Goal: Task Accomplishment & Management: Manage account settings

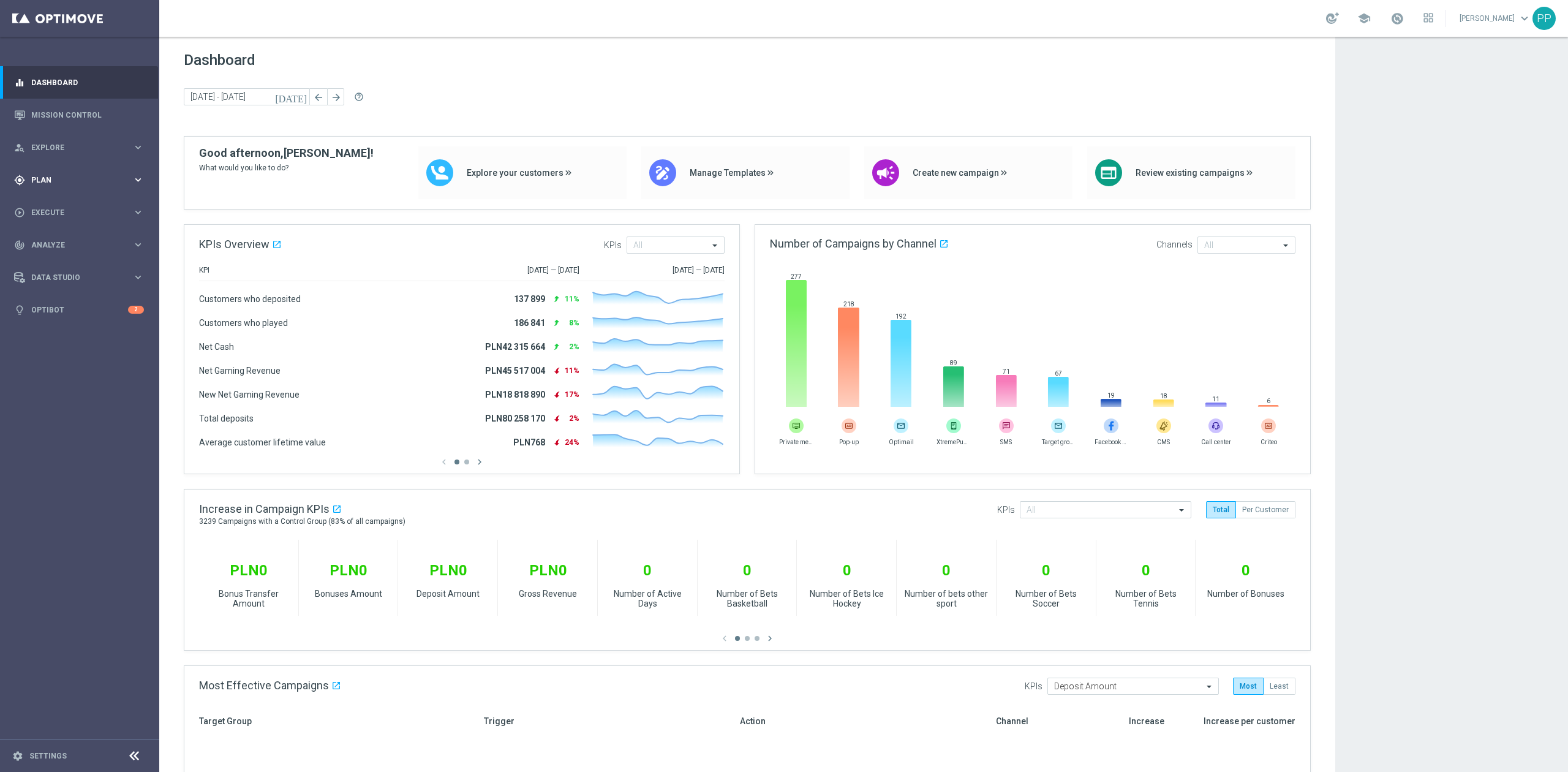
click at [108, 189] on div "gps_fixed Plan keyboard_arrow_right" at bounding box center [79, 180] width 158 height 33
click at [74, 206] on link "Target Groups" at bounding box center [79, 206] width 96 height 10
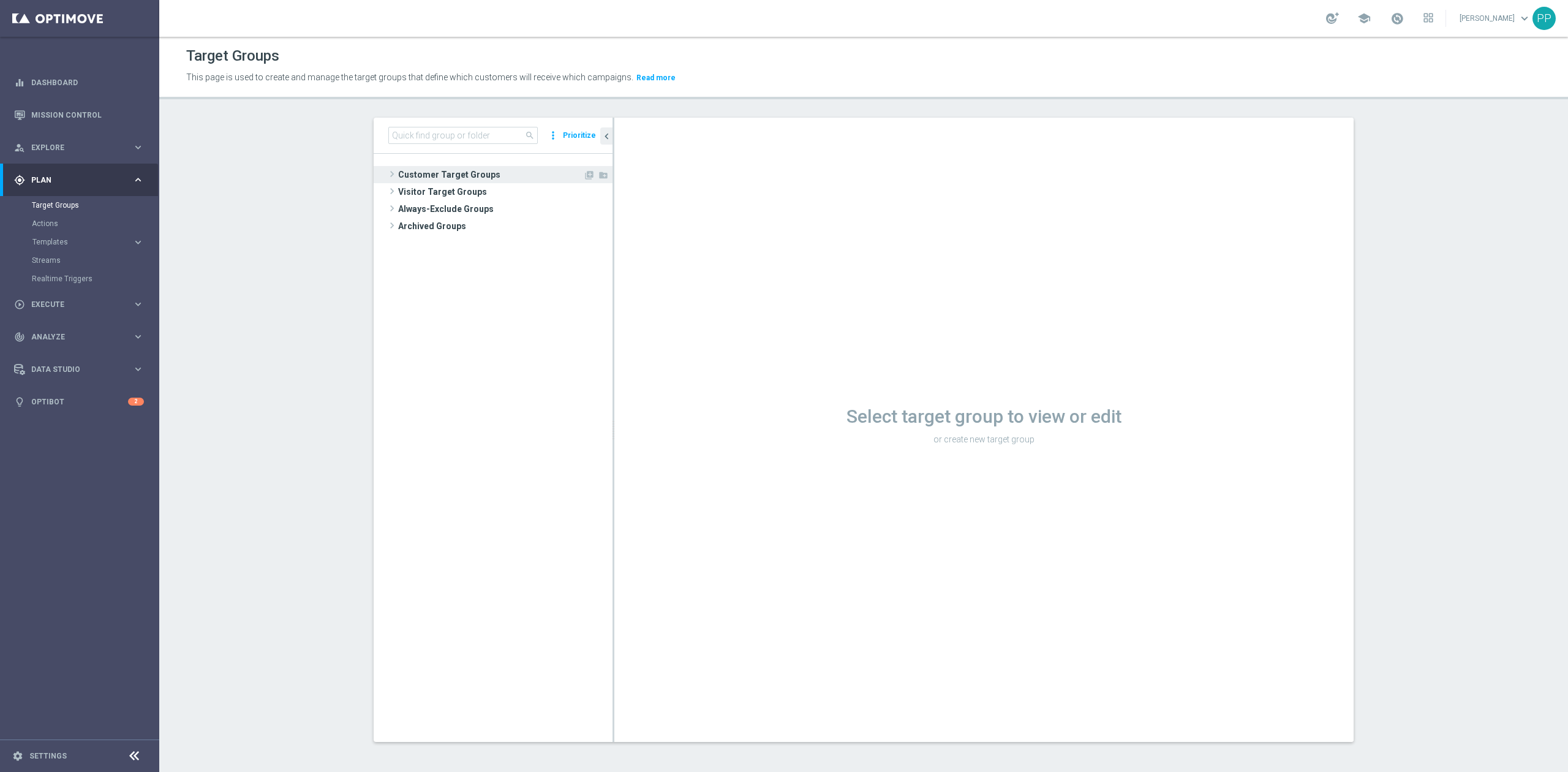
click at [454, 174] on span "Customer Target Groups" at bounding box center [490, 174] width 185 height 17
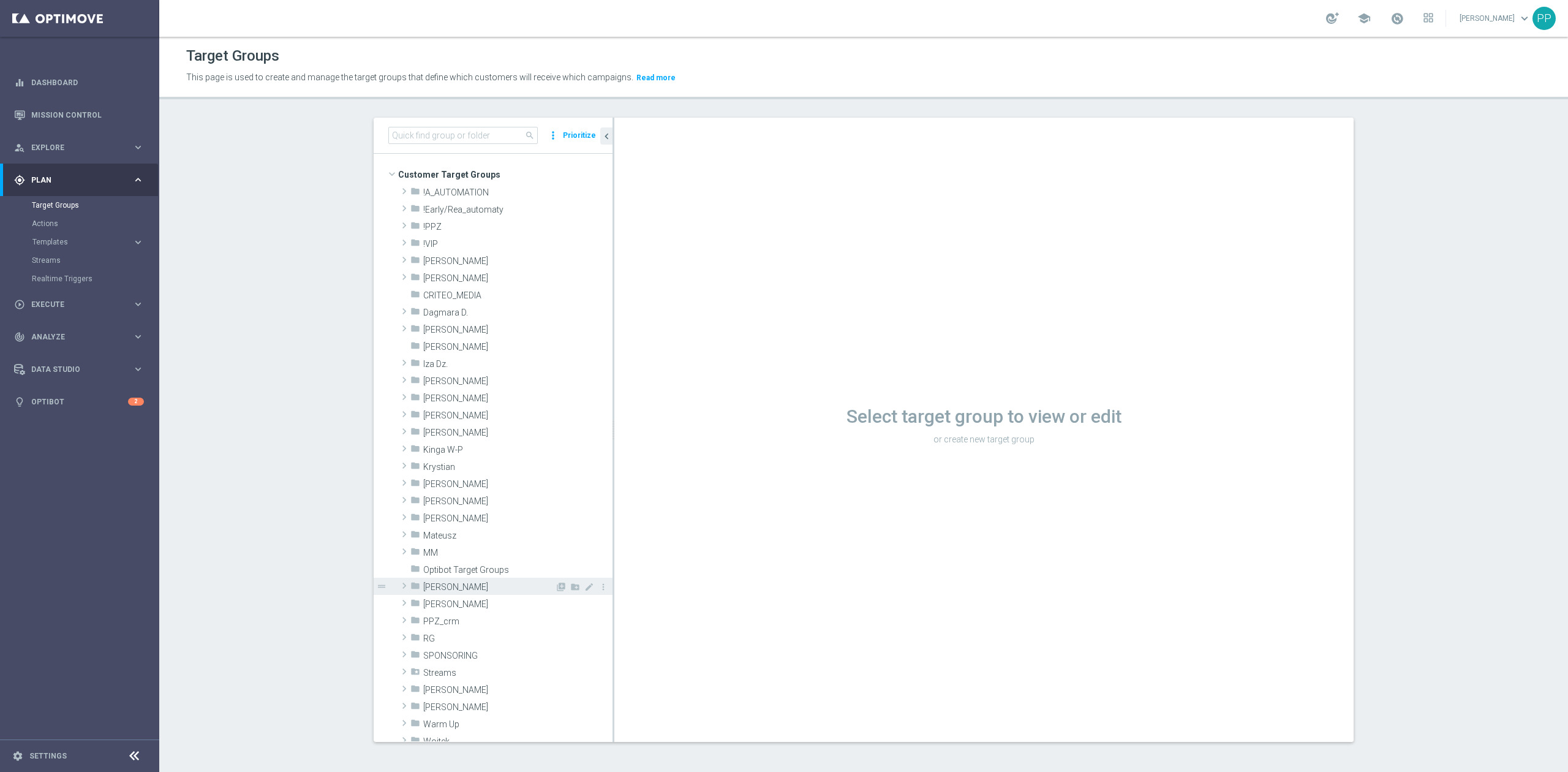
click at [464, 589] on span "Patryk P." at bounding box center [489, 587] width 132 height 11
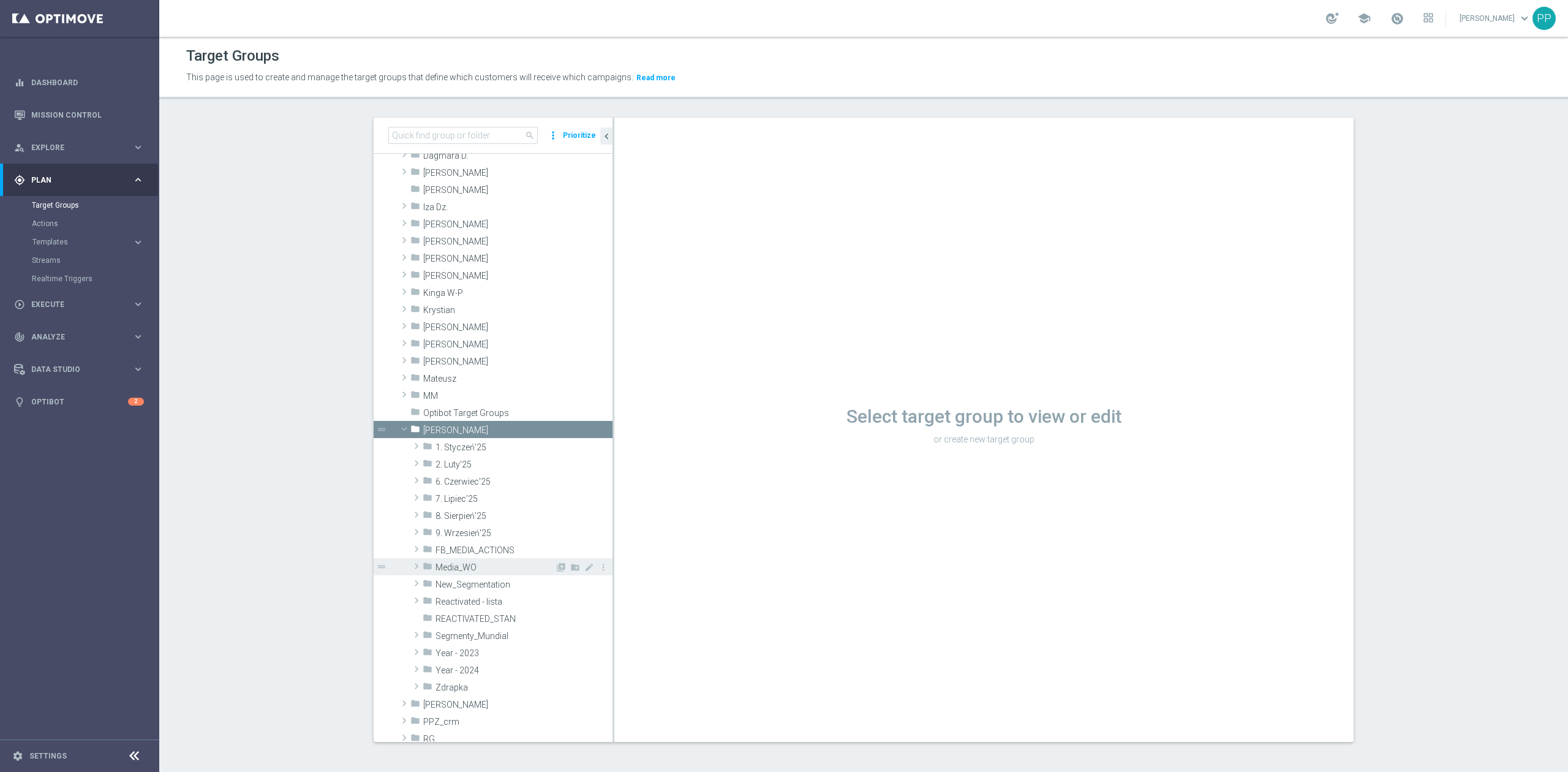
scroll to position [163, 0]
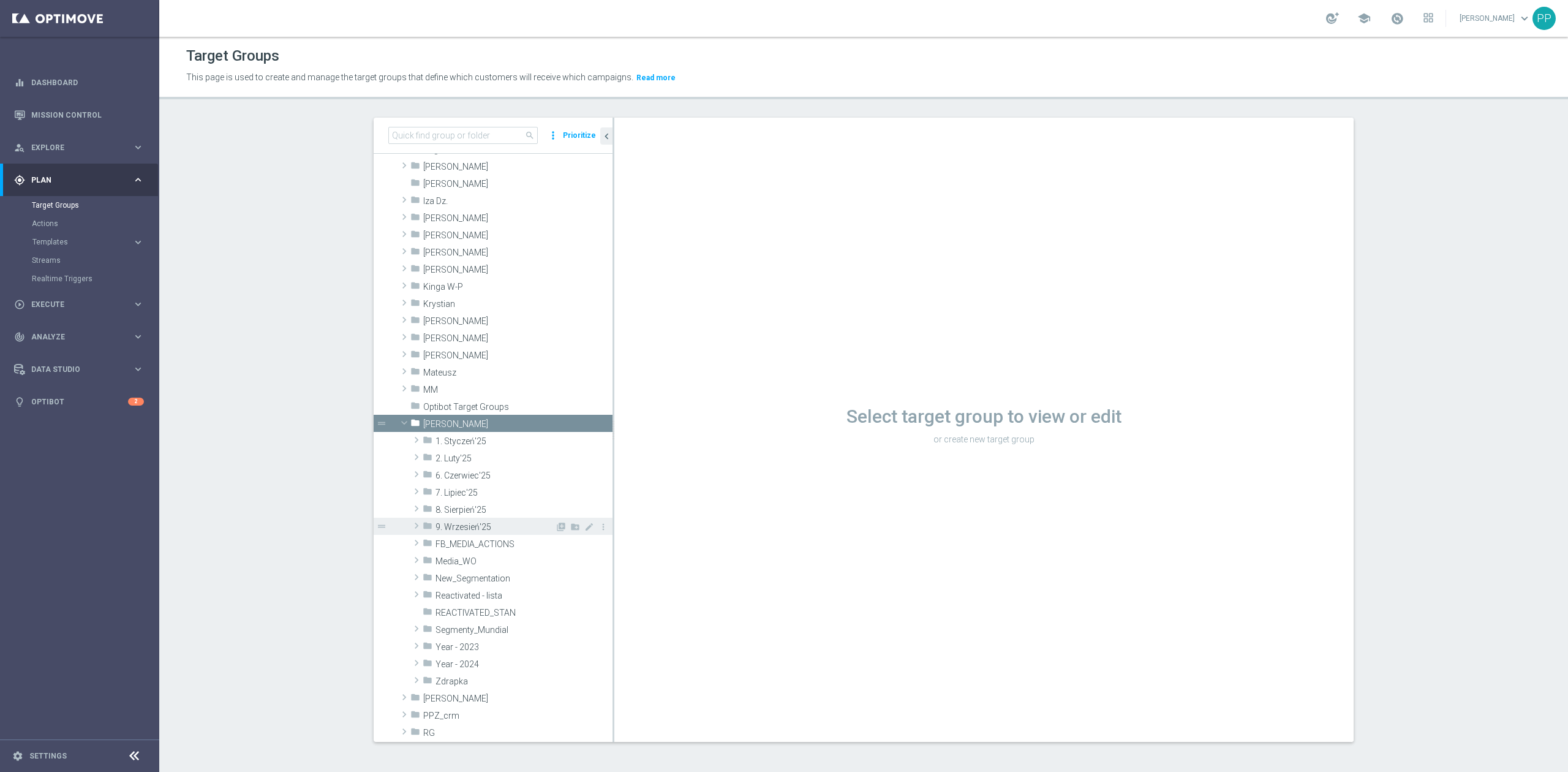
click at [484, 530] on span "9. Wrzesień'25" at bounding box center [495, 527] width 120 height 11
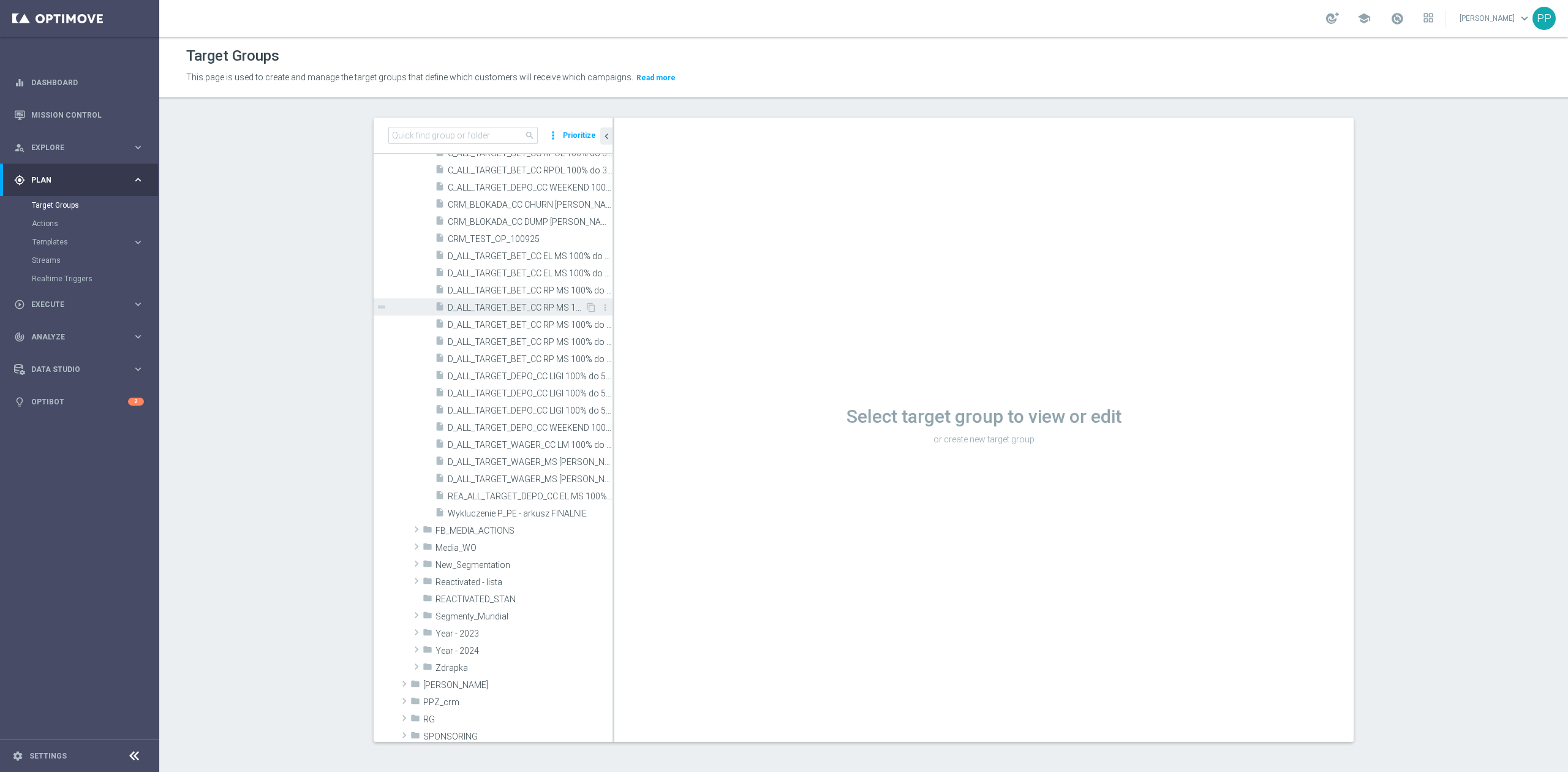
scroll to position [572, 0]
click at [527, 435] on div "insert_drive_file D_ALL_TARGET_WAGER_CC LM 100% do 500 PLN_150925" at bounding box center [510, 442] width 150 height 17
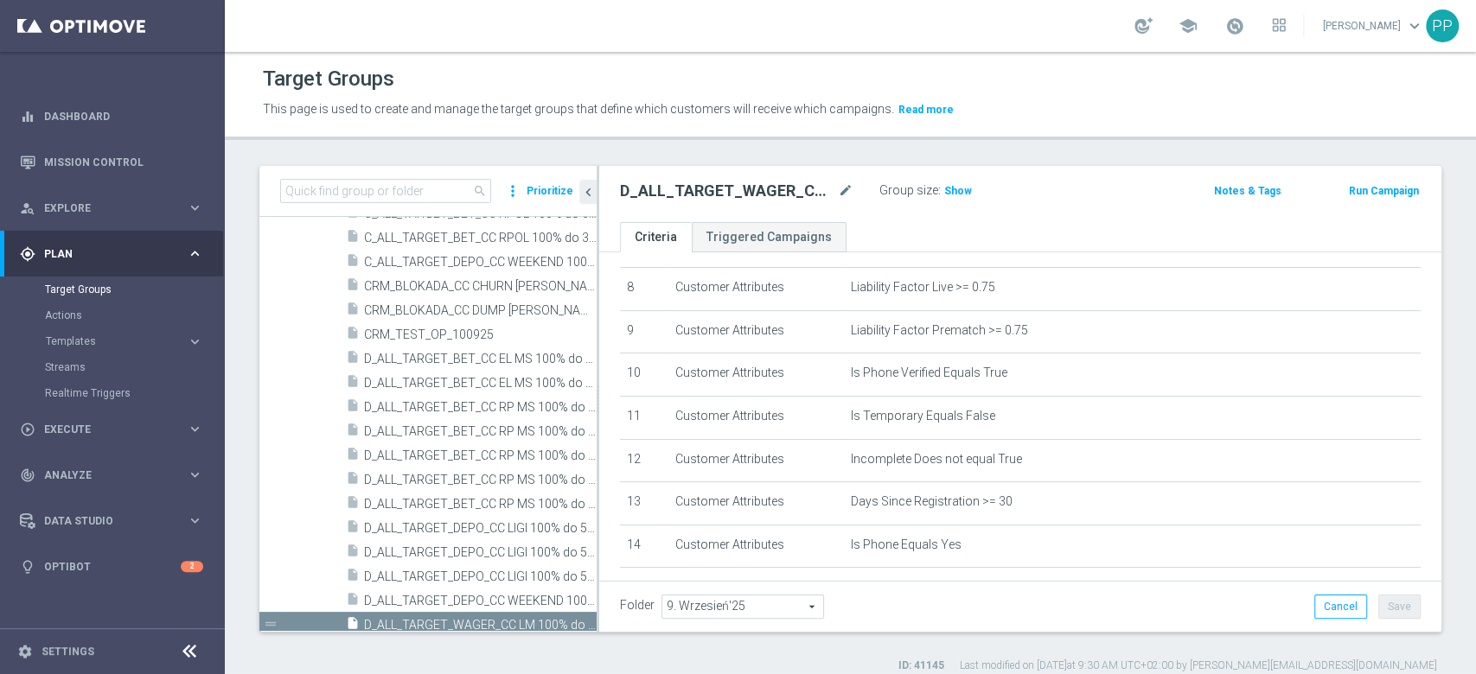
scroll to position [346, 0]
click at [846, 188] on icon "mode_edit" at bounding box center [846, 191] width 16 height 21
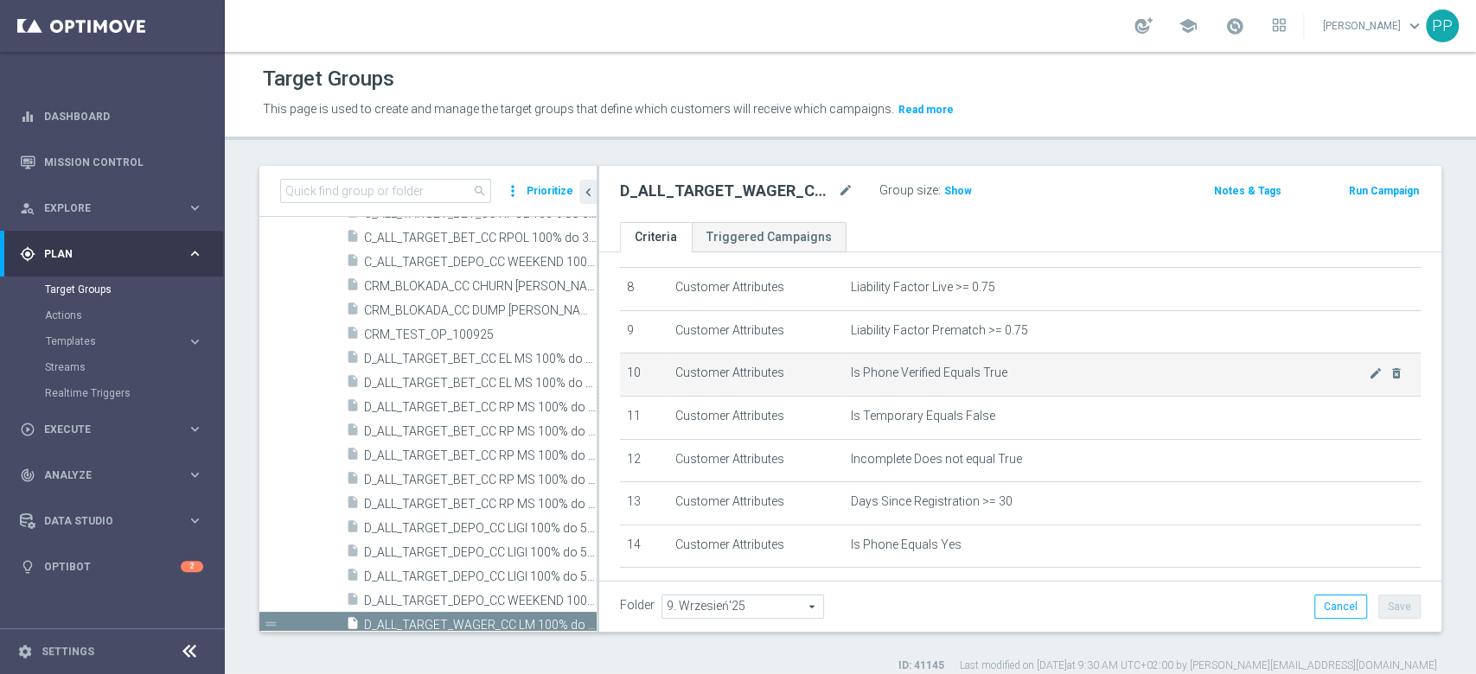
click at [844, 374] on td "Is Phone Verified Equals True mode_edit delete_forever" at bounding box center [1132, 375] width 577 height 43
click at [855, 380] on span "Is Phone Verified Equals True" at bounding box center [1110, 373] width 518 height 15
copy tbody "Is Phone Verified Equals True mode_edit delete_forever"
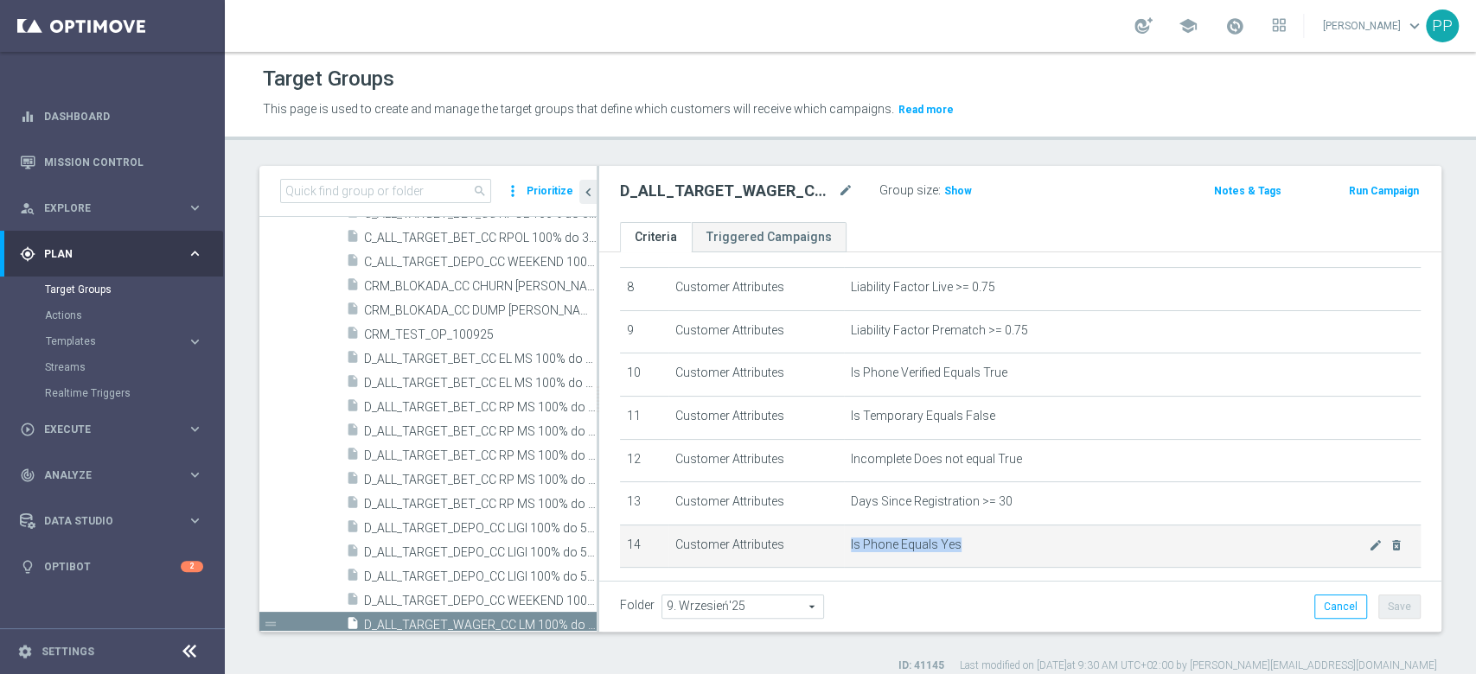
drag, startPoint x: 987, startPoint y: 555, endPoint x: 835, endPoint y: 542, distance: 152.7
click at [844, 542] on td "Is Phone Equals Yes mode_edit delete_forever" at bounding box center [1132, 546] width 577 height 43
copy span "Is Phone Equals Yes"
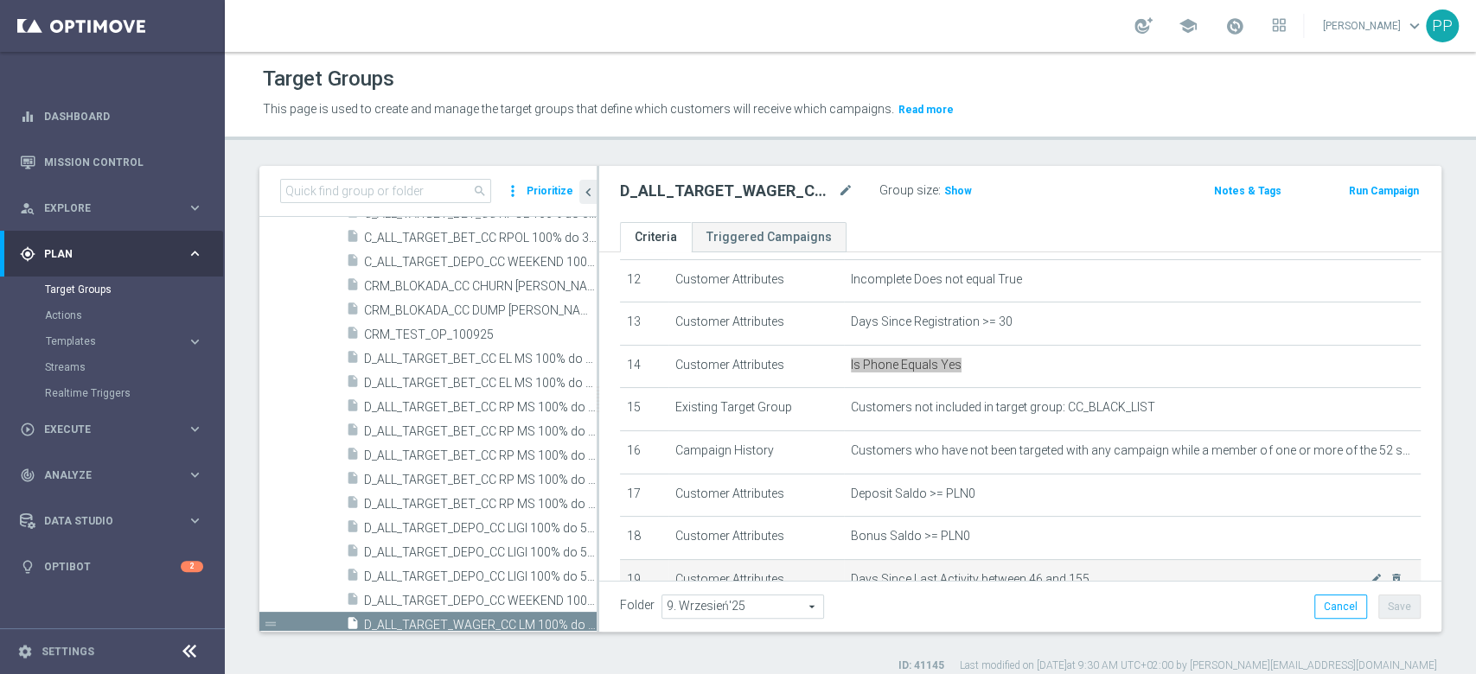
scroll to position [576, 0]
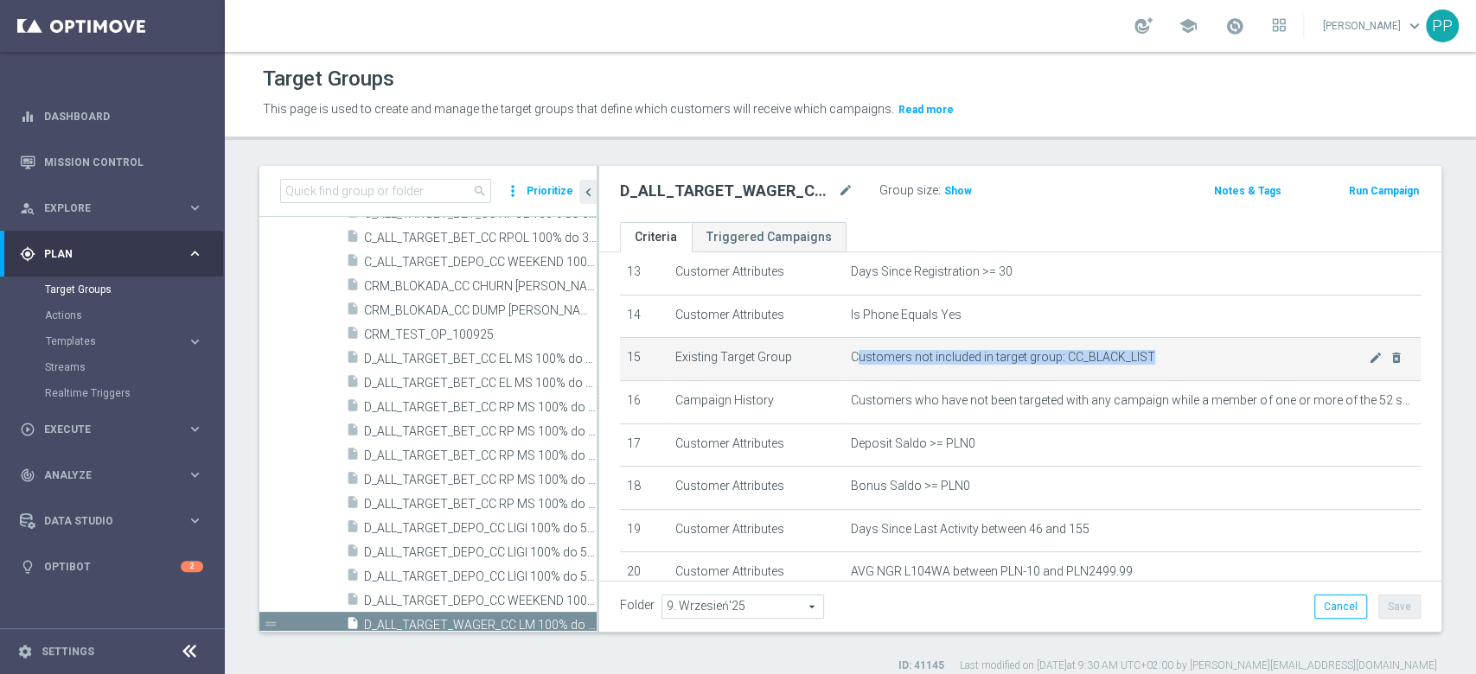
drag, startPoint x: 1157, startPoint y: 356, endPoint x: 846, endPoint y: 363, distance: 311.3
click at [851, 363] on span "Customers not included in target group: CC_BLACK_LIST" at bounding box center [1110, 357] width 518 height 15
drag, startPoint x: 788, startPoint y: 363, endPoint x: 659, endPoint y: 363, distance: 128.8
click at [659, 363] on tr "15 Existing Target Group Customers not included in target group: CC_BLACK_LIST …" at bounding box center [1020, 359] width 801 height 43
copy tr "Existing Target Group"
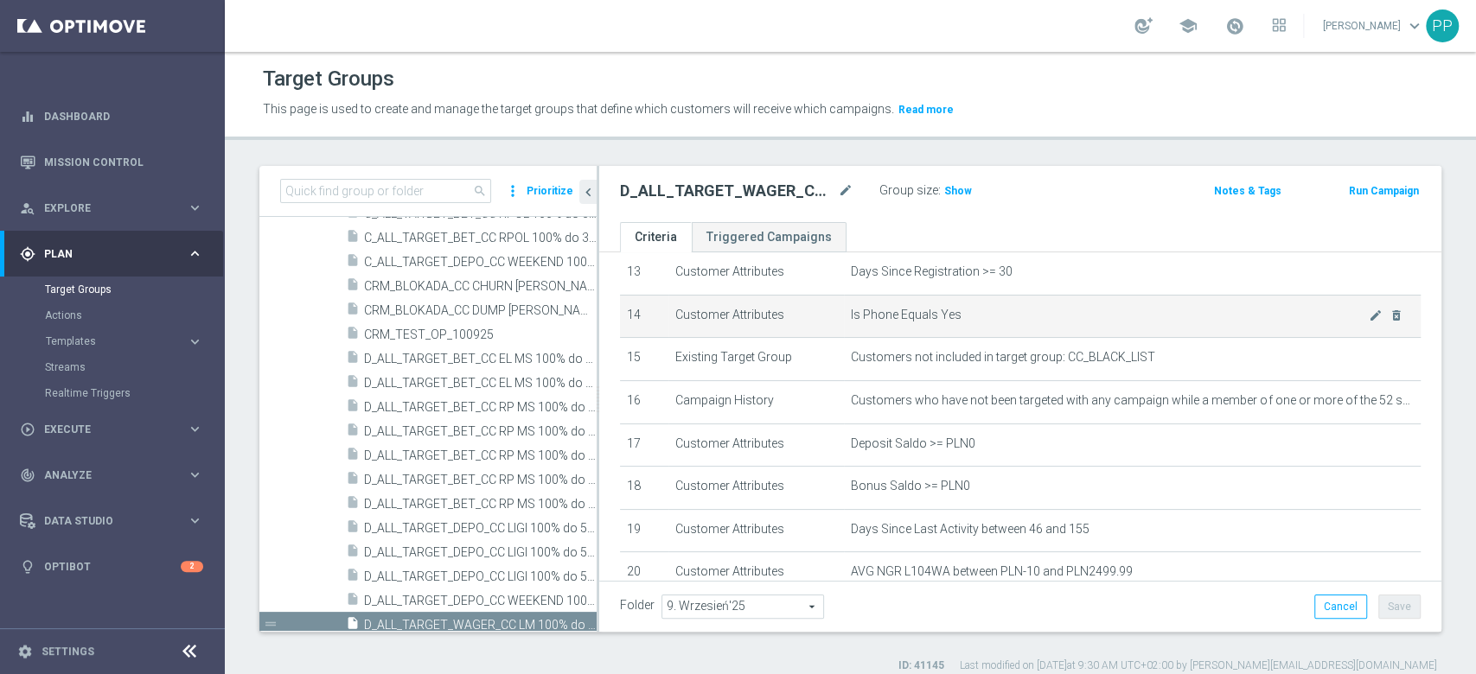
click at [757, 318] on td "Customer Attributes" at bounding box center [756, 316] width 176 height 43
copy tr "Customer Attributes"
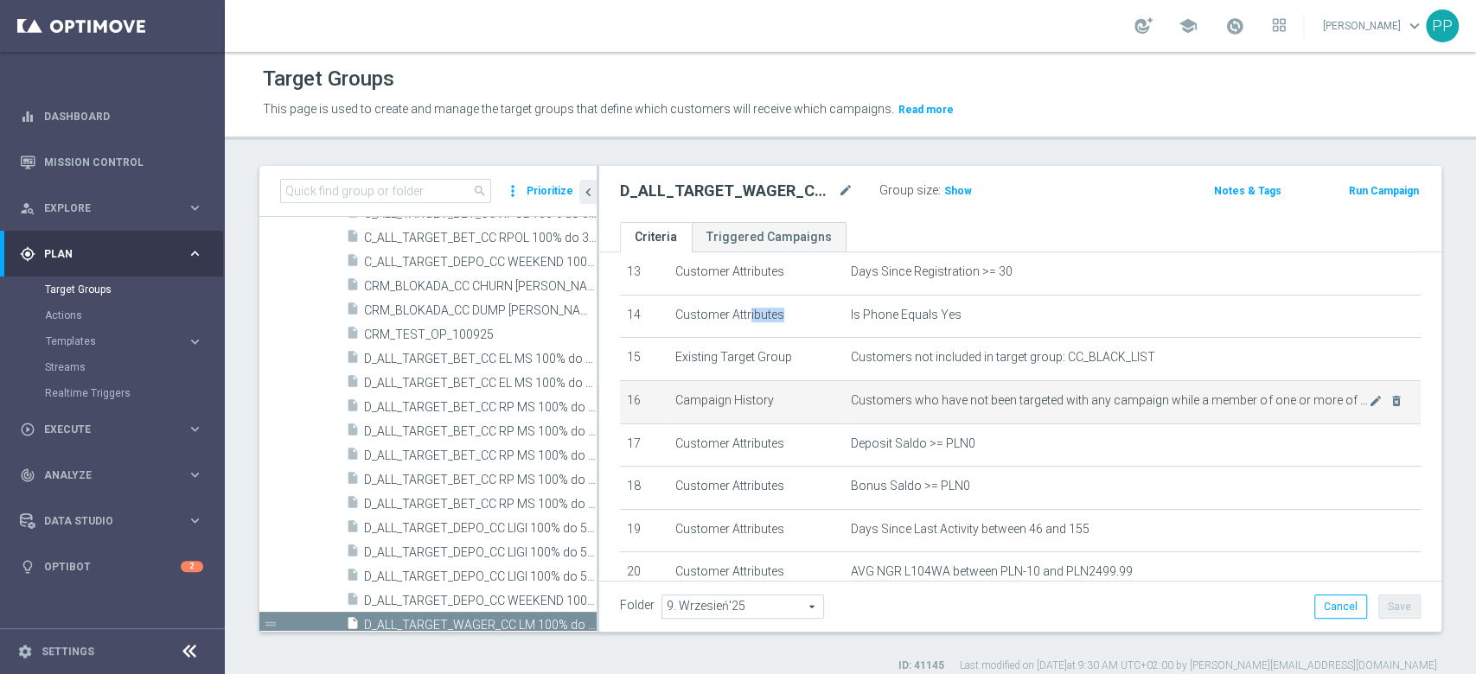
click at [741, 408] on td "Campaign History" at bounding box center [756, 401] width 176 height 43
copy tr "Campaign History"
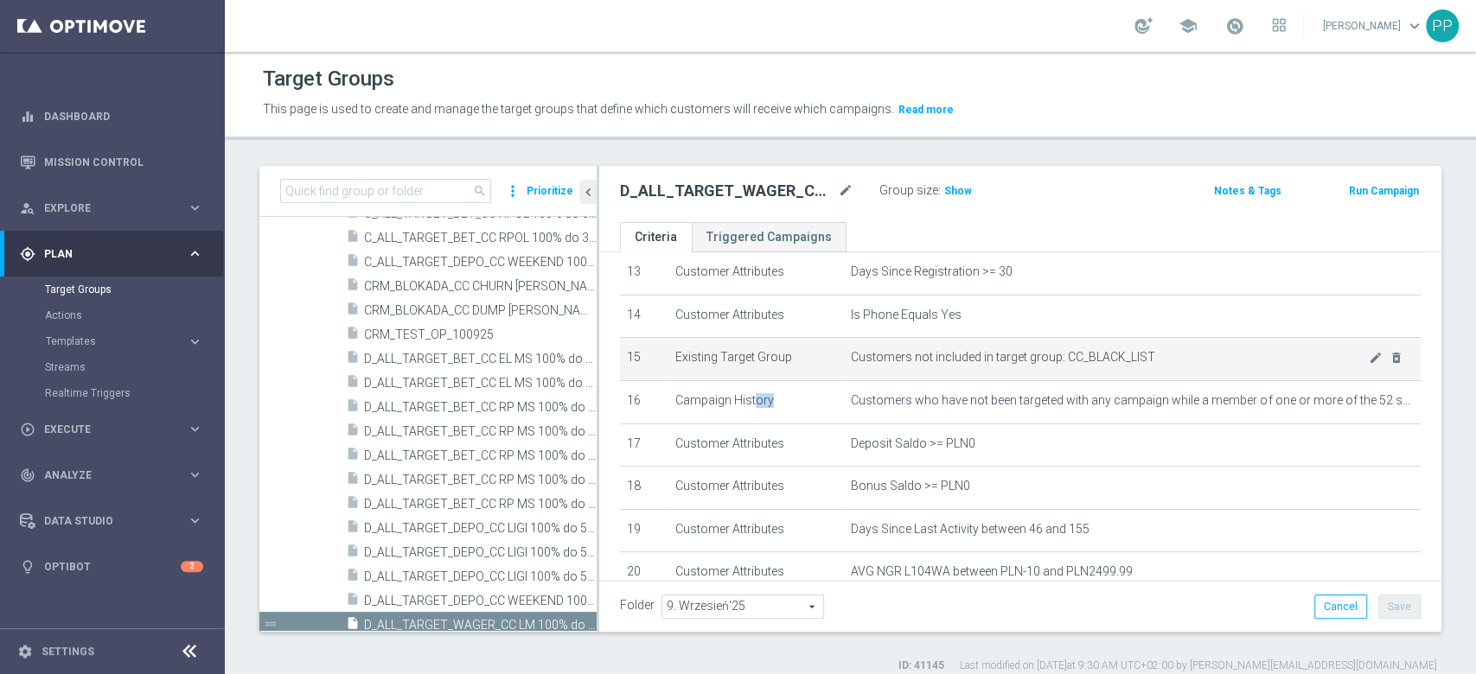
click at [1062, 363] on span "Customers not included in target group: CC_BLACK_LIST" at bounding box center [1110, 357] width 518 height 15
copy tbody "Customers not included in target group: CC_BLACK_LIST mode_edit delete_forever"
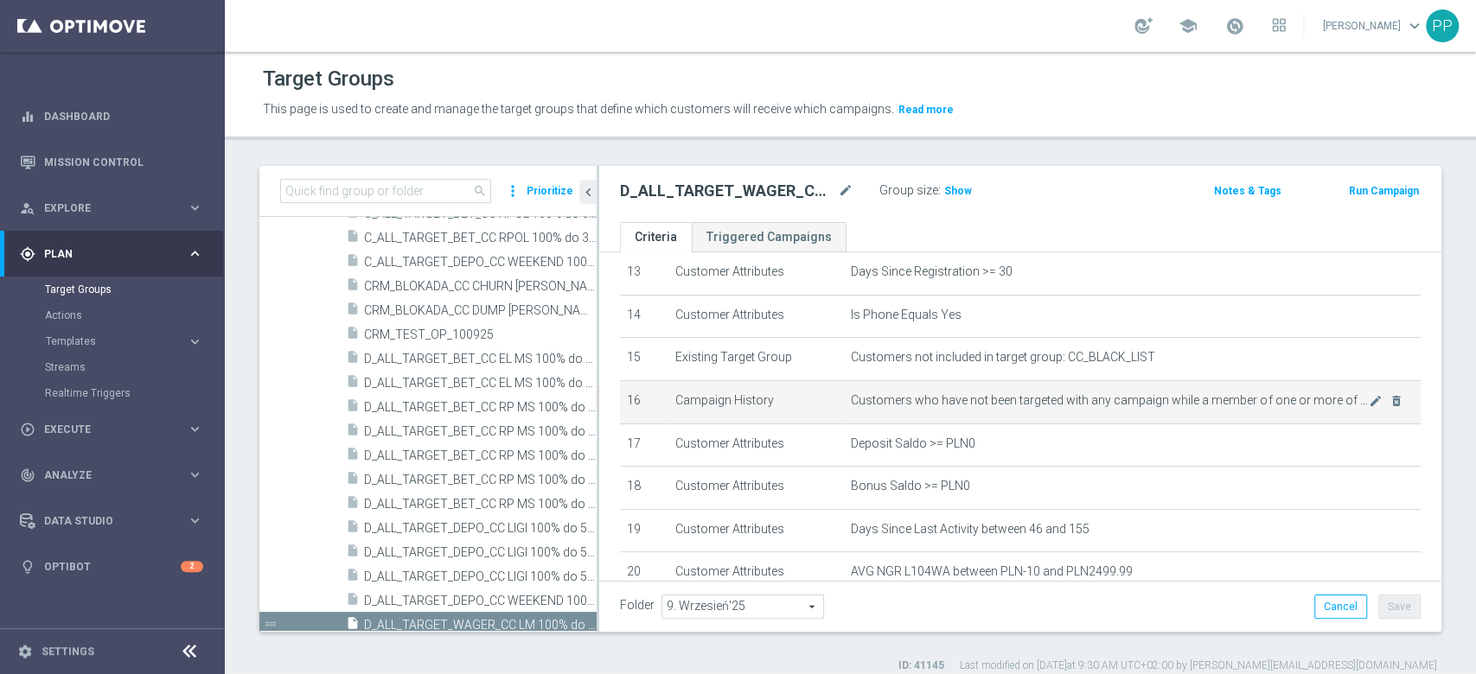
click at [872, 406] on span "Customers who have not been targeted with any campaign while a member of one or…" at bounding box center [1110, 400] width 518 height 15
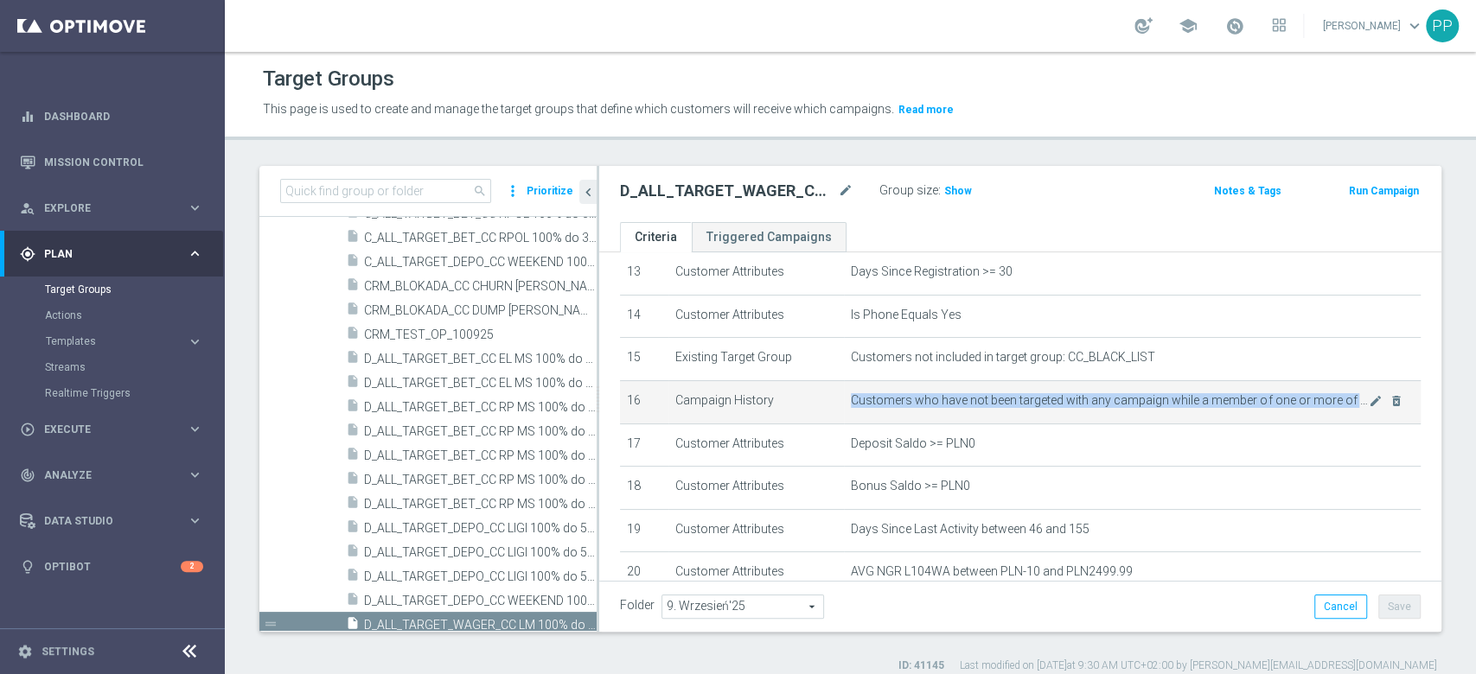
click at [872, 406] on span "Customers who have not been targeted with any campaign while a member of one or…" at bounding box center [1110, 400] width 518 height 15
copy tbody "Customers who have not been targeted with any campaign while a member of one or…"
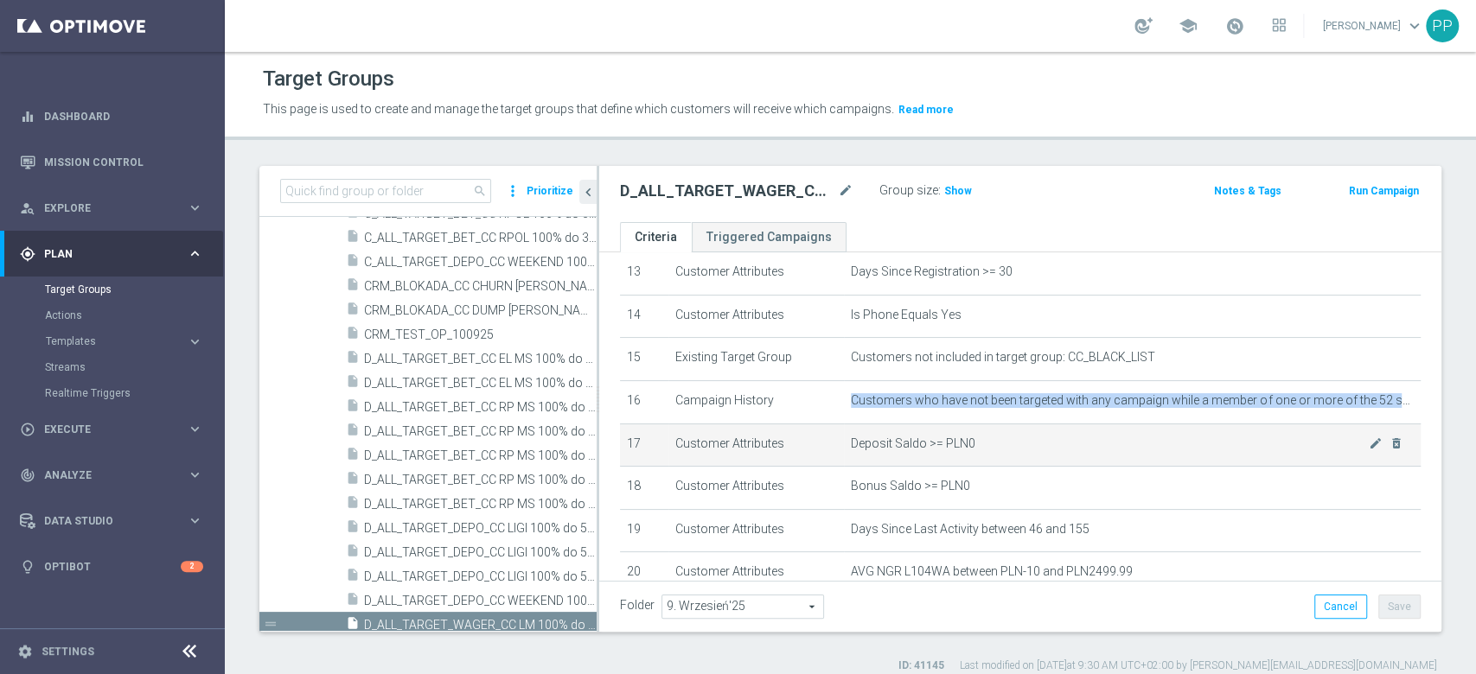
click at [892, 450] on span "Deposit Saldo >= PLN0" at bounding box center [1110, 444] width 518 height 15
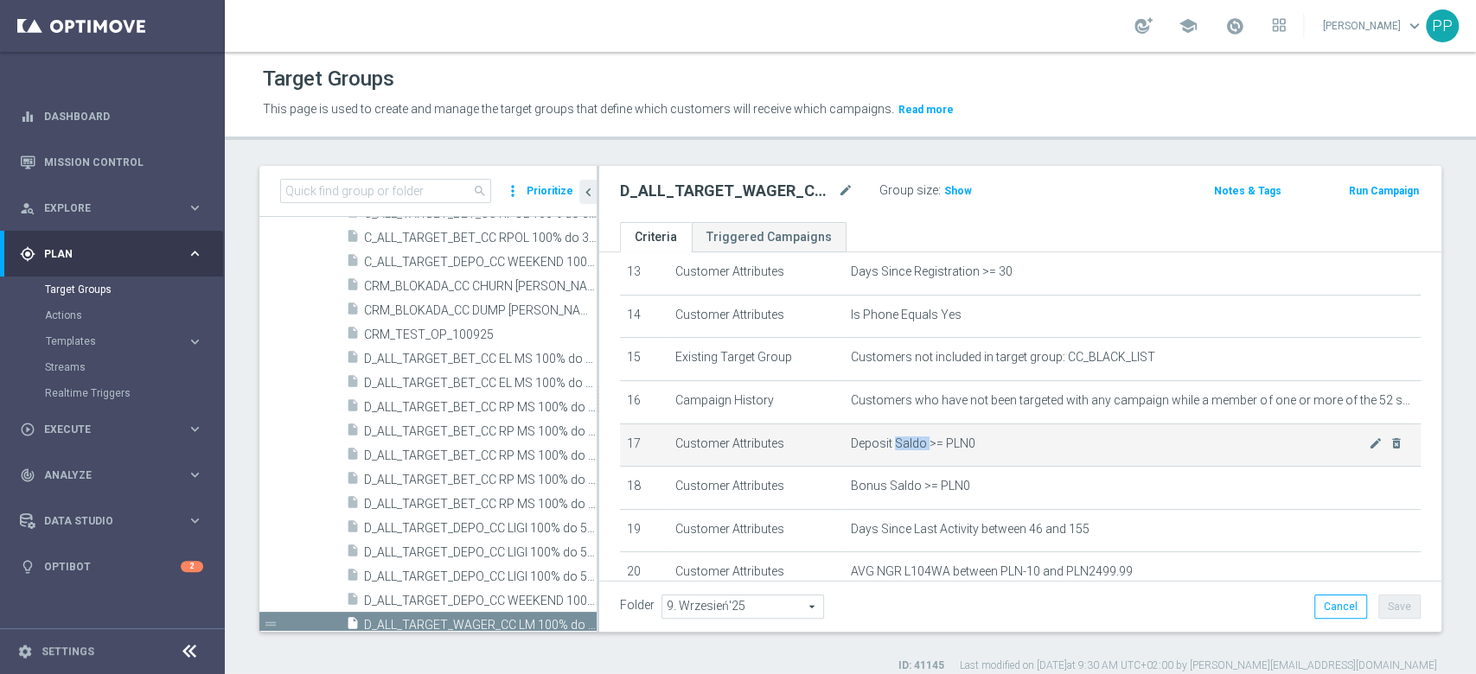
click at [892, 450] on span "Deposit Saldo >= PLN0" at bounding box center [1110, 444] width 518 height 15
copy tbody "Deposit Saldo >= PLN0 mode_edit delete_forever"
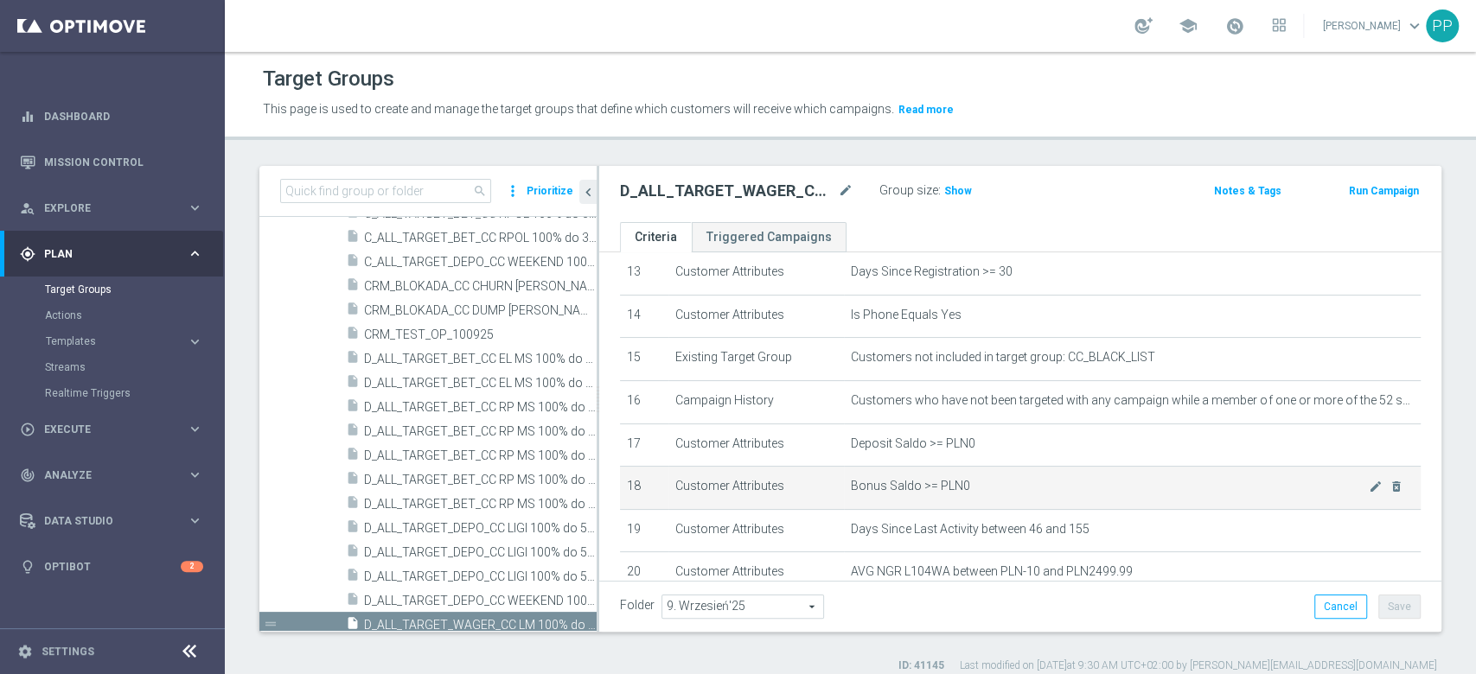
click at [948, 482] on td "Bonus Saldo >= PLN0 mode_edit delete_forever" at bounding box center [1132, 488] width 577 height 43
copy tbody "Bonus Saldo >= PLN0 mode_edit delete_forever"
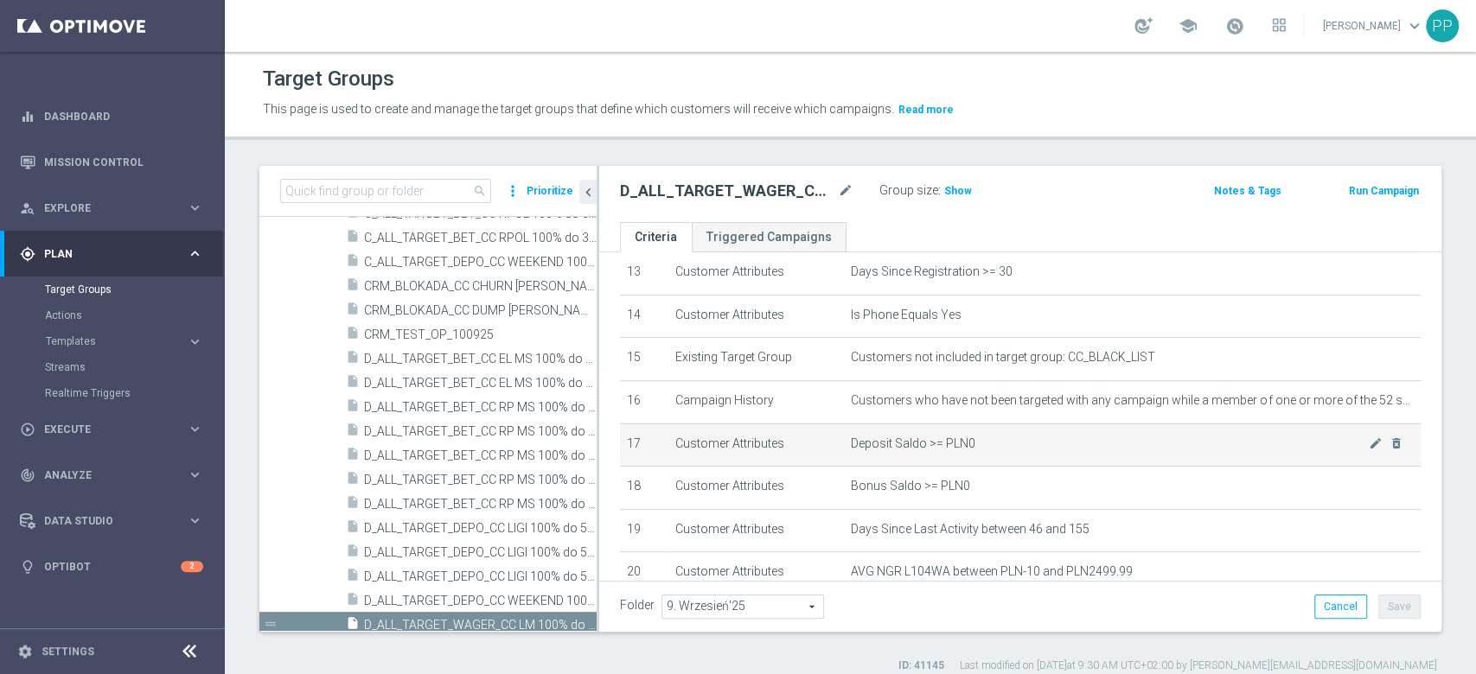
click at [713, 451] on td "Customer Attributes" at bounding box center [756, 445] width 176 height 43
copy tr "Customer Attributes"
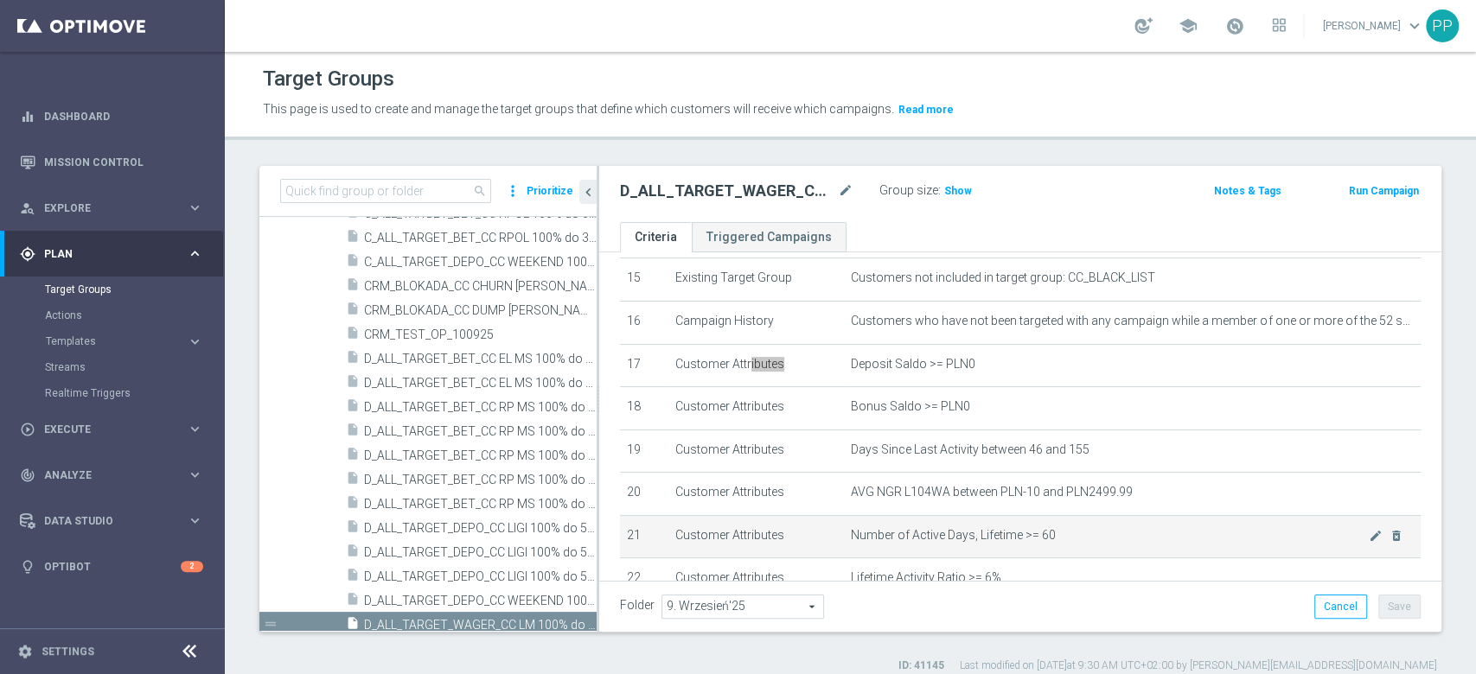
scroll to position [692, 0]
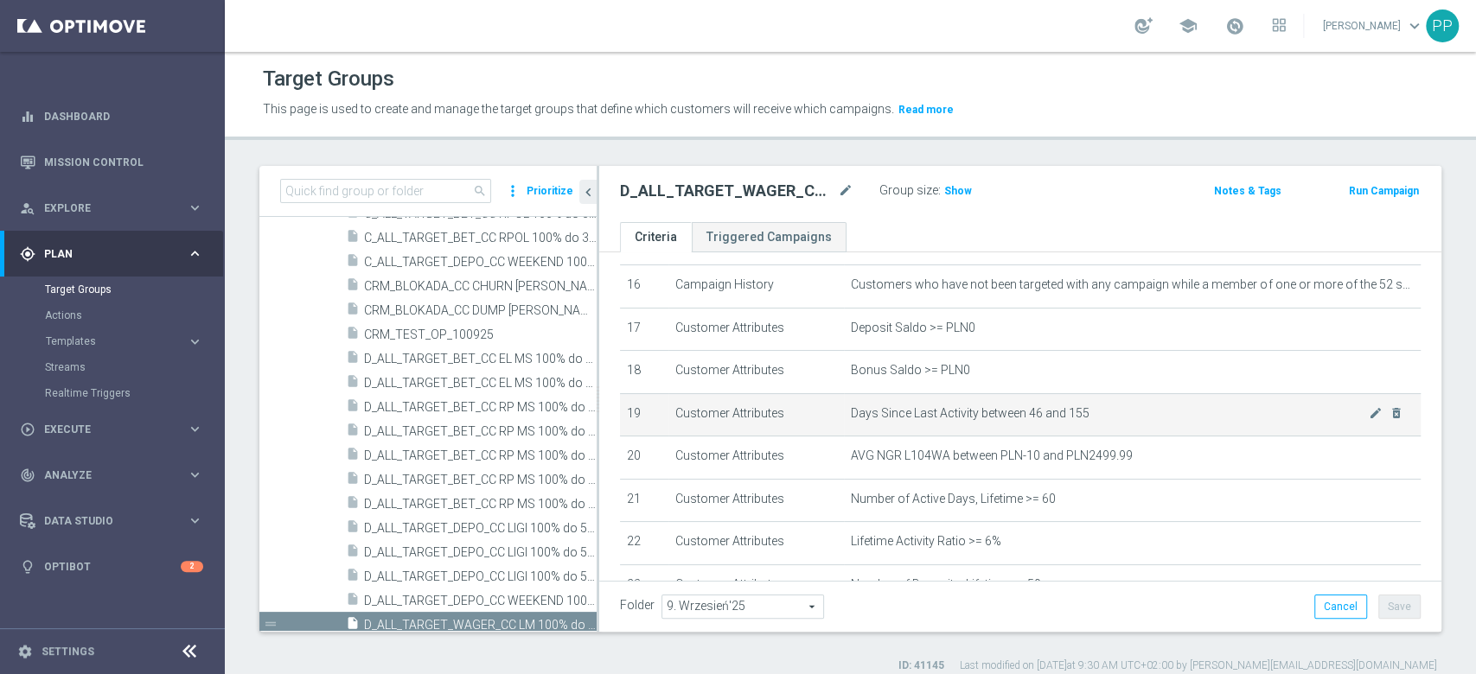
click at [750, 422] on td "Customer Attributes" at bounding box center [756, 414] width 176 height 43
click at [976, 421] on span "Days Since Last Activity between 46 and 155" at bounding box center [1110, 413] width 518 height 15
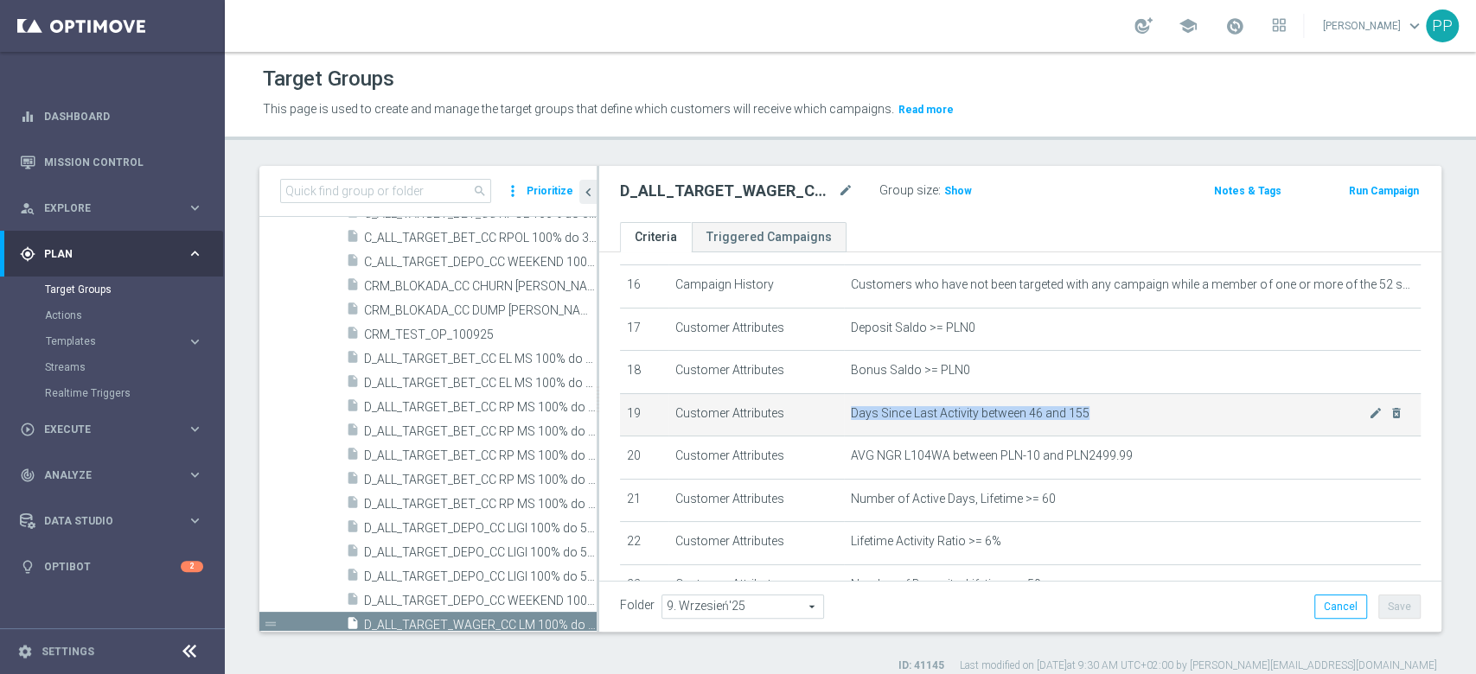
click at [976, 421] on span "Days Since Last Activity between 46 and 155" at bounding box center [1110, 413] width 518 height 15
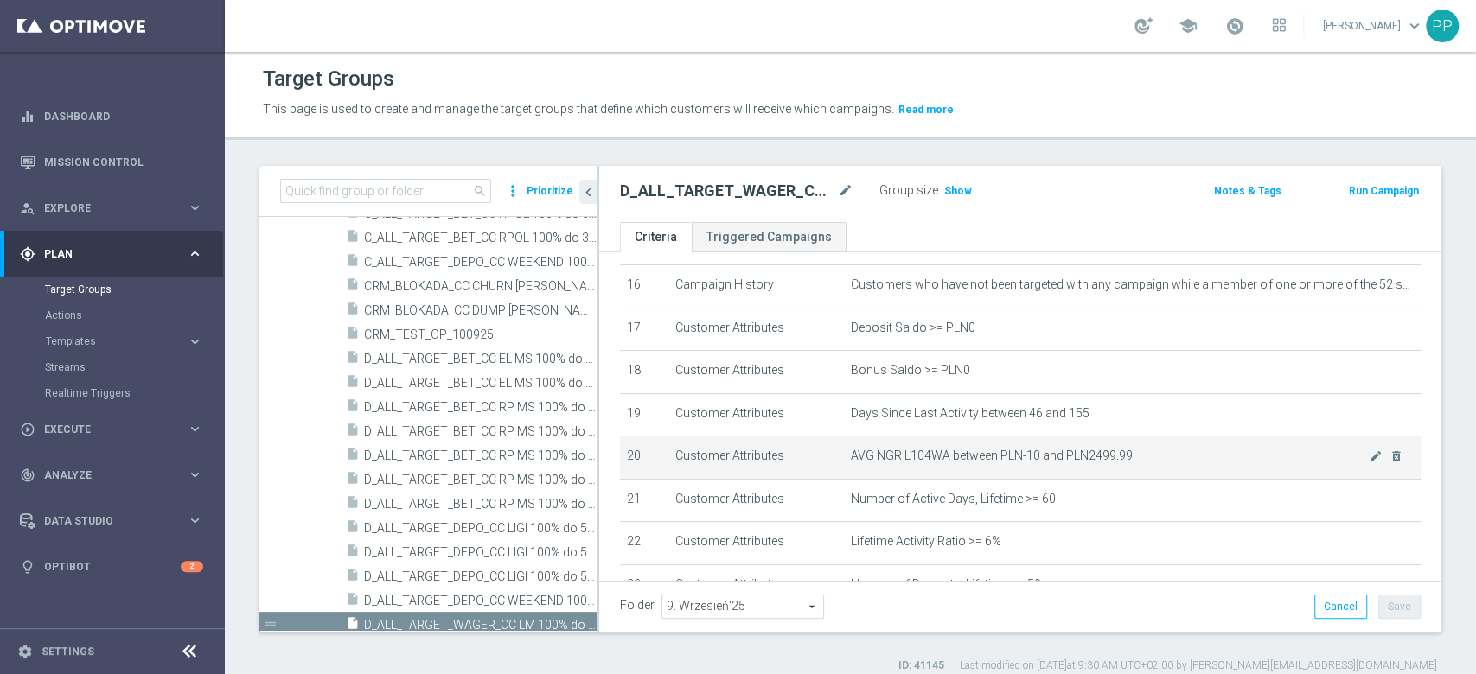
click at [993, 452] on td "AVG NGR L104WA between PLN-10 and PLN2499.99 mode_edit delete_forever" at bounding box center [1132, 458] width 577 height 43
click at [988, 454] on td "AVG NGR L104WA between PLN-10 and PLN2499.99 mode_edit delete_forever" at bounding box center [1132, 458] width 577 height 43
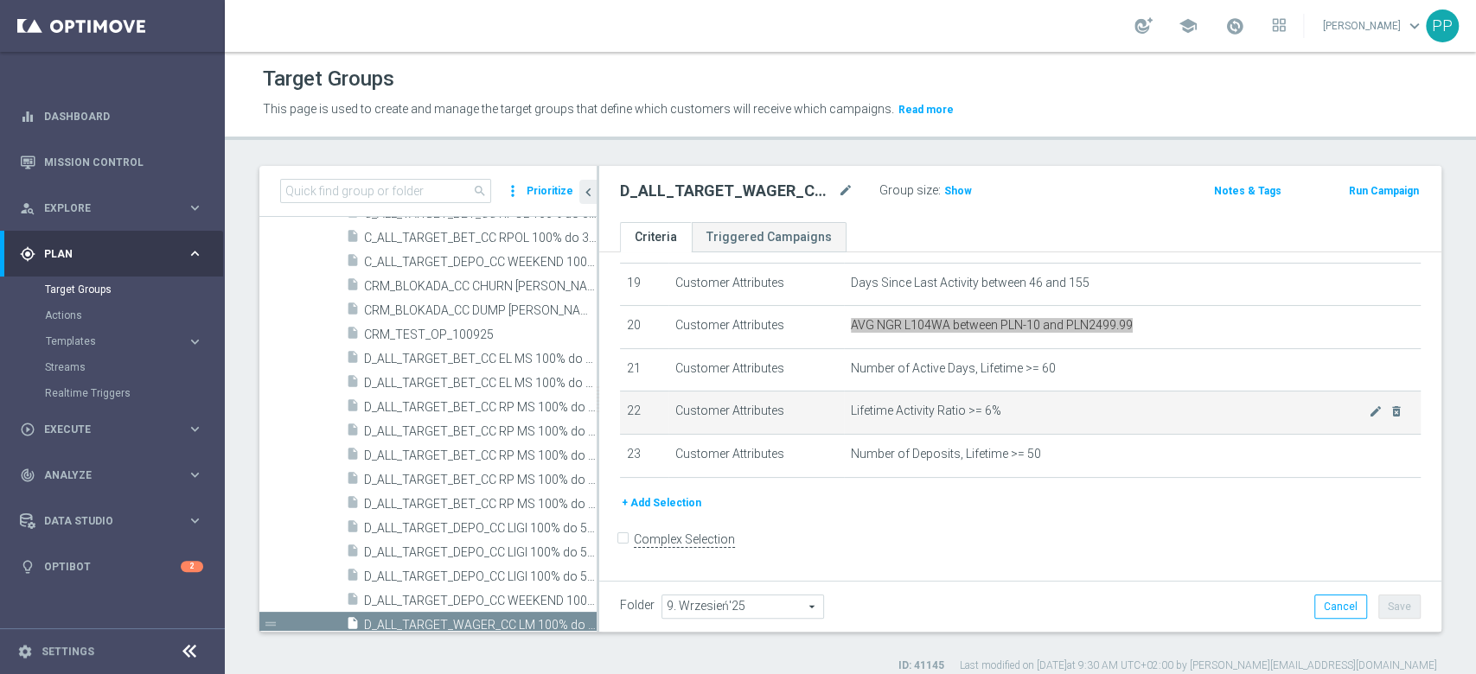
scroll to position [823, 0]
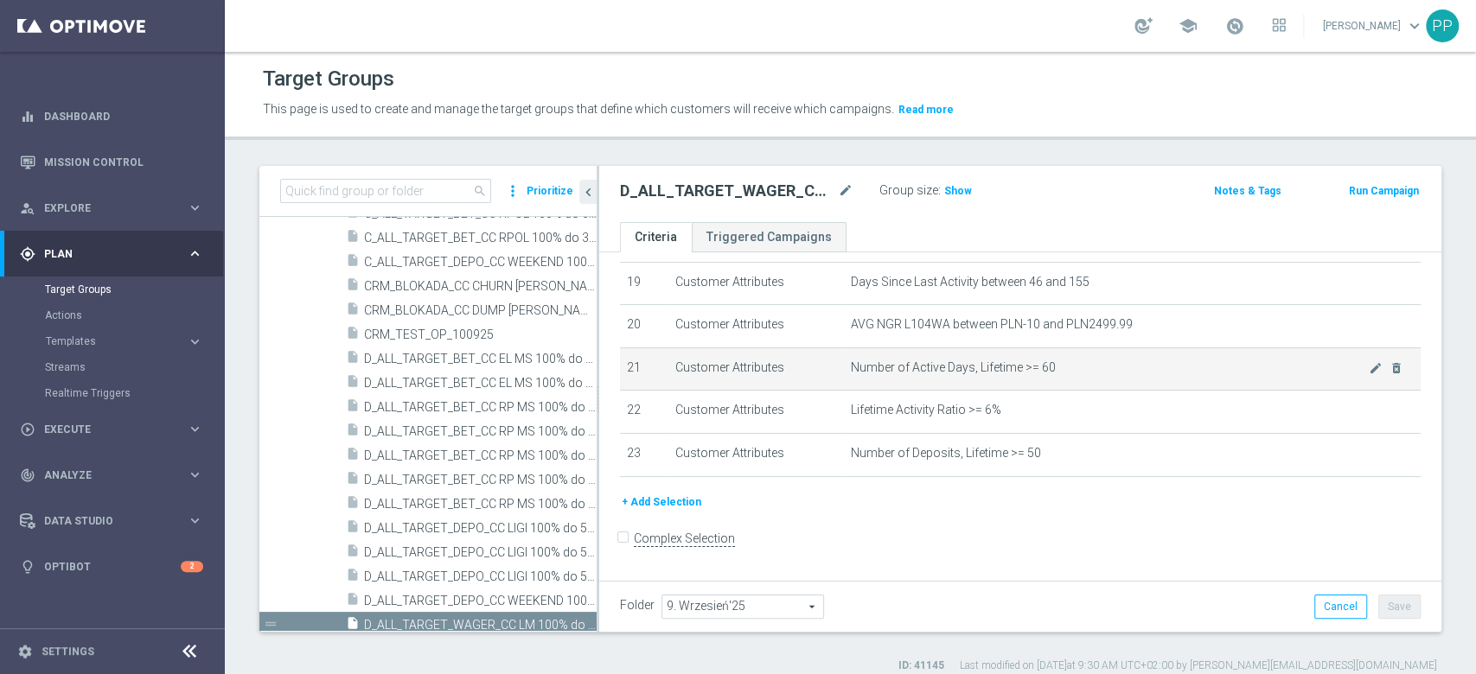
click at [947, 375] on span "Number of Active Days, Lifetime >= 60" at bounding box center [1110, 368] width 518 height 15
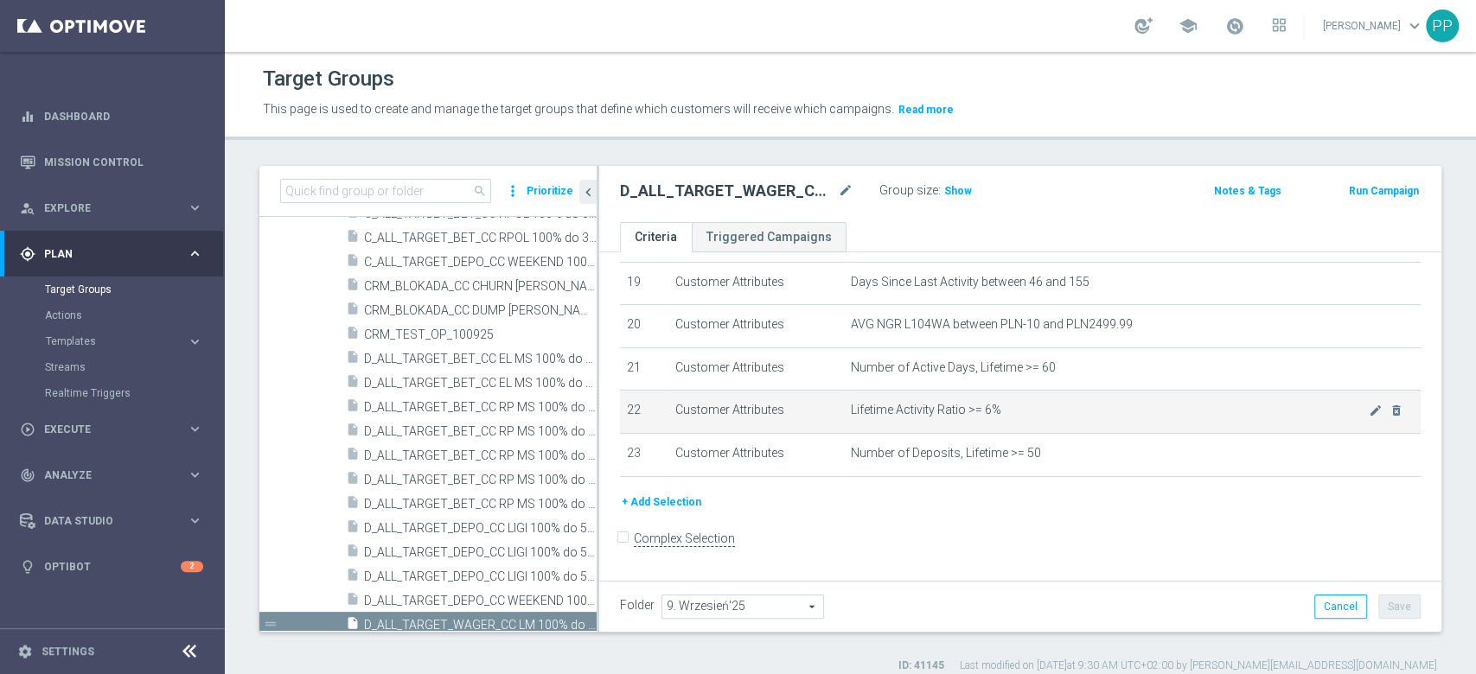
click at [901, 412] on span "Lifetime Activity Ratio >= 6%" at bounding box center [1110, 410] width 518 height 15
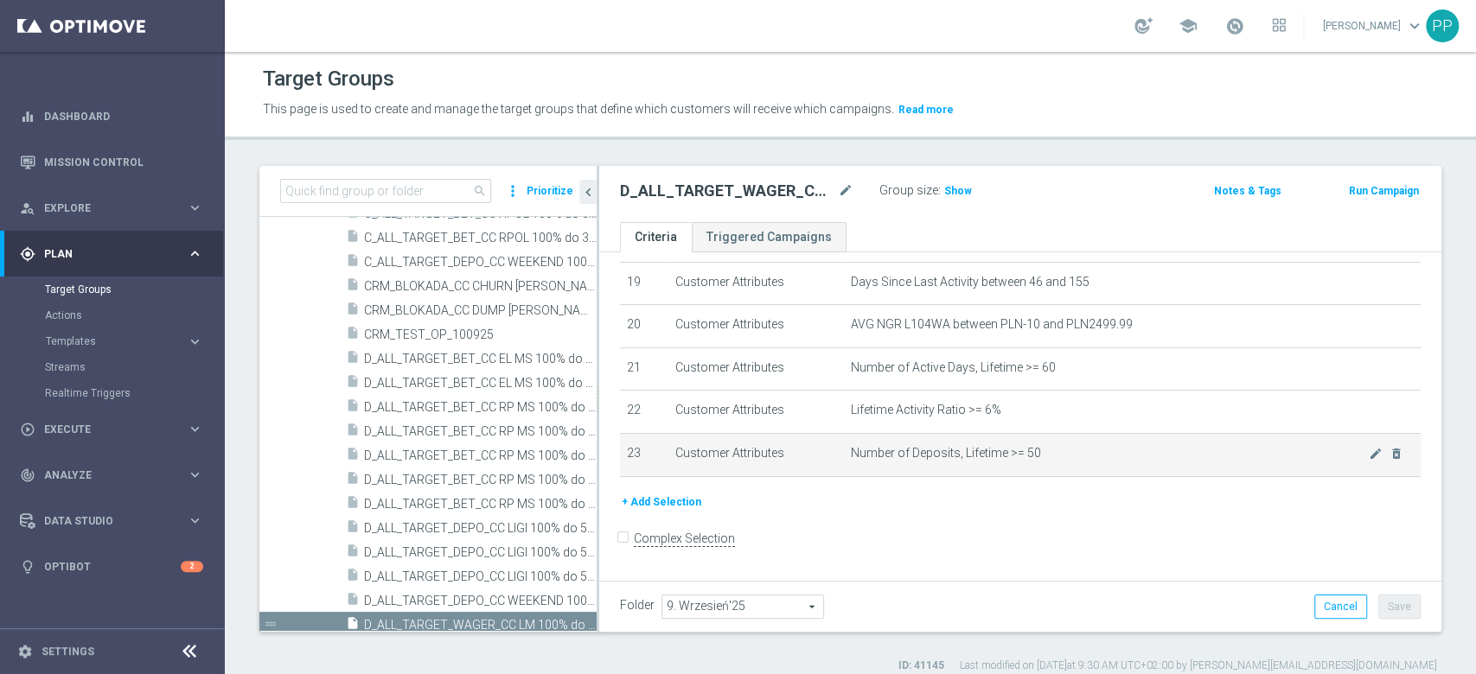
click at [1002, 444] on td "Number of Deposits, Lifetime >= 50 mode_edit delete_forever" at bounding box center [1132, 455] width 577 height 43
click at [1000, 450] on td "Number of Deposits, Lifetime >= 50 mode_edit delete_forever" at bounding box center [1132, 455] width 577 height 43
click at [996, 460] on span "Number of Deposits, Lifetime >= 50" at bounding box center [1110, 453] width 518 height 15
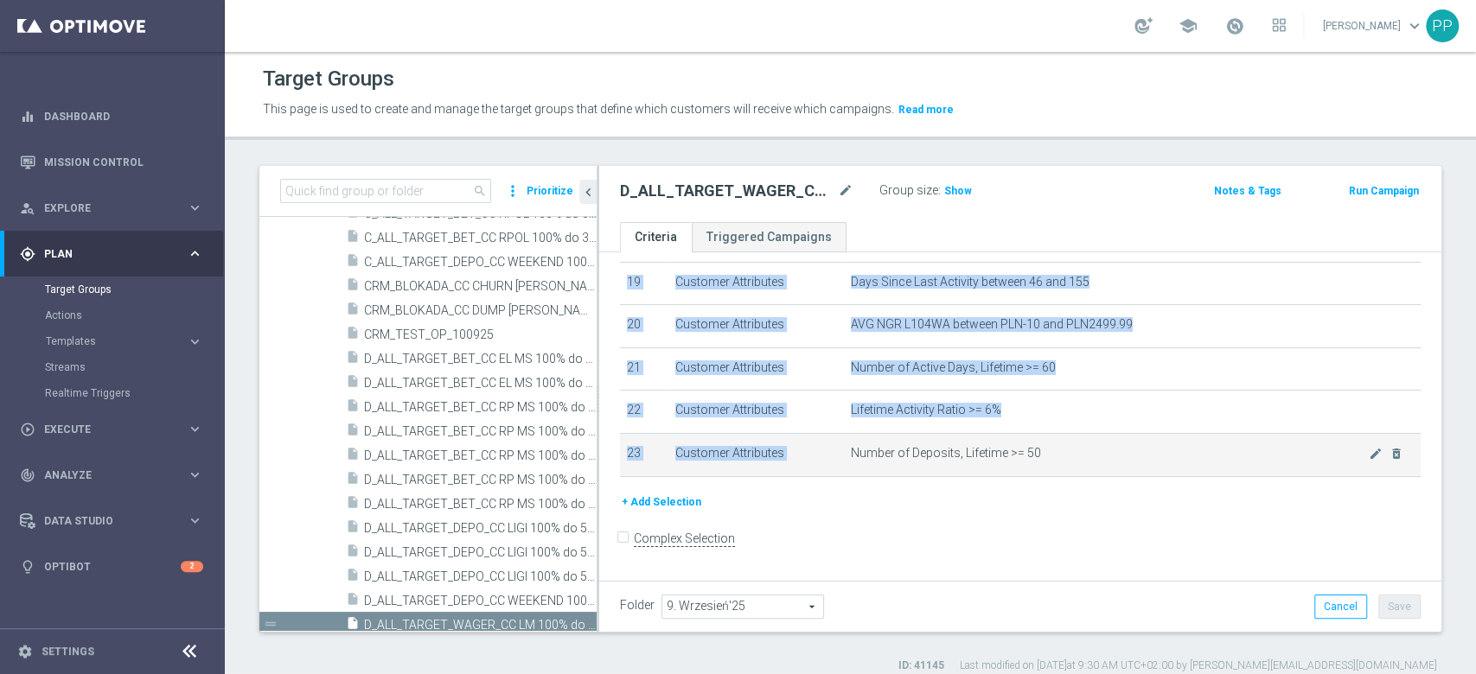
click at [996, 460] on span "Number of Deposits, Lifetime >= 50" at bounding box center [1110, 453] width 518 height 15
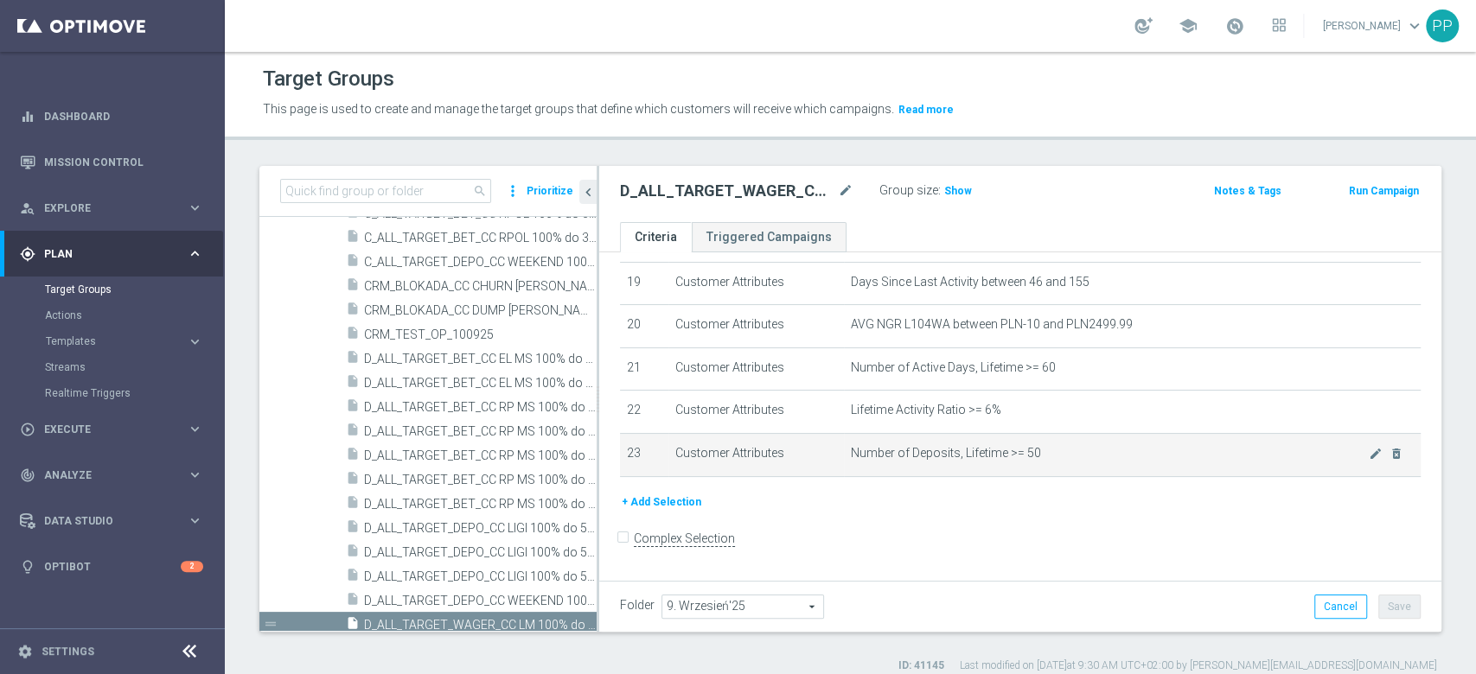
click at [750, 457] on td "Customer Attributes" at bounding box center [756, 455] width 176 height 43
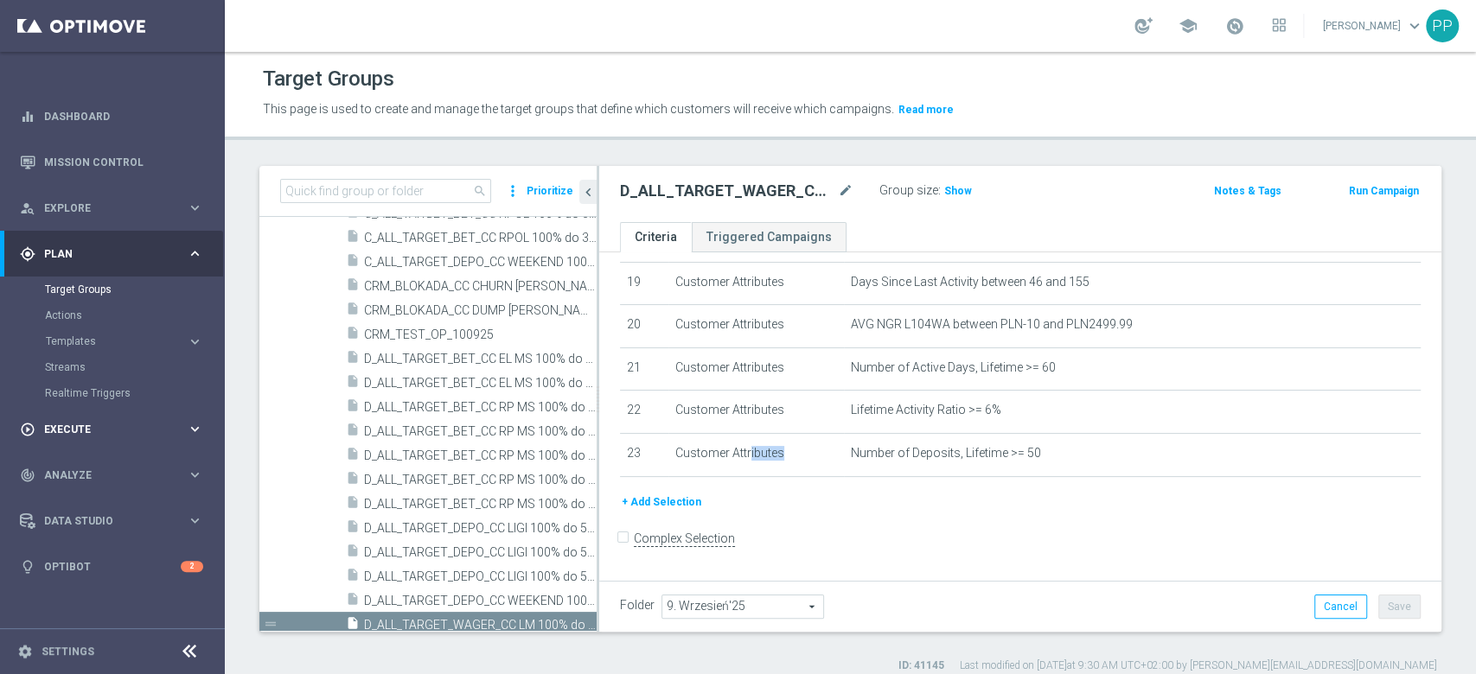
click at [101, 422] on div "play_circle_outline Execute" at bounding box center [103, 430] width 167 height 16
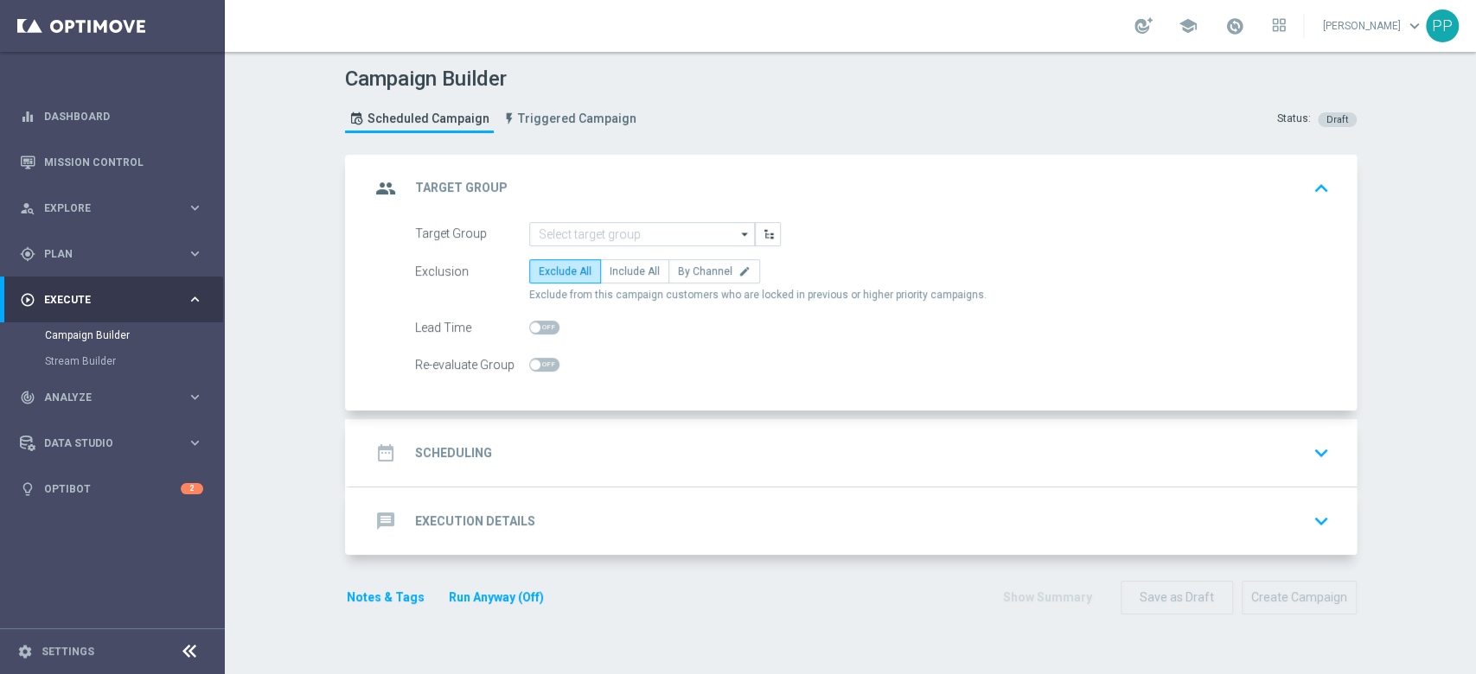
click at [603, 460] on div "date_range Scheduling keyboard_arrow_down" at bounding box center [853, 453] width 966 height 33
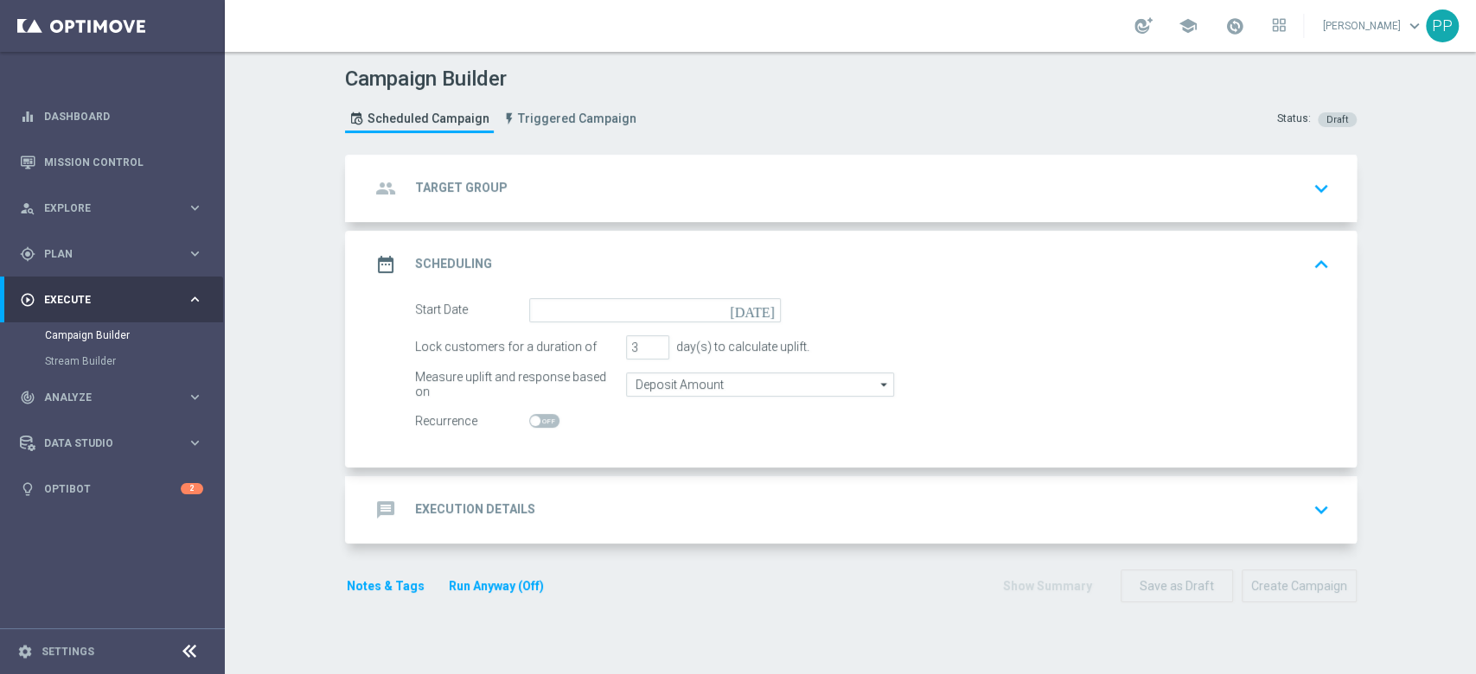
click at [601, 497] on div "message Execution Details keyboard_arrow_down" at bounding box center [853, 510] width 966 height 33
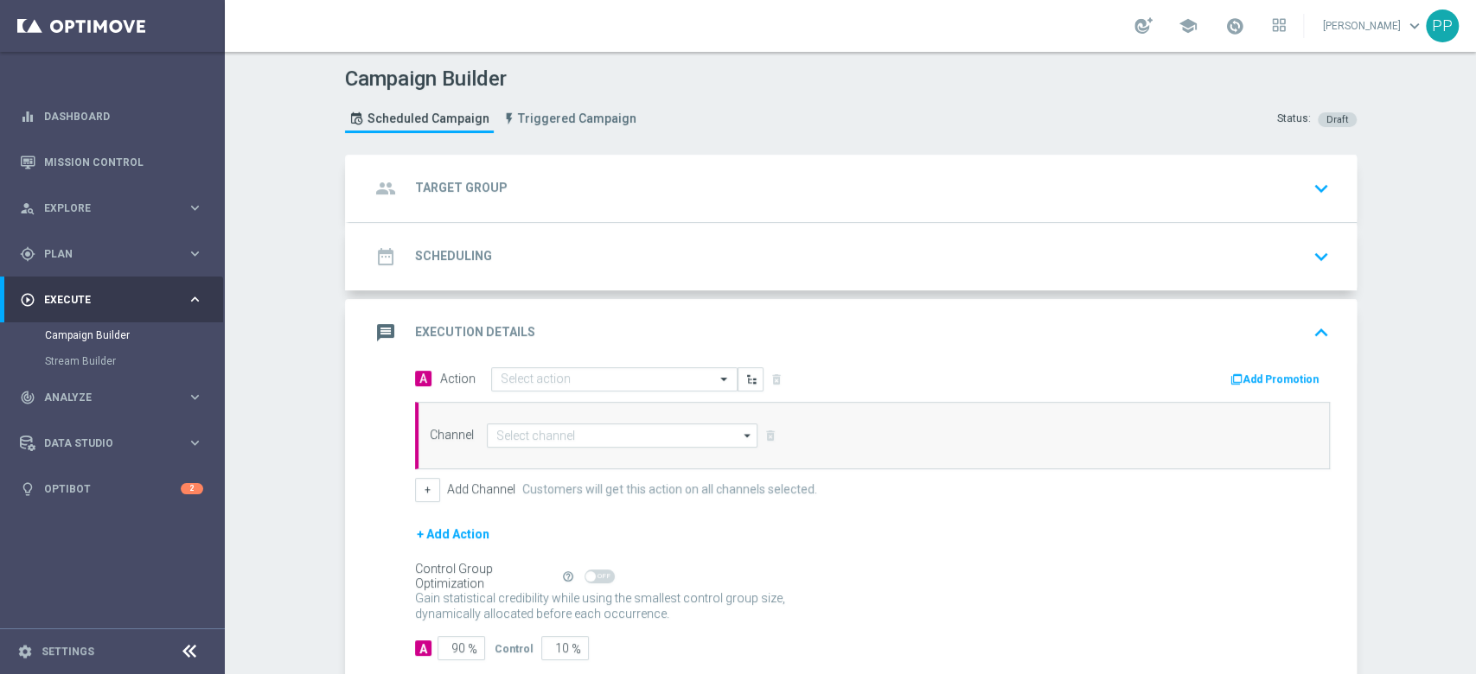
scroll to position [98, 0]
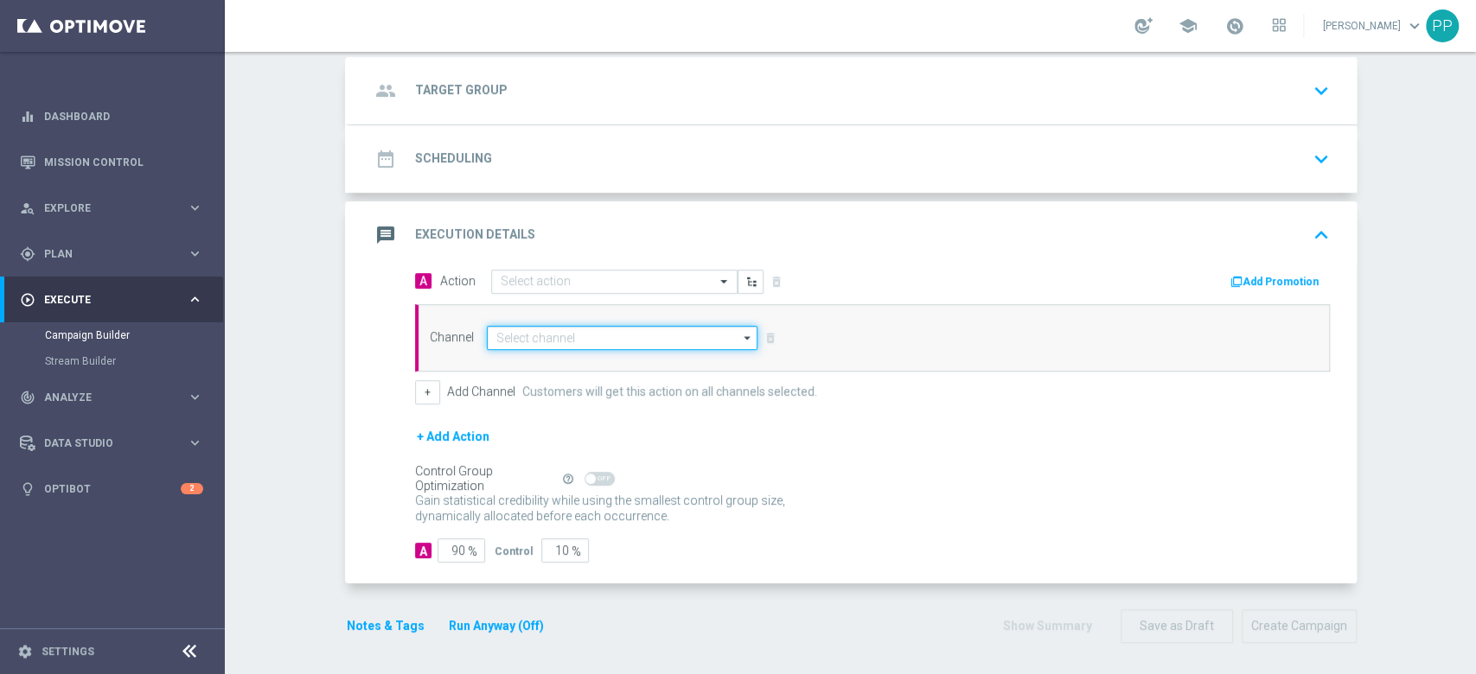
click at [562, 331] on input at bounding box center [622, 338] width 271 height 24
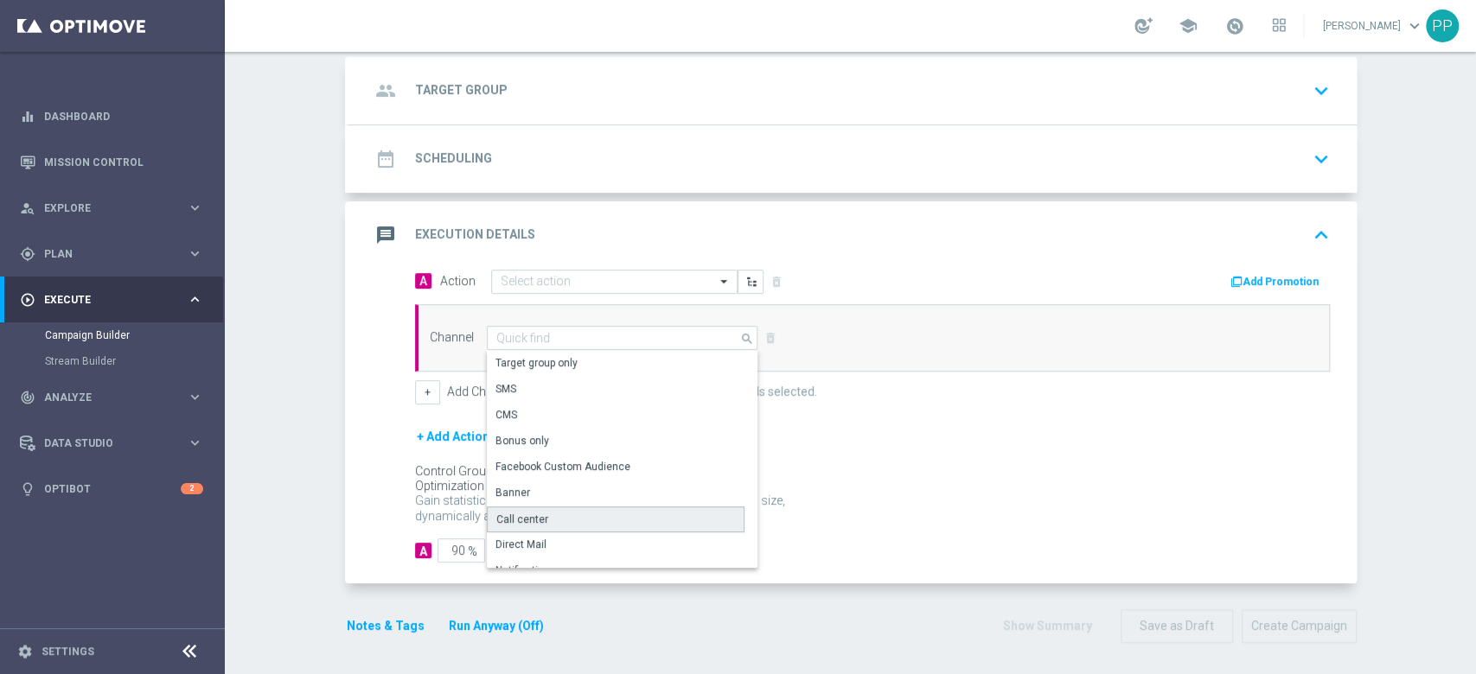
click at [527, 516] on div "Call center" at bounding box center [522, 520] width 52 height 16
type input "Call center"
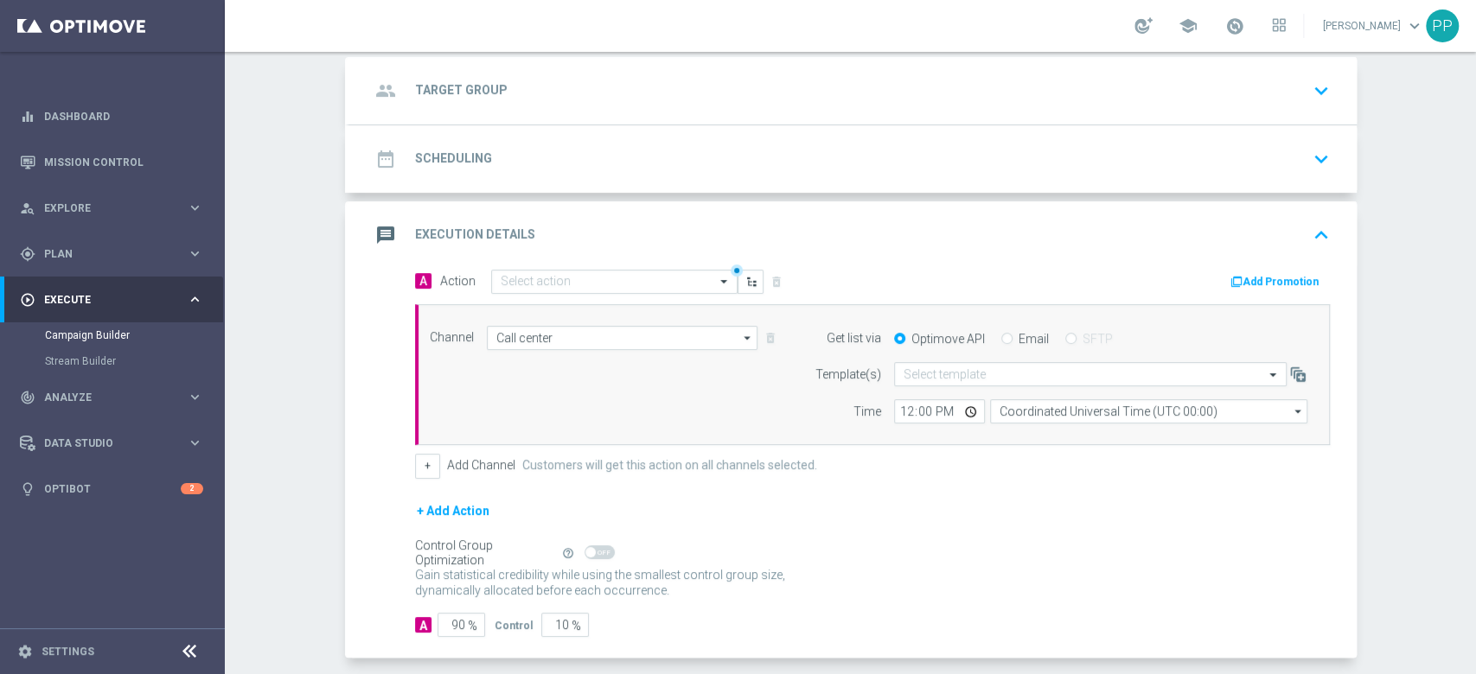
scroll to position [172, 0]
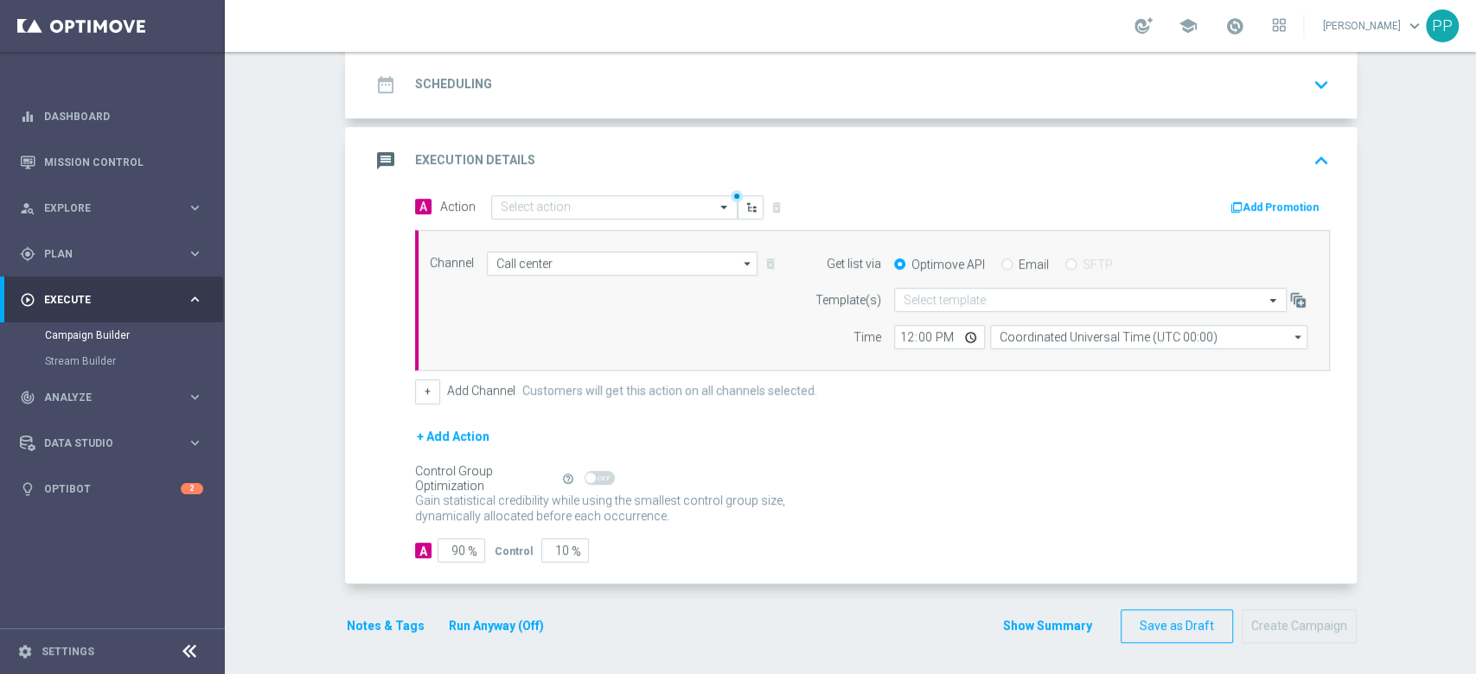
click at [376, 626] on button "Notes & Tags" at bounding box center [385, 627] width 81 height 22
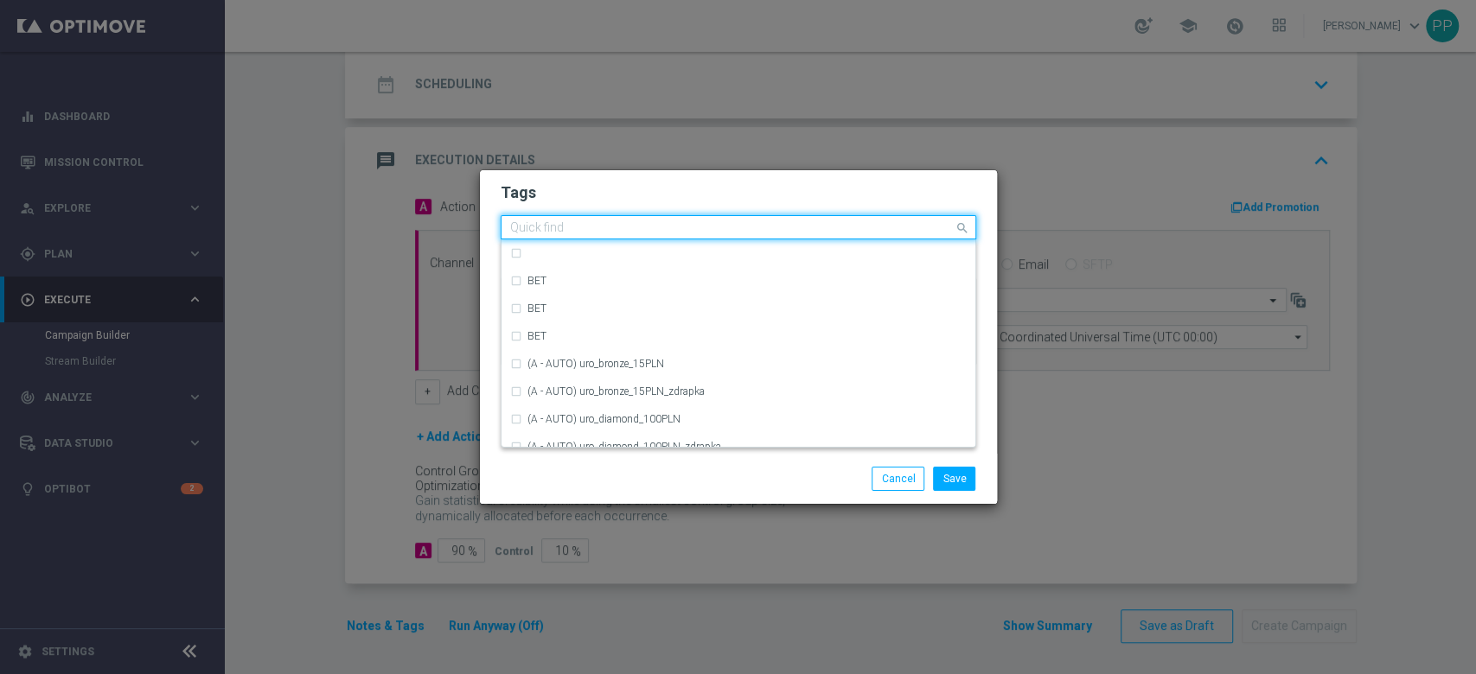
click at [909, 232] on input "text" at bounding box center [732, 228] width 444 height 15
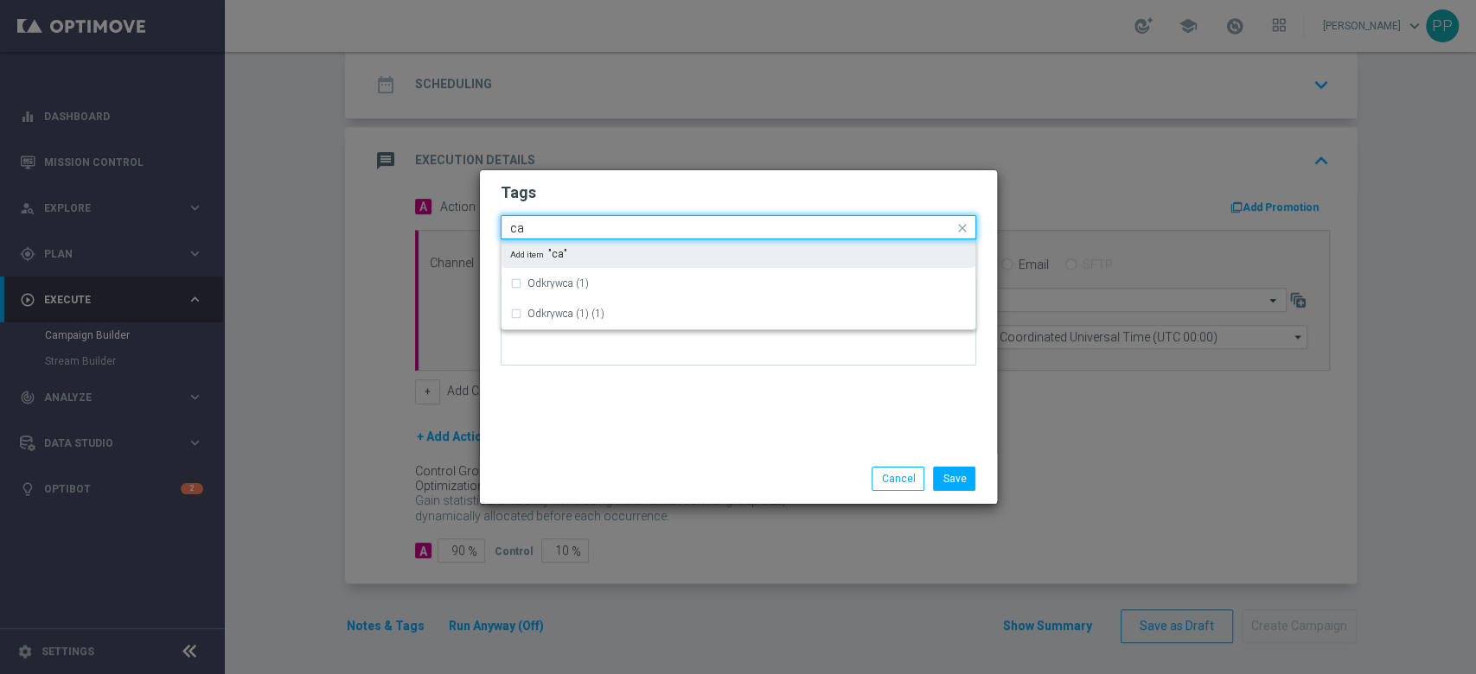
type input "c"
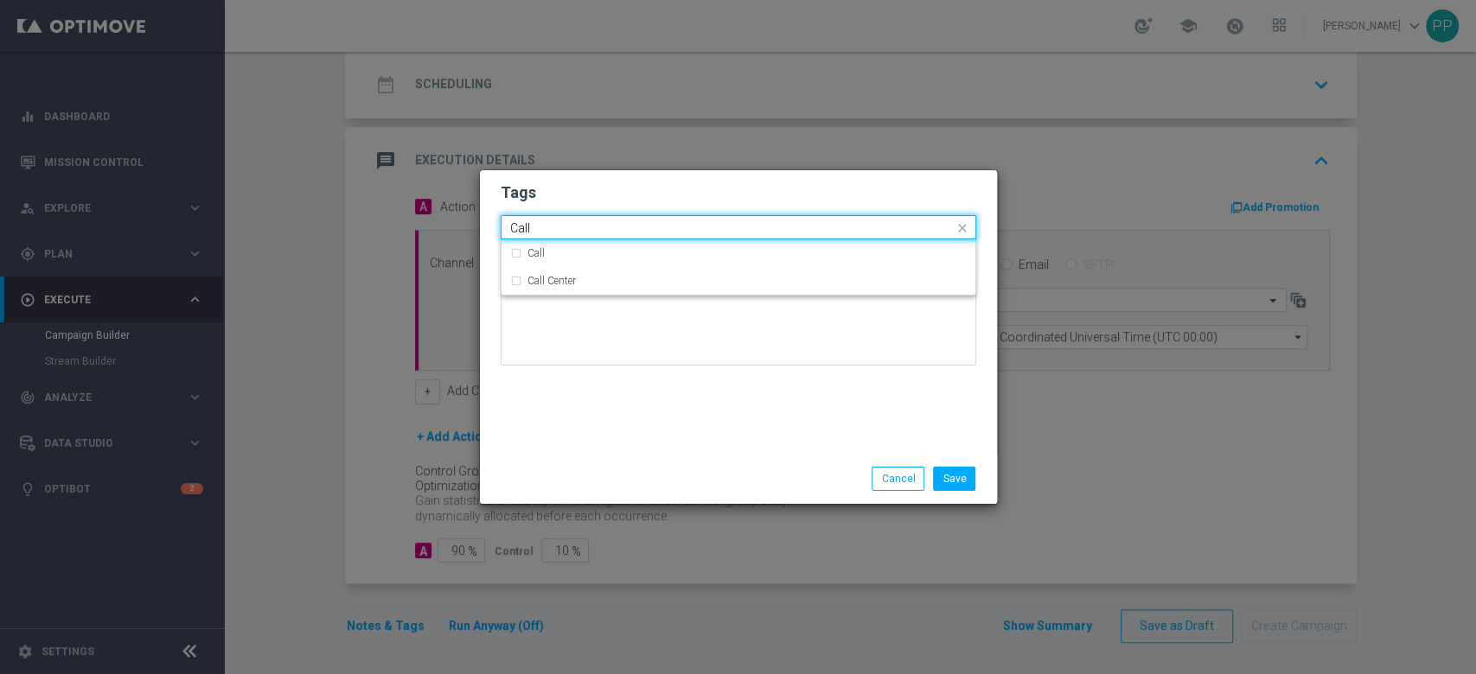
type input "Call"
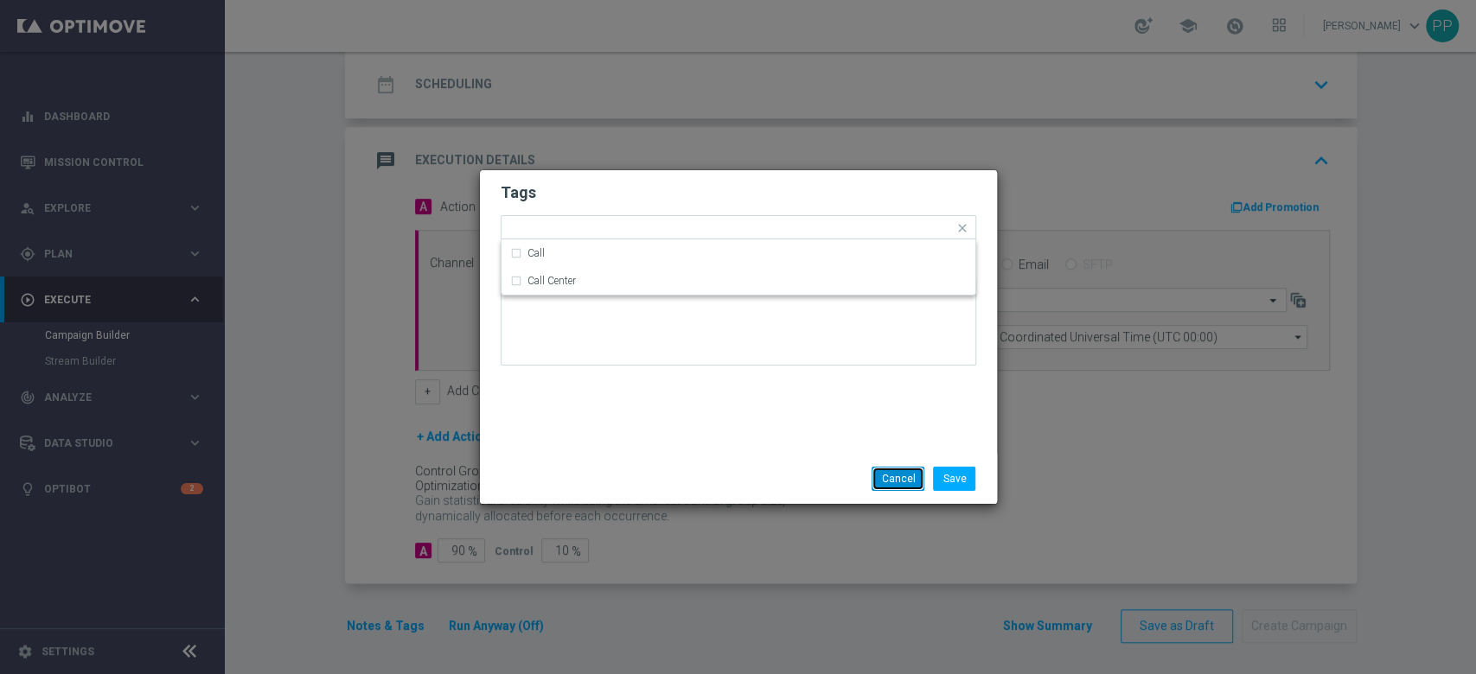
click at [909, 480] on button "Cancel" at bounding box center [898, 479] width 53 height 24
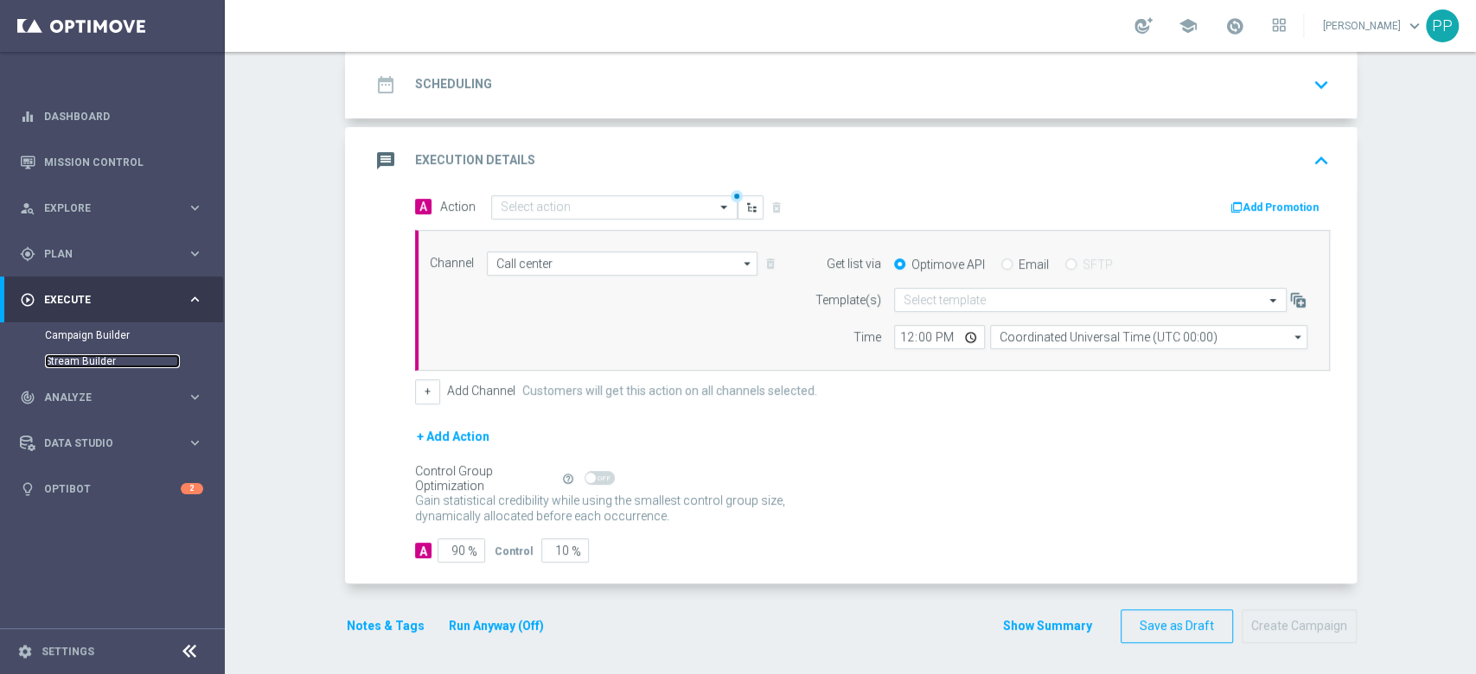
click at [97, 367] on link "Stream Builder" at bounding box center [112, 361] width 135 height 14
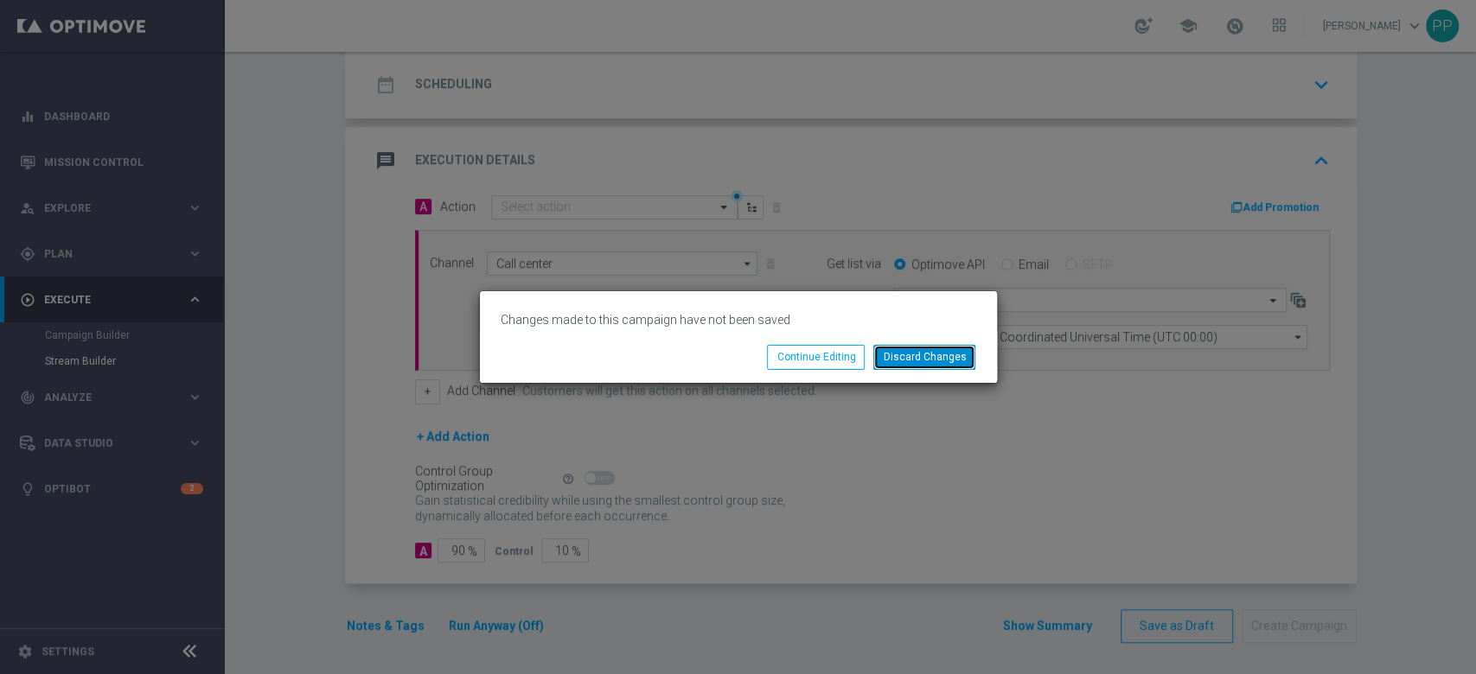
click at [901, 347] on button "Discard Changes" at bounding box center [924, 357] width 102 height 24
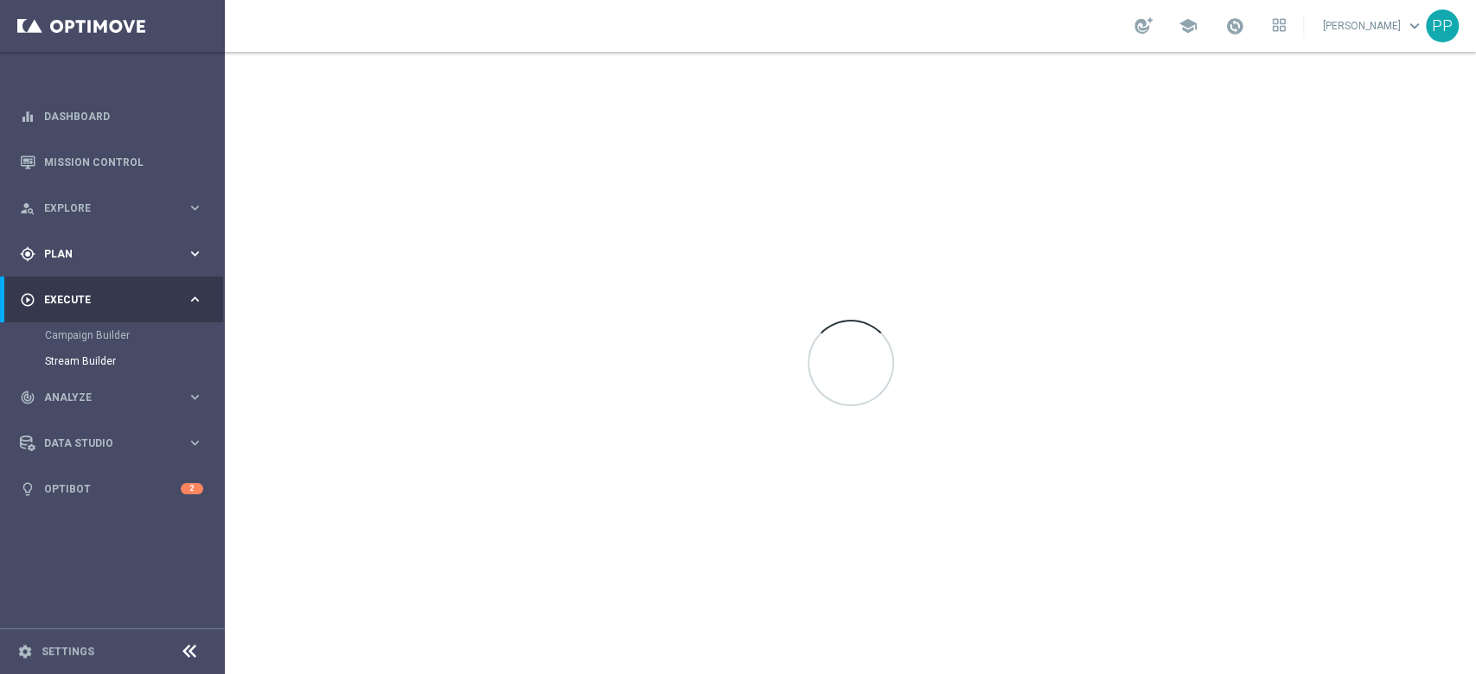
click at [69, 253] on span "Plan" at bounding box center [115, 254] width 143 height 10
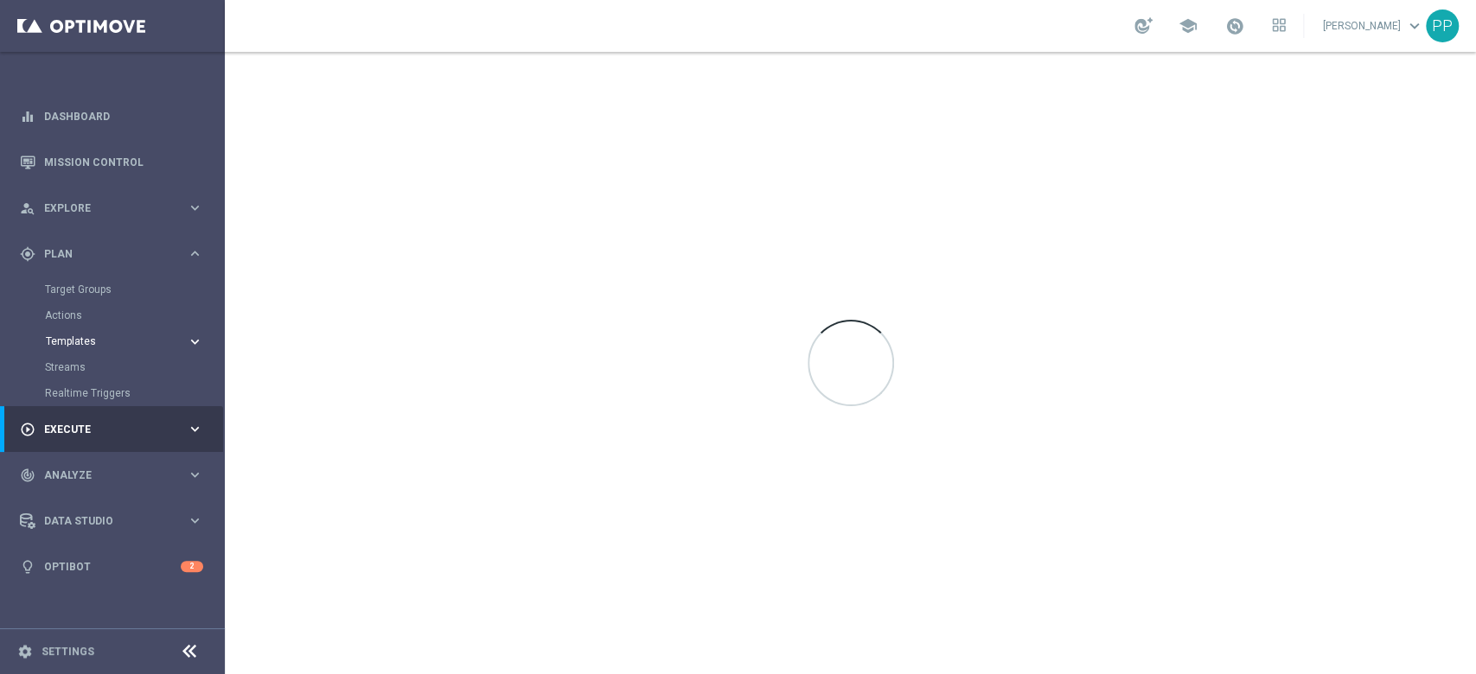
click at [99, 340] on span "Templates" at bounding box center [108, 341] width 124 height 10
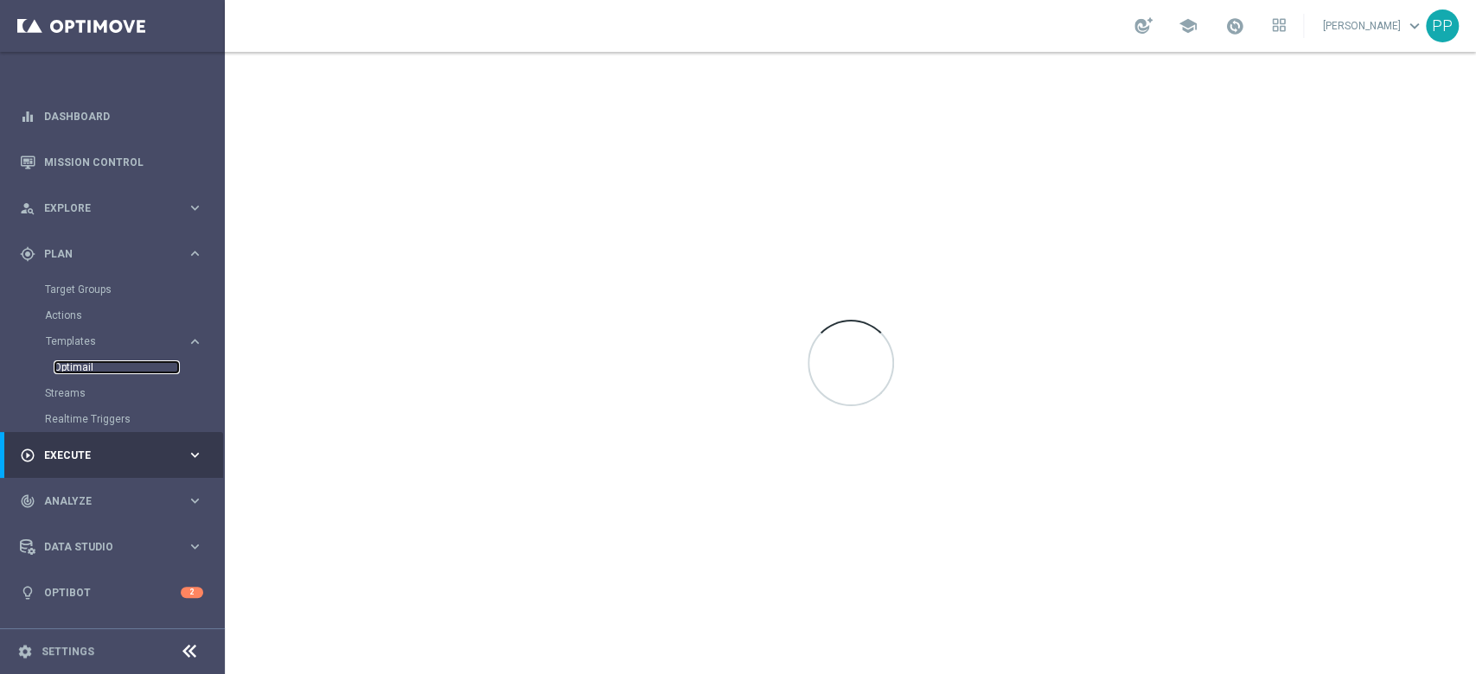
click at [89, 361] on link "Optimail" at bounding box center [117, 368] width 126 height 14
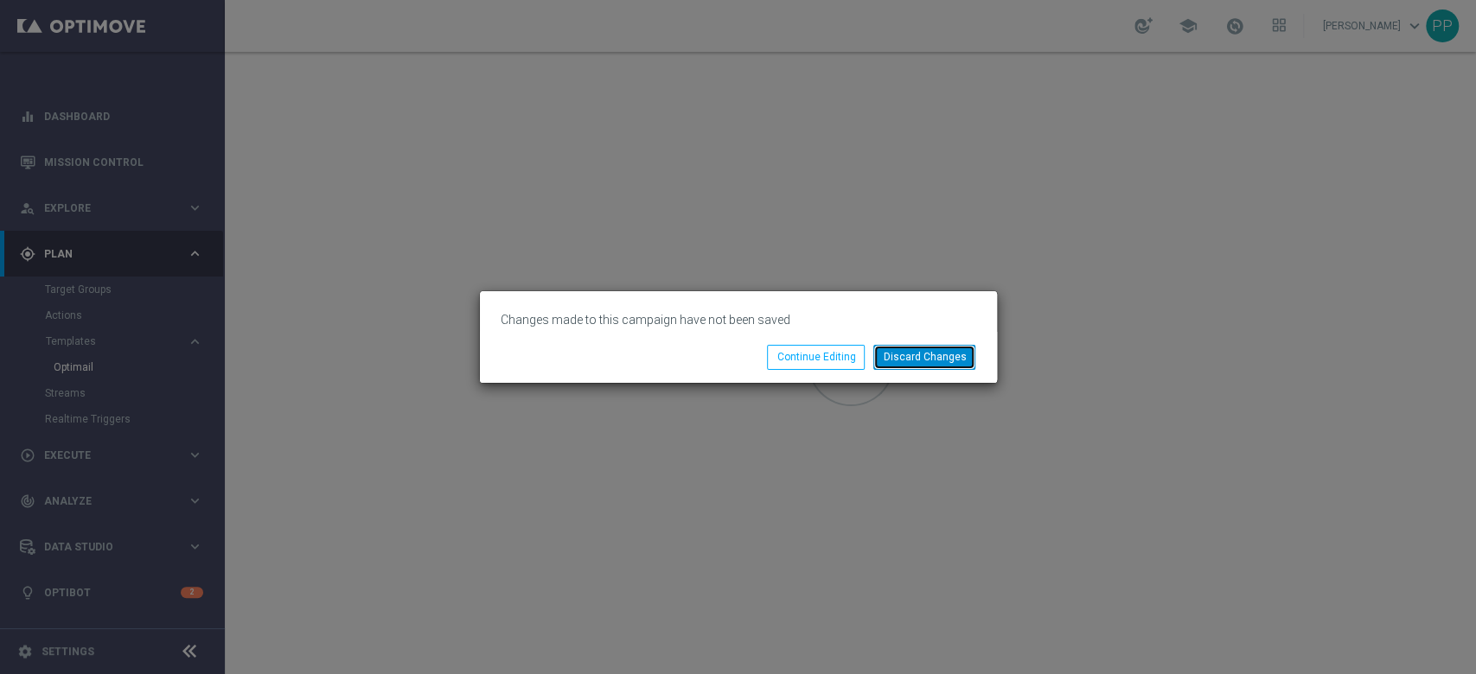
click at [941, 349] on button "Discard Changes" at bounding box center [924, 357] width 102 height 24
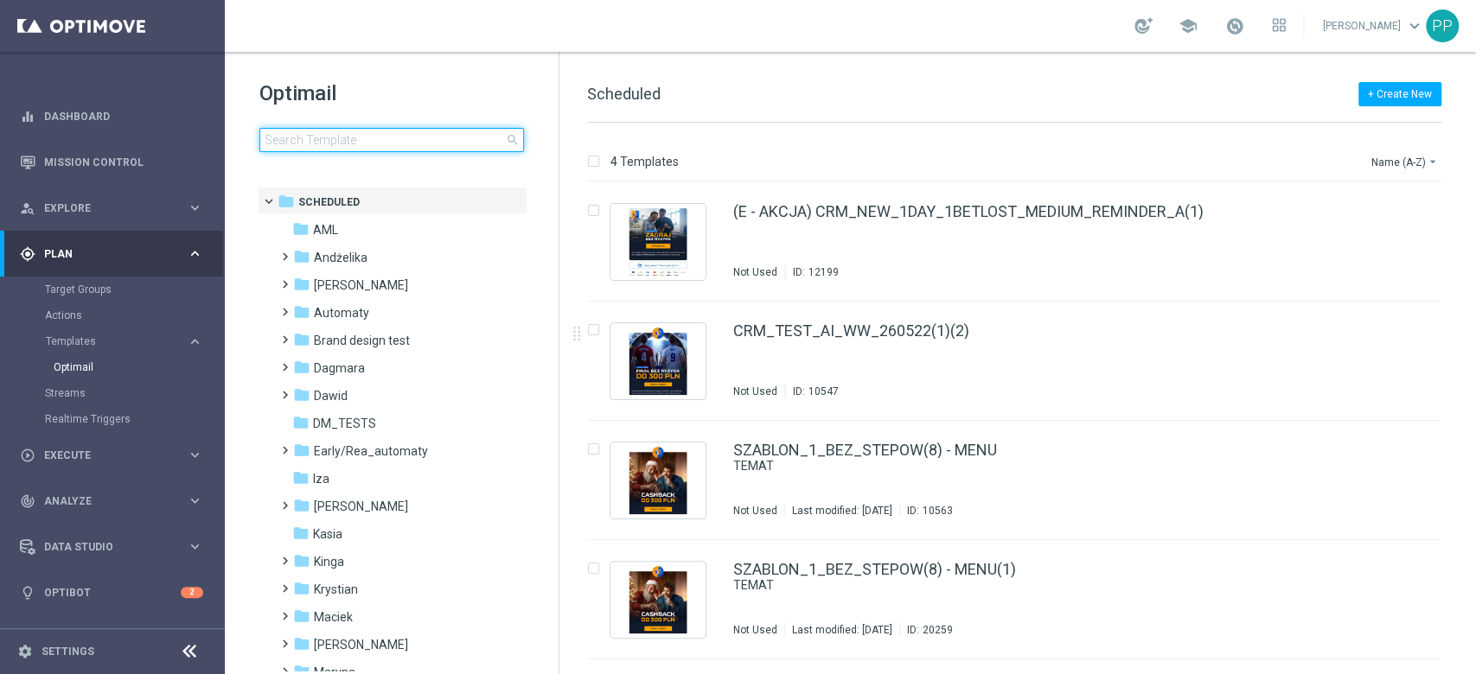
click at [408, 128] on input at bounding box center [391, 140] width 265 height 24
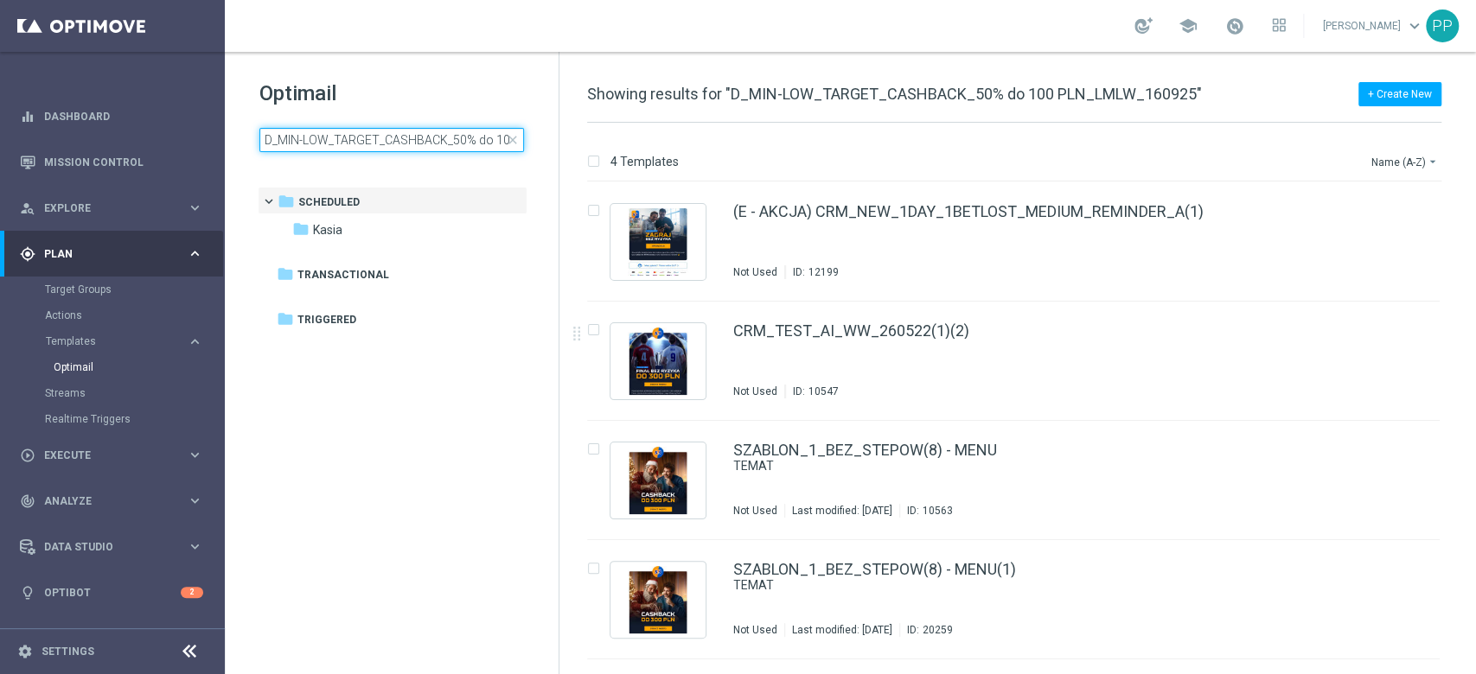
scroll to position [0, 111]
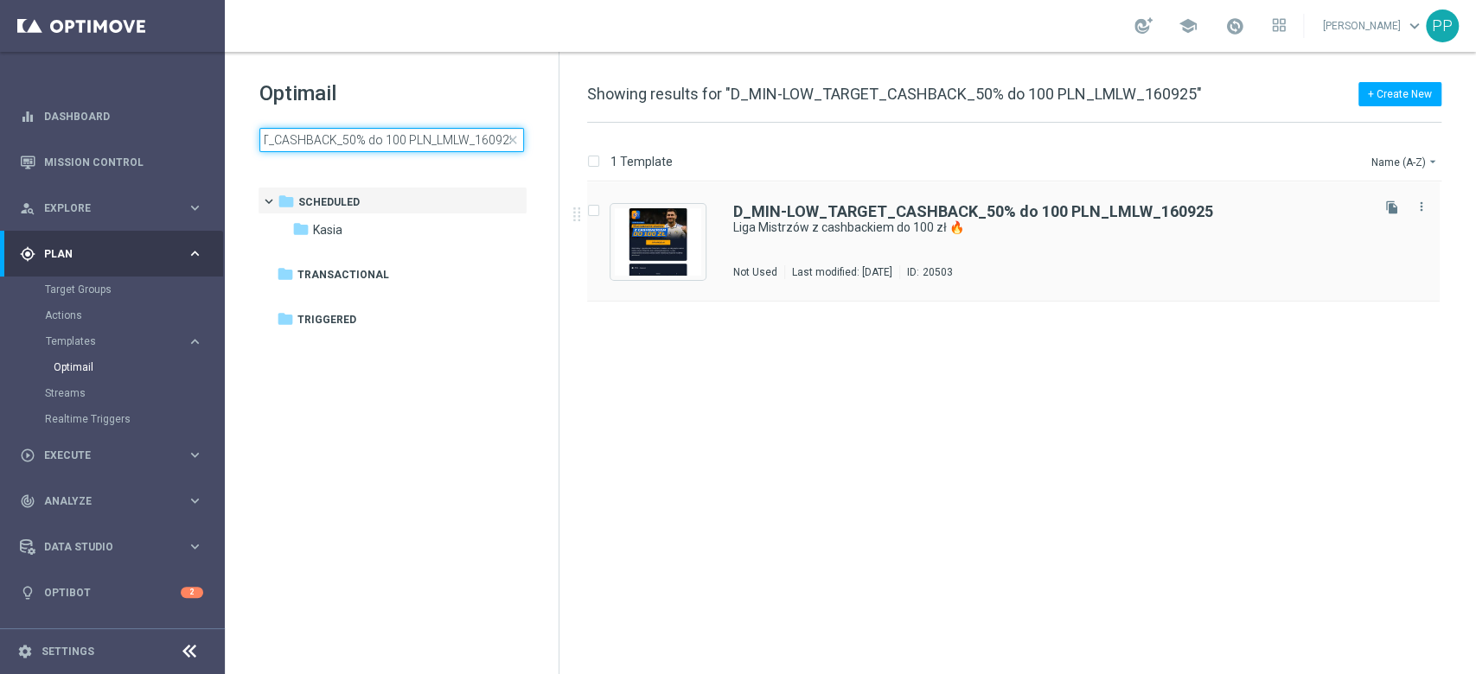
type input "D_MIN-LOW_TARGET_CASHBACK_50% do 100 PLN_LMLW_160925"
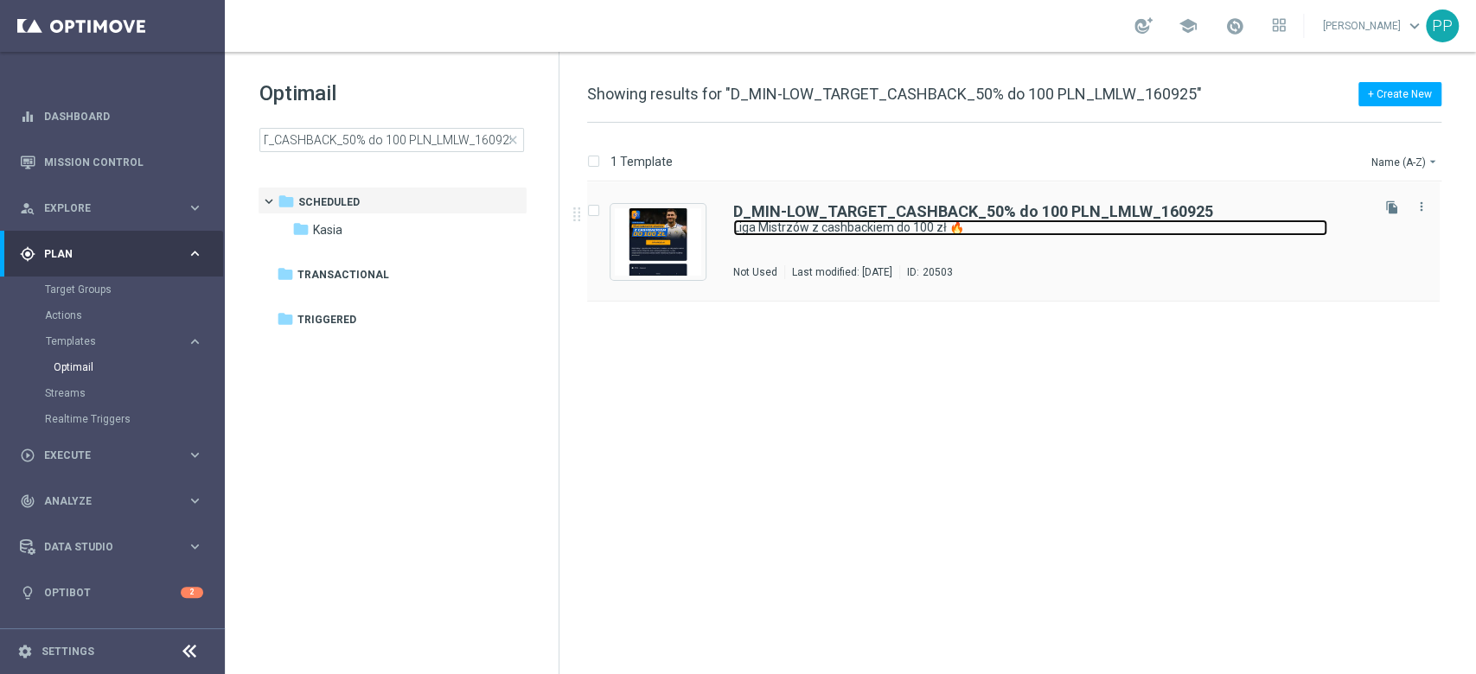
click at [943, 225] on link "Liga Mistrzów z cashbackiem do 100 zł 🔥" at bounding box center [1030, 228] width 594 height 16
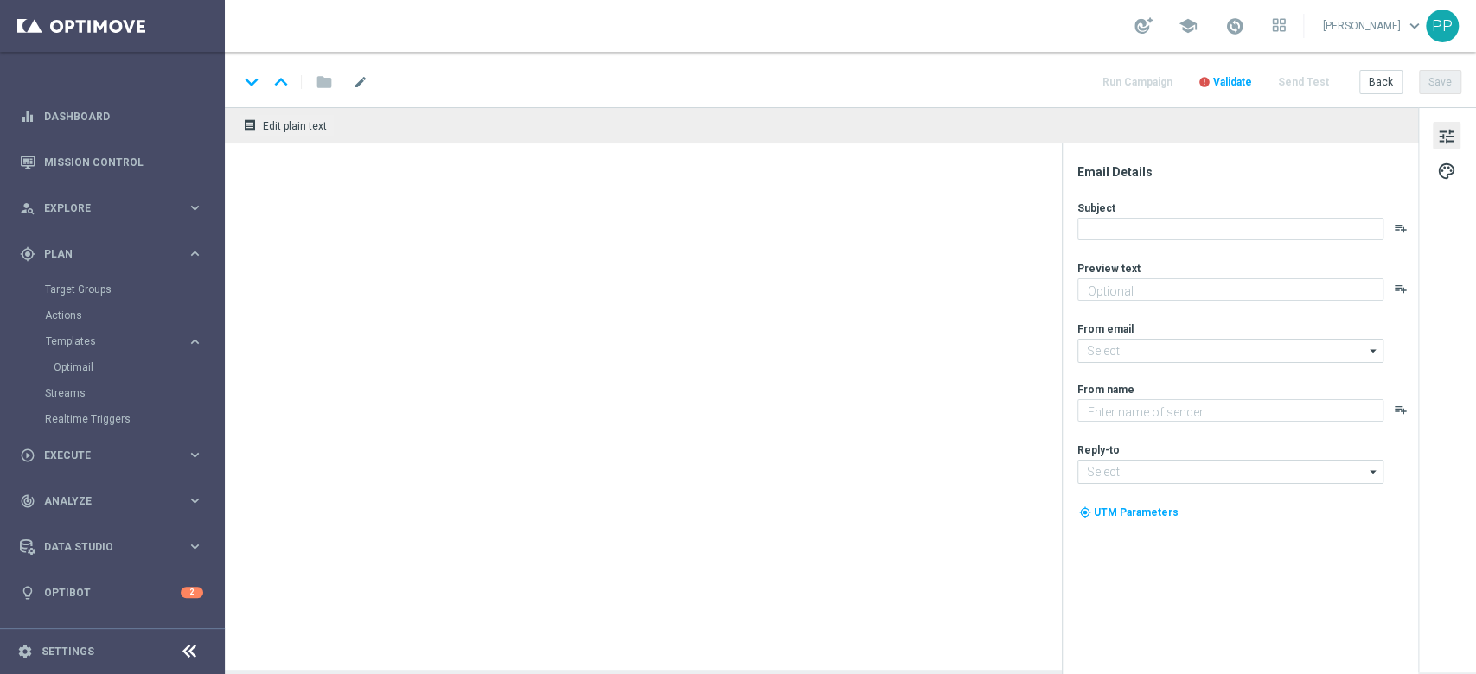
type textarea "Typuj bezpiecznie🛡️"
type input "[EMAIL_ADDRESS][DOMAIN_NAME]"
type textarea "STS"
type input "[EMAIL_ADDRESS][DOMAIN_NAME]"
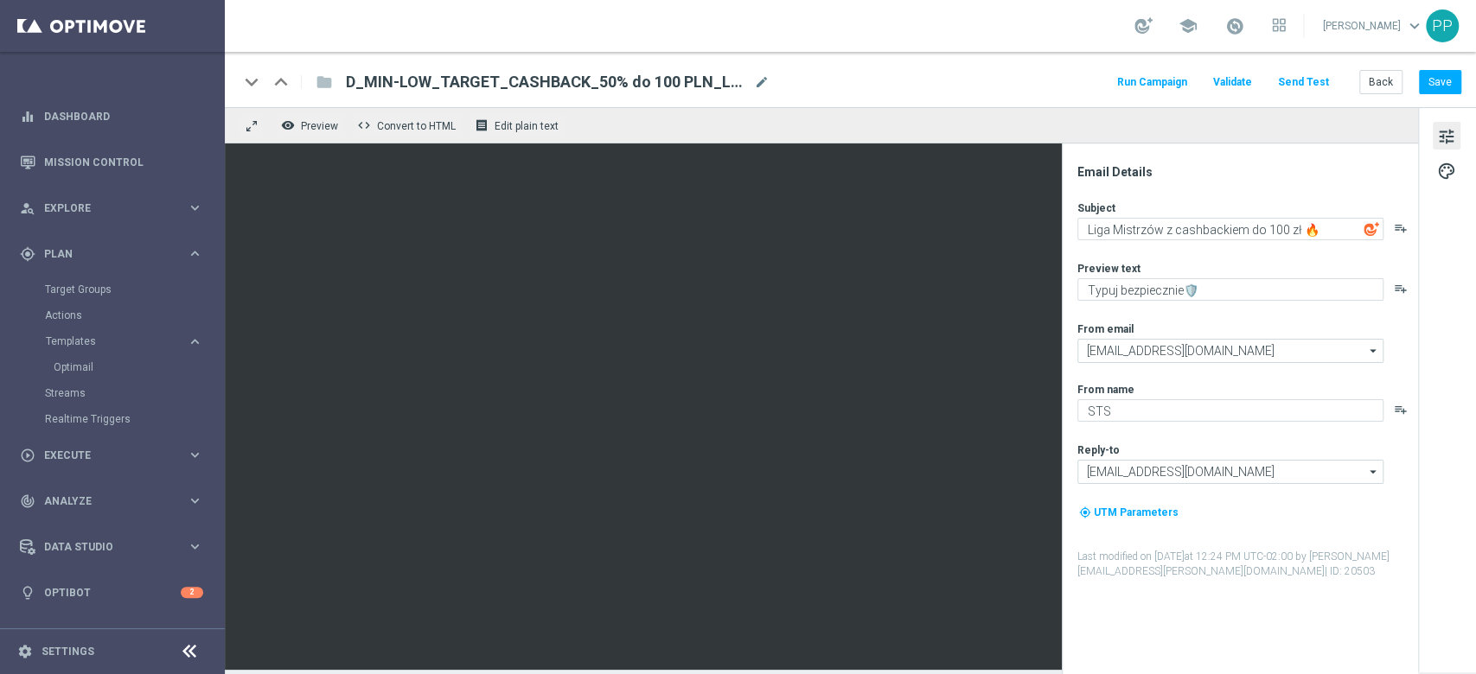
click at [1300, 78] on button "Send Test" at bounding box center [1303, 82] width 56 height 23
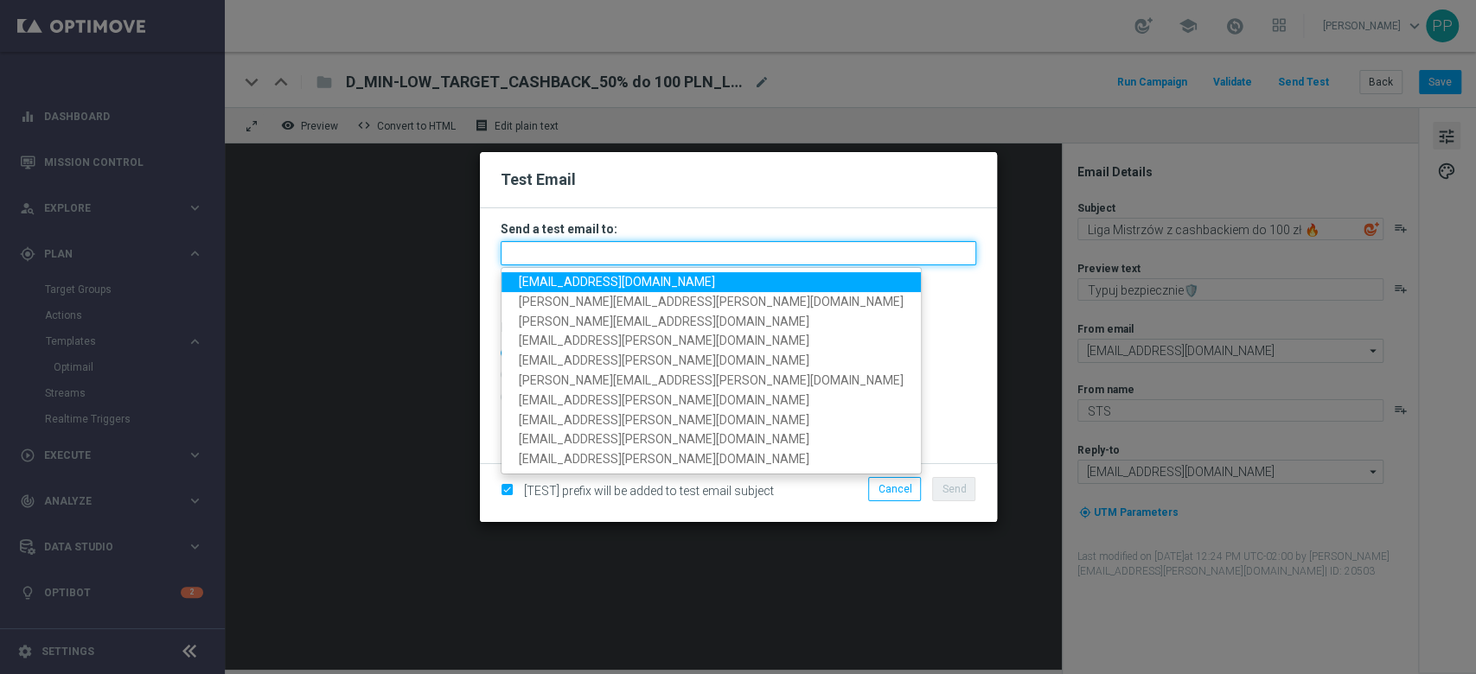
click at [708, 251] on input "text" at bounding box center [739, 253] width 476 height 24
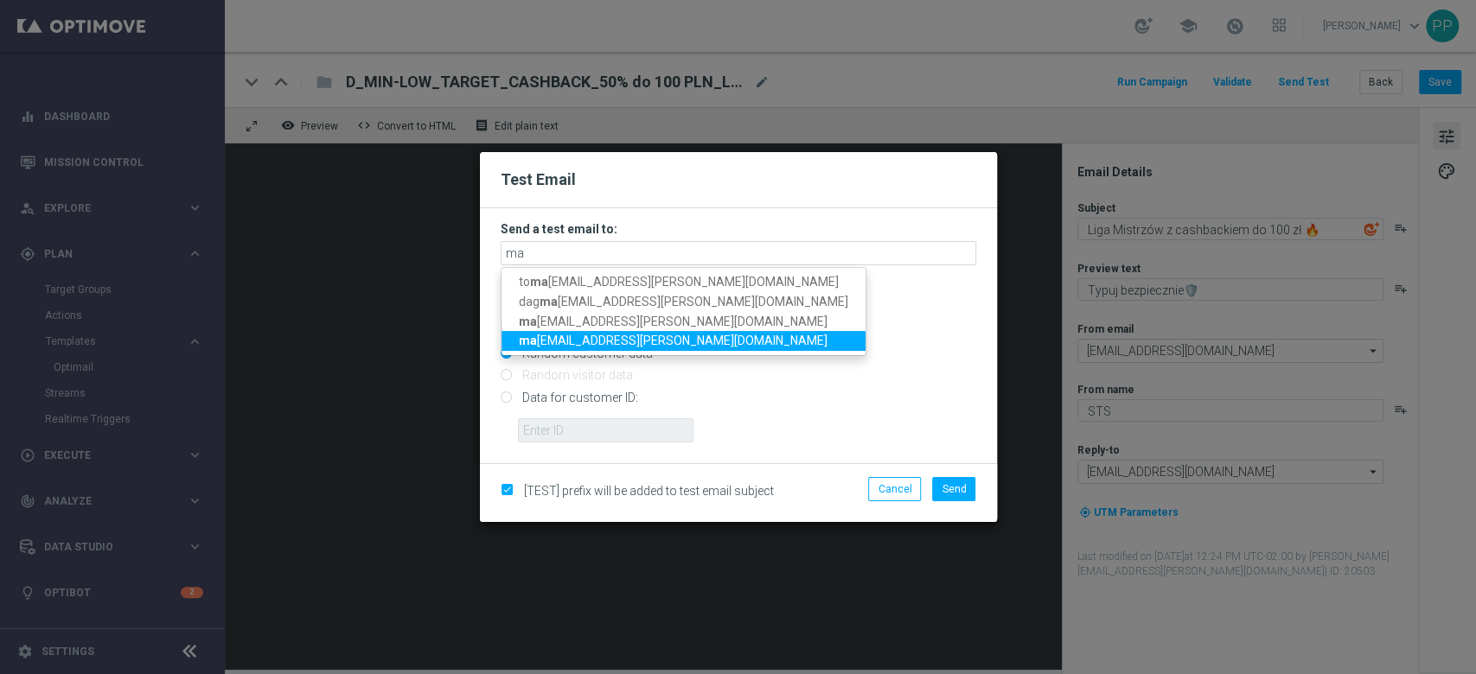
click at [599, 335] on span "ma [EMAIL_ADDRESS][PERSON_NAME][DOMAIN_NAME]" at bounding box center [673, 341] width 309 height 14
type input "[EMAIL_ADDRESS][PERSON_NAME][DOMAIN_NAME]"
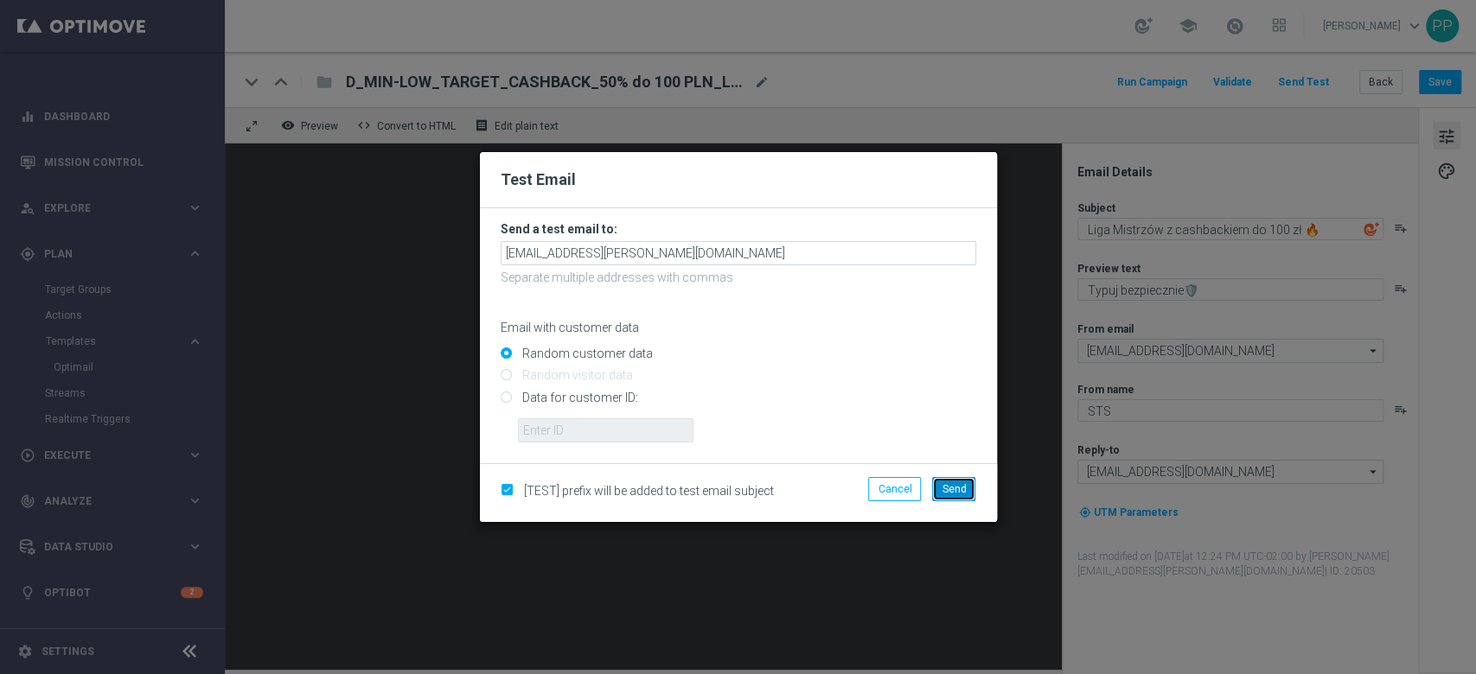
click at [966, 489] on span "Send" at bounding box center [954, 489] width 24 height 12
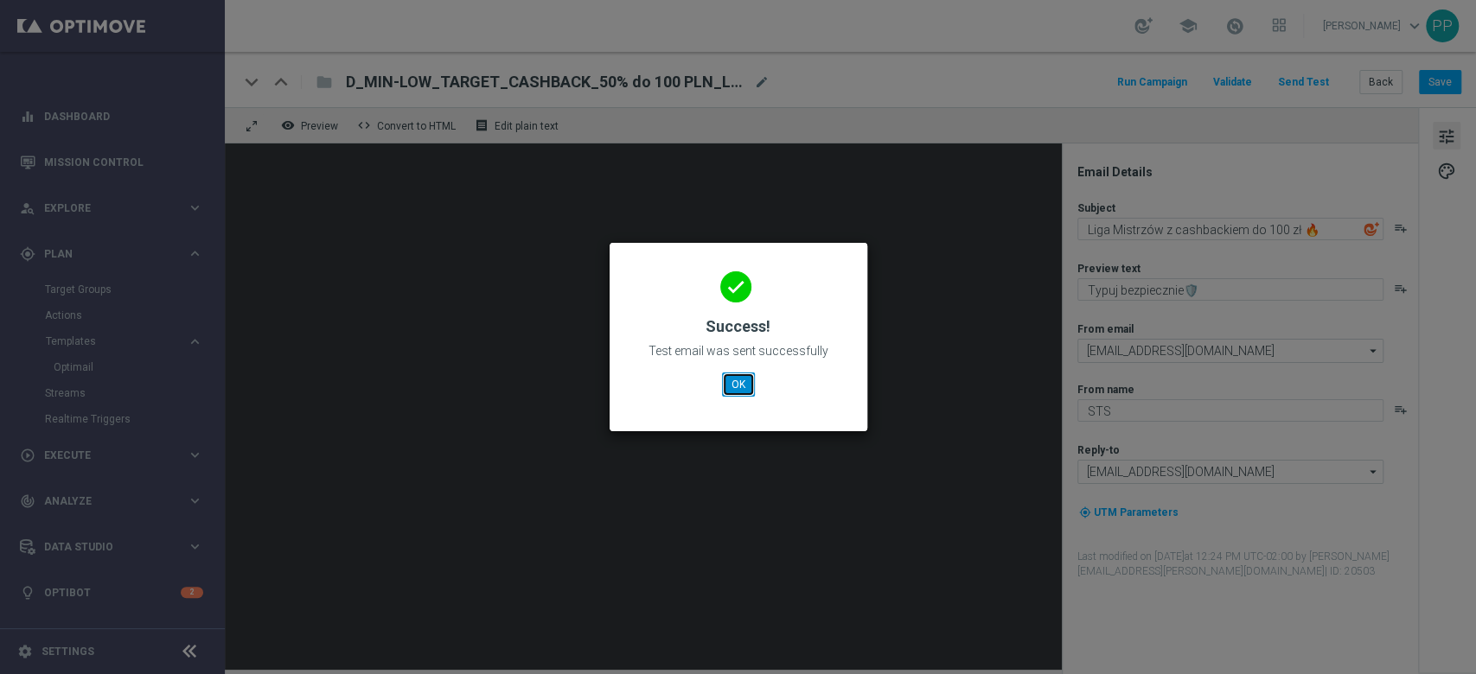
click at [738, 392] on button "OK" at bounding box center [738, 385] width 33 height 24
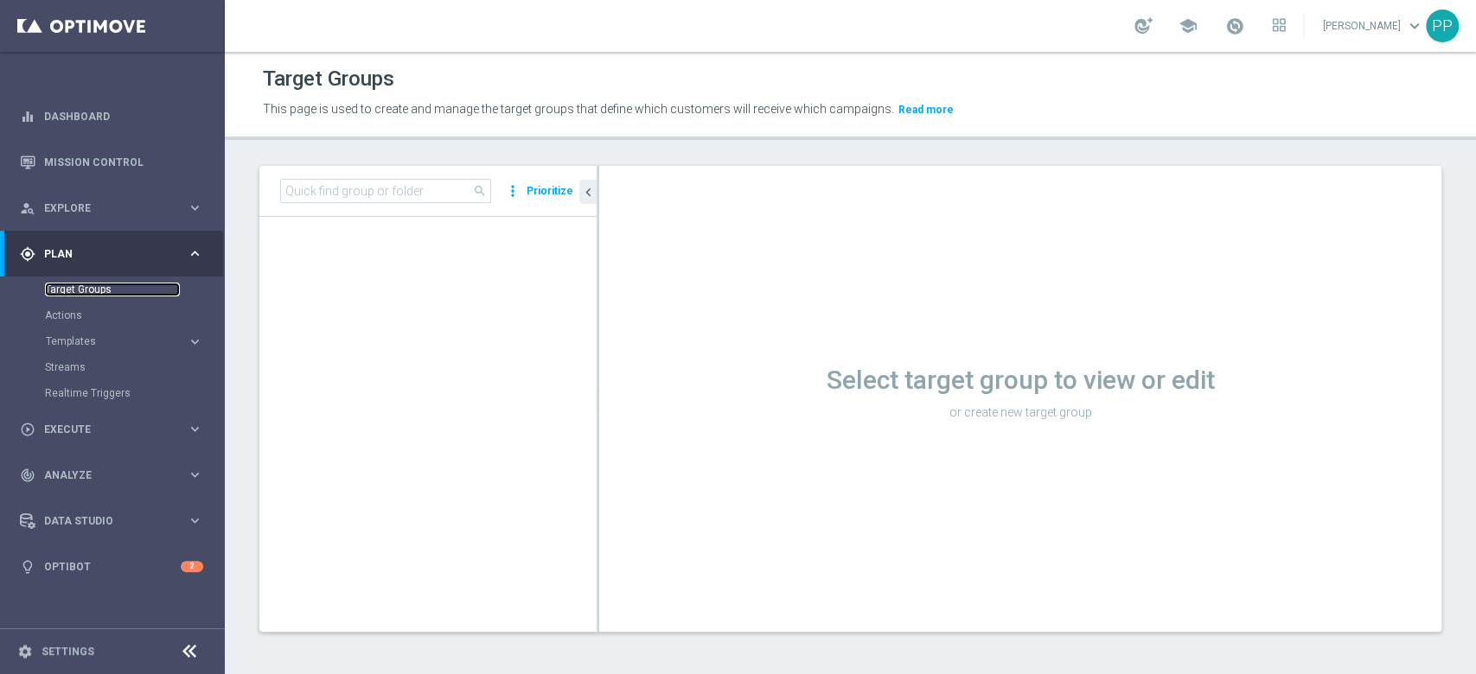
click at [111, 291] on link "Target Groups" at bounding box center [112, 290] width 135 height 14
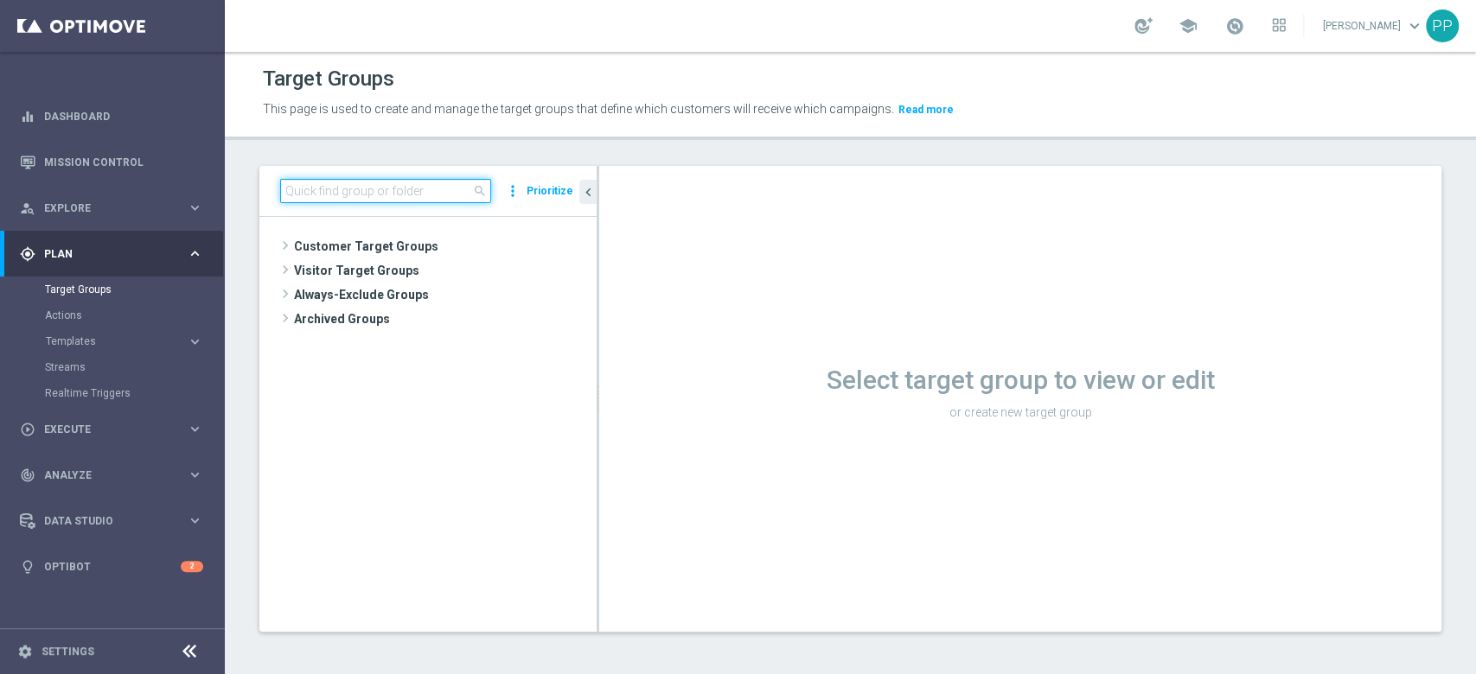
click at [288, 188] on input at bounding box center [385, 191] width 211 height 24
type input "b"
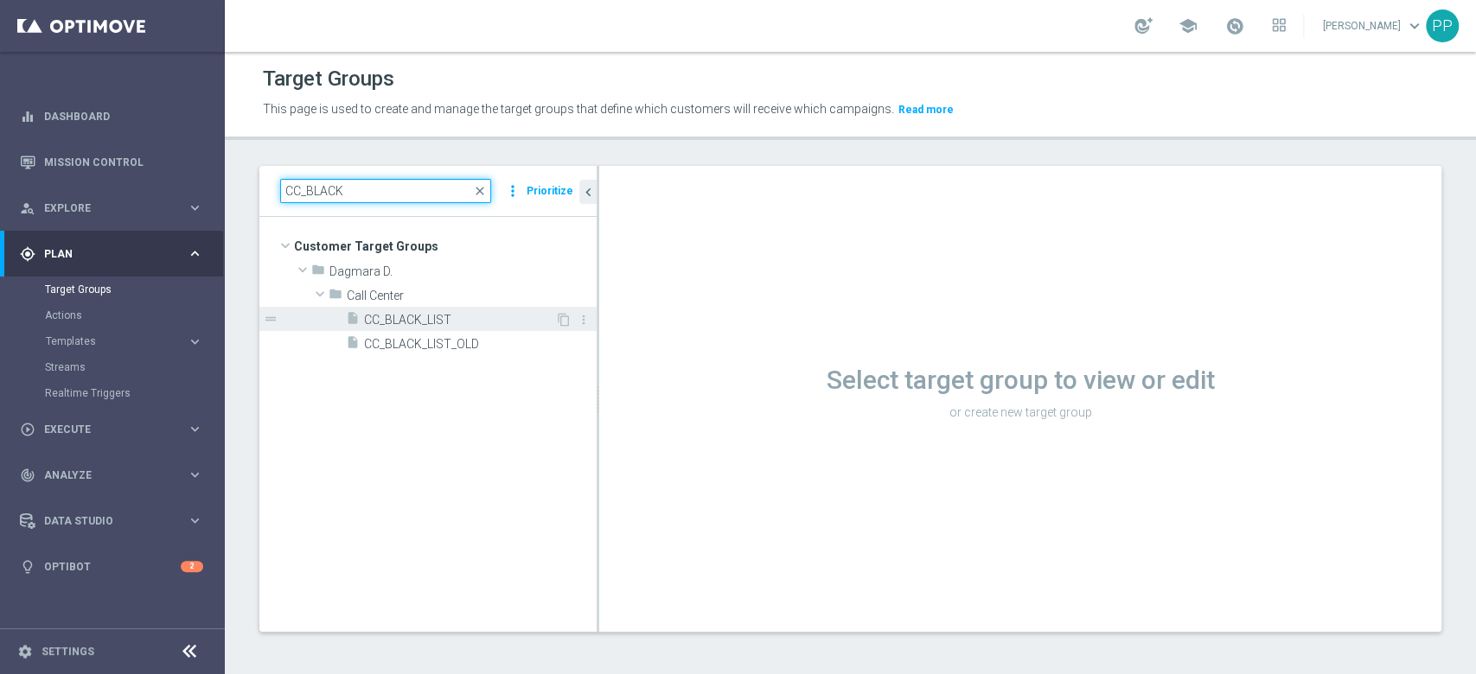
type input "CC_BLACK"
click at [374, 324] on span "CC_BLACK_LIST" at bounding box center [459, 320] width 191 height 15
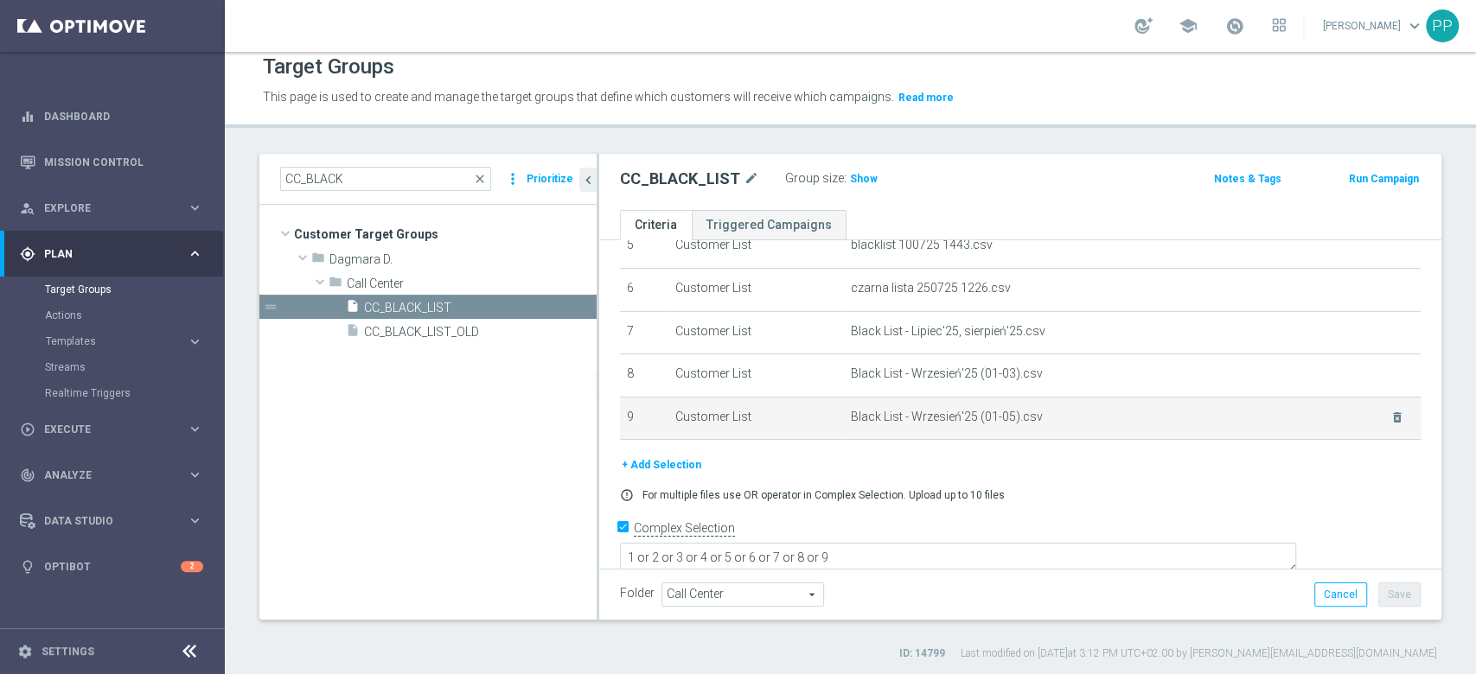
scroll to position [14, 0]
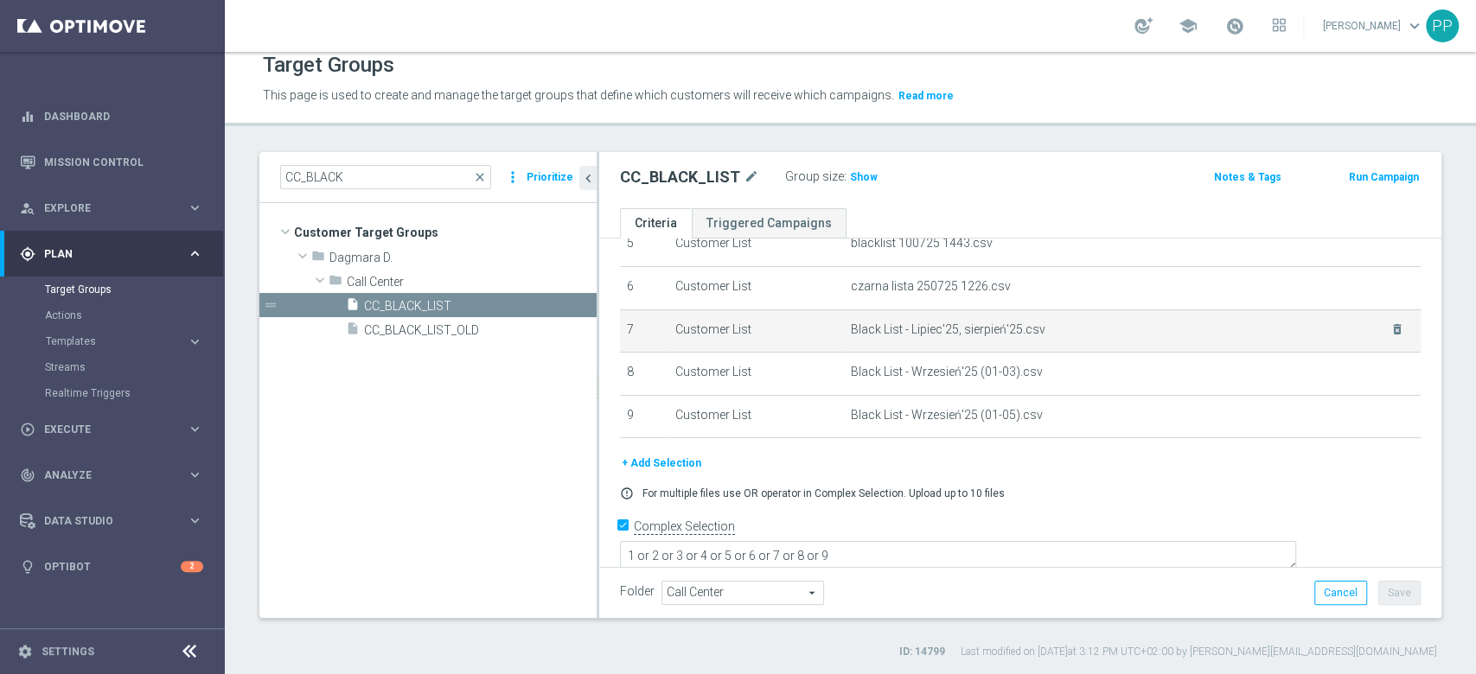
drag, startPoint x: 767, startPoint y: 329, endPoint x: 667, endPoint y: 334, distance: 99.5
click at [668, 334] on td "Customer List" at bounding box center [756, 331] width 176 height 43
click at [741, 327] on td "Customer List" at bounding box center [756, 331] width 176 height 43
click at [716, 329] on td "Customer List" at bounding box center [756, 331] width 176 height 43
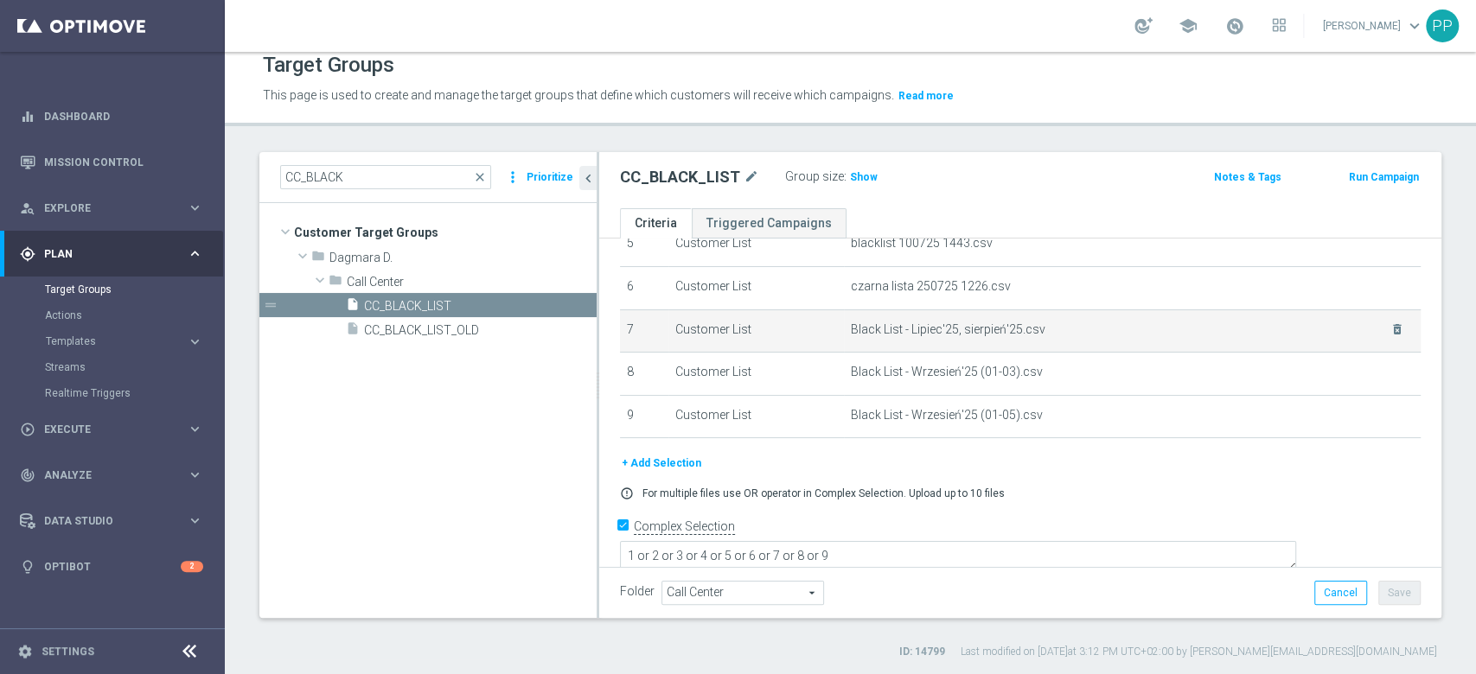
click at [716, 329] on td "Customer List" at bounding box center [756, 331] width 176 height 43
copy tr "Customer List"
click at [851, 330] on span "Black List - Lipiec'25, sierpień'25.csv" at bounding box center [1110, 330] width 518 height 15
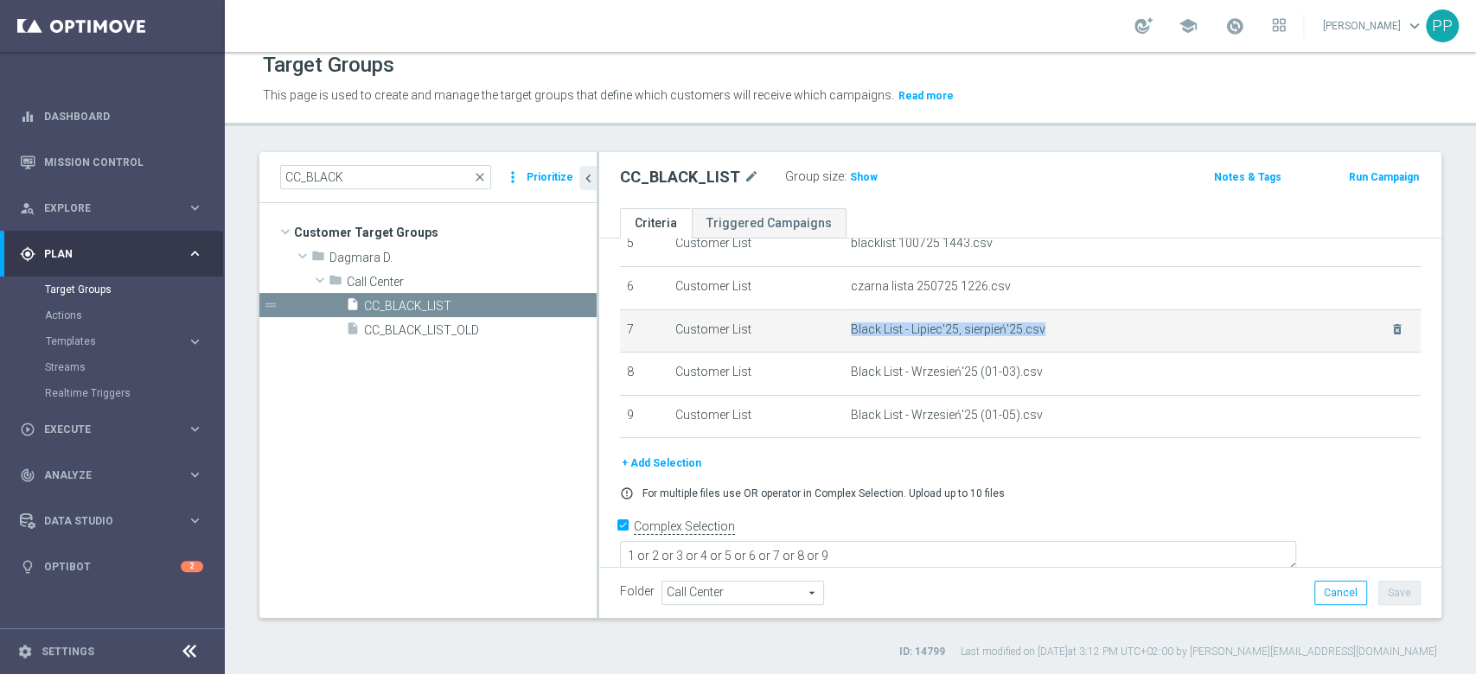
copy tbody "Black List - Lipiec'25, sierpień'25.csv delete_forever"
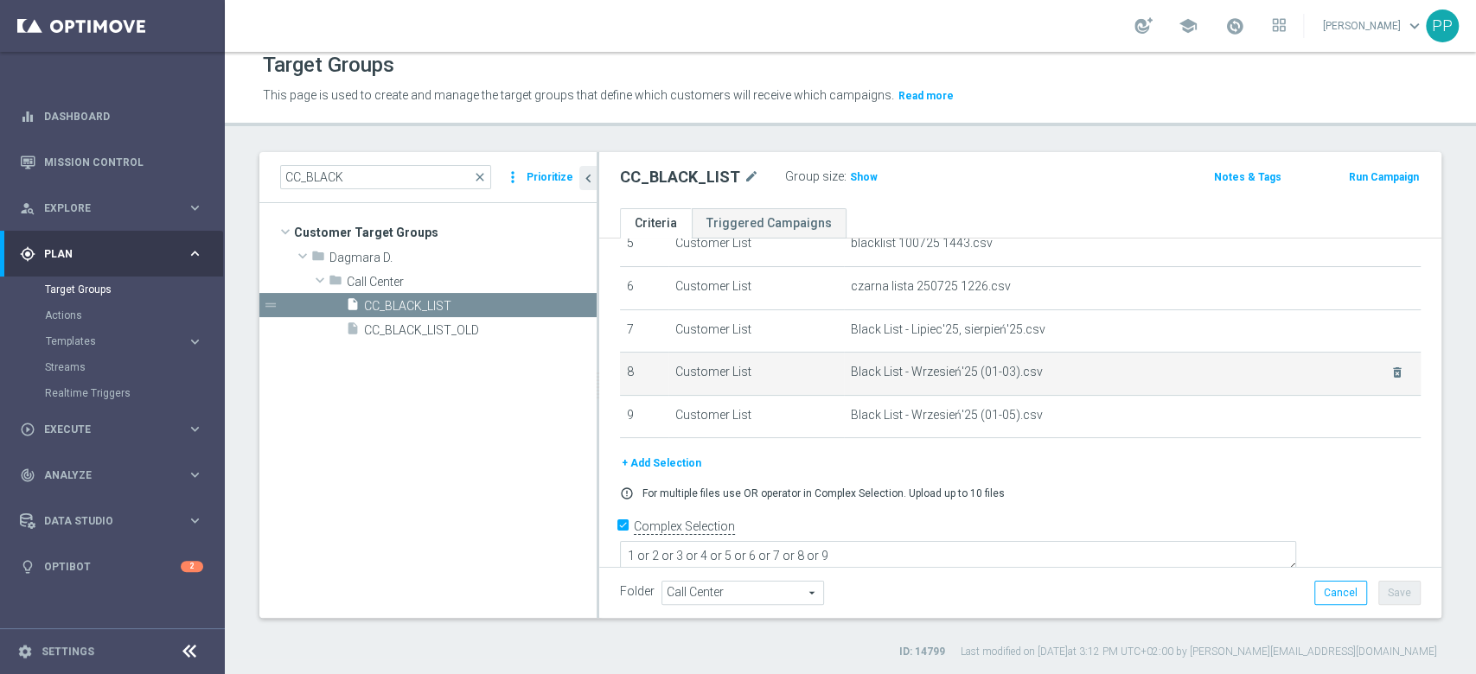
click at [974, 375] on span "Black List - Wrzesień'25 (01-03).csv" at bounding box center [1110, 372] width 518 height 15
copy tbody "Black List - Wrzesień'25 (01-03).csv delete_forever"
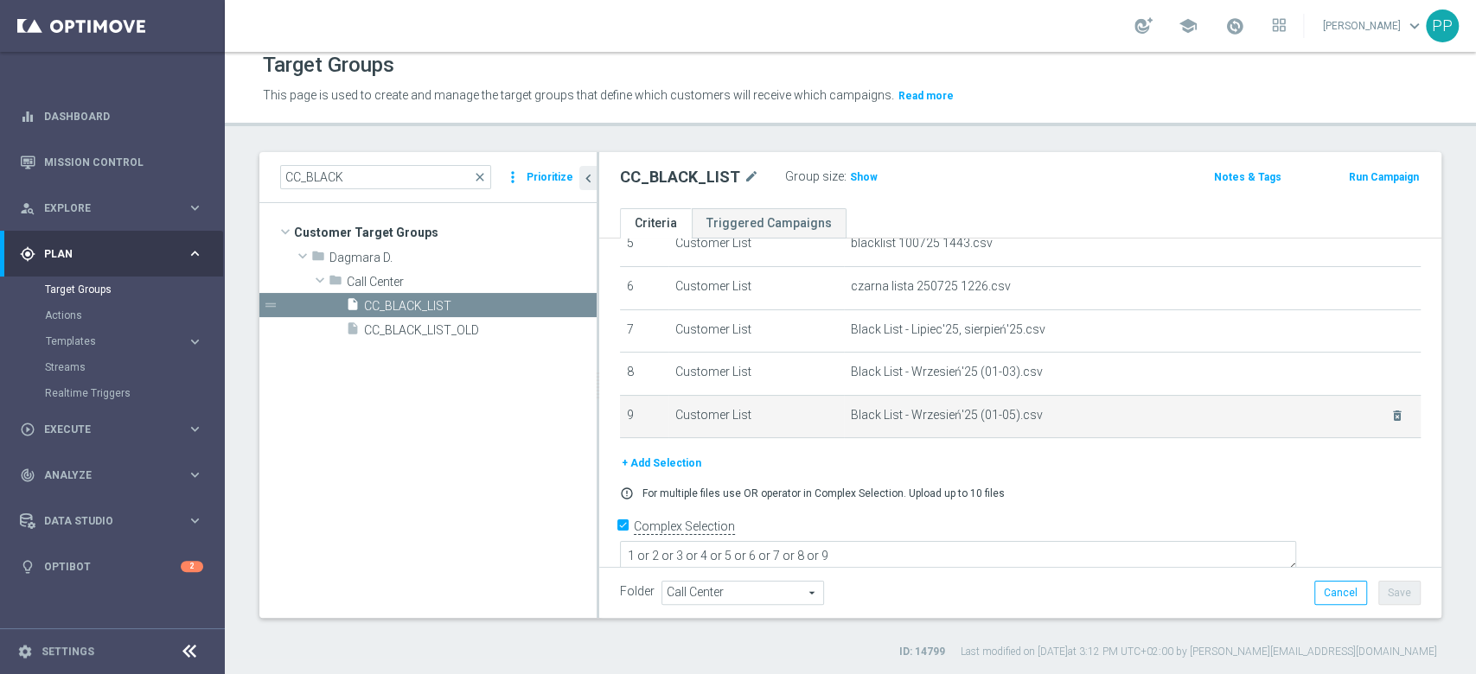
click at [909, 415] on span "Black List - Wrzesień'25 (01-05).csv" at bounding box center [1110, 415] width 518 height 15
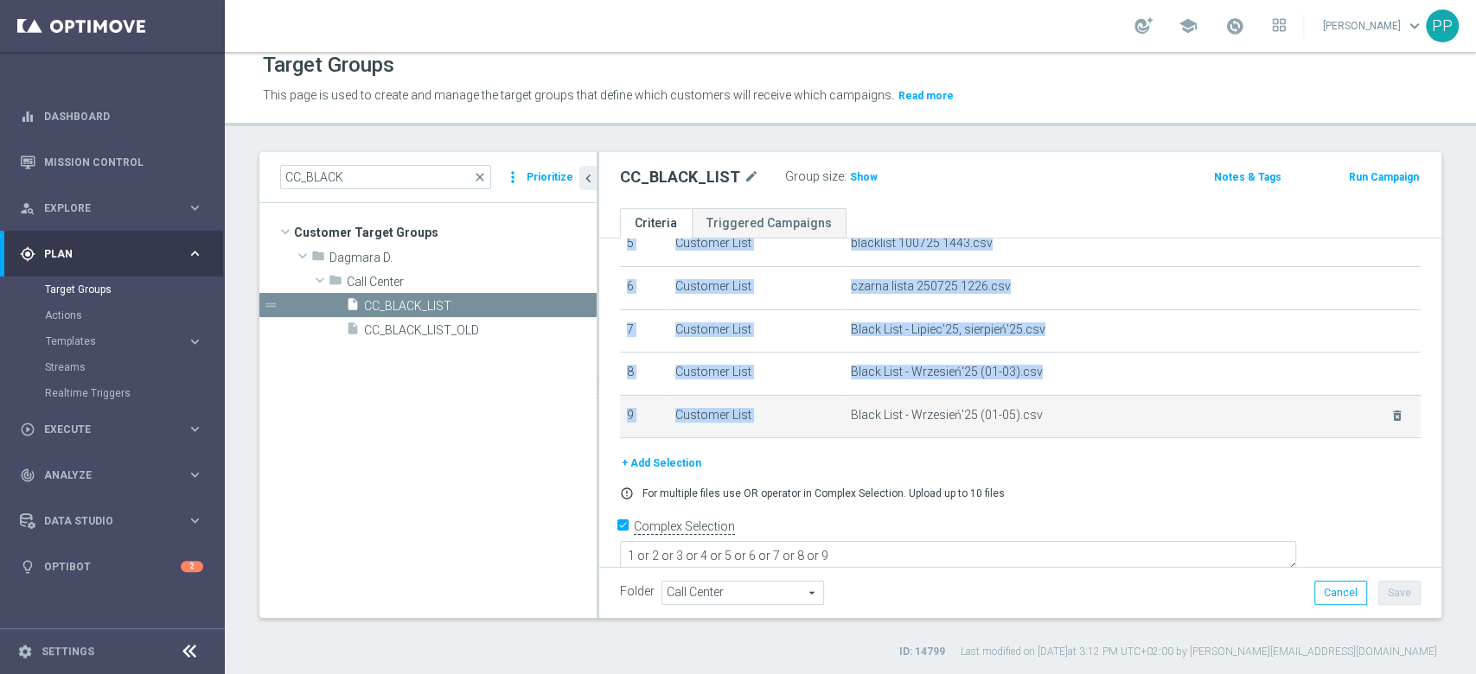
click at [909, 415] on span "Black List - Wrzesień'25 (01-05).csv" at bounding box center [1110, 415] width 518 height 15
copy table "# Selection Type Criteria delete_forever 1 Customer List cc_black_list_ALL_2506…"
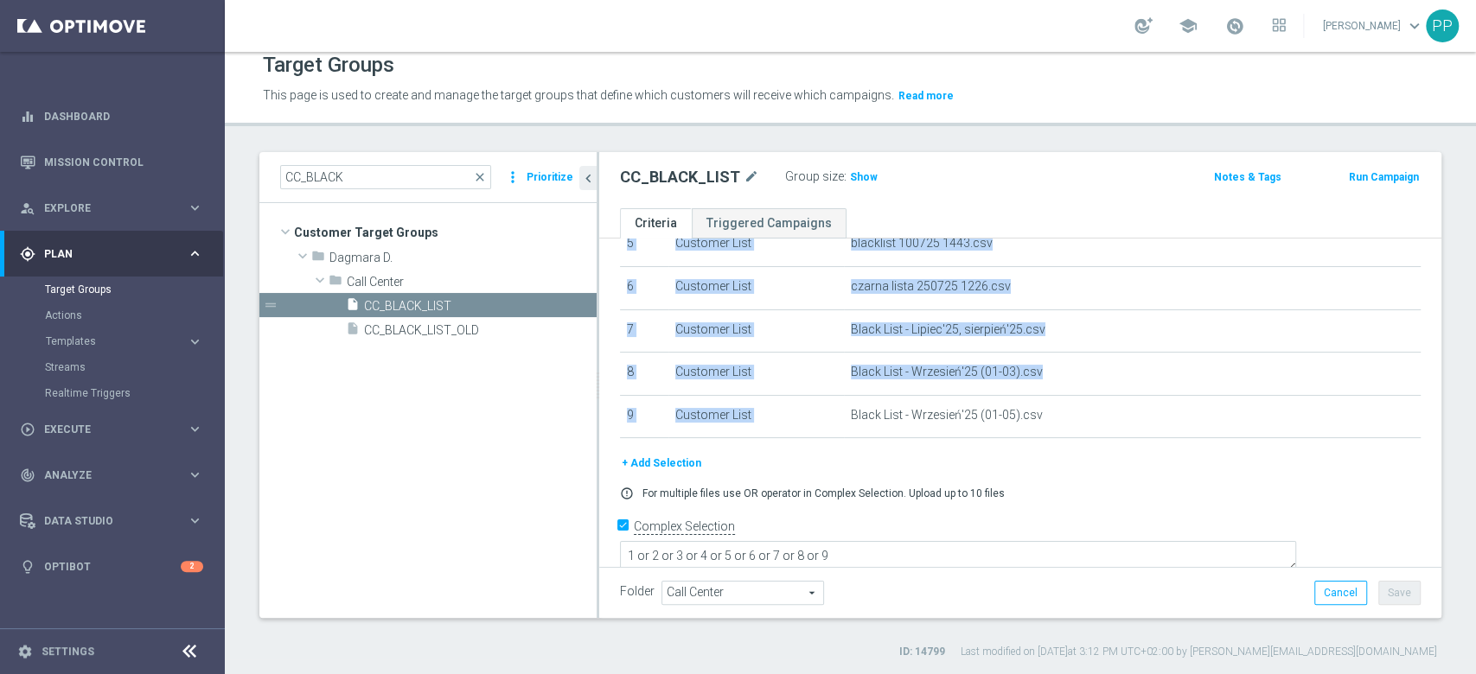
click at [281, 347] on tree-viewport "Customer Target Groups library_add create_new_folder folder" at bounding box center [427, 410] width 337 height 414
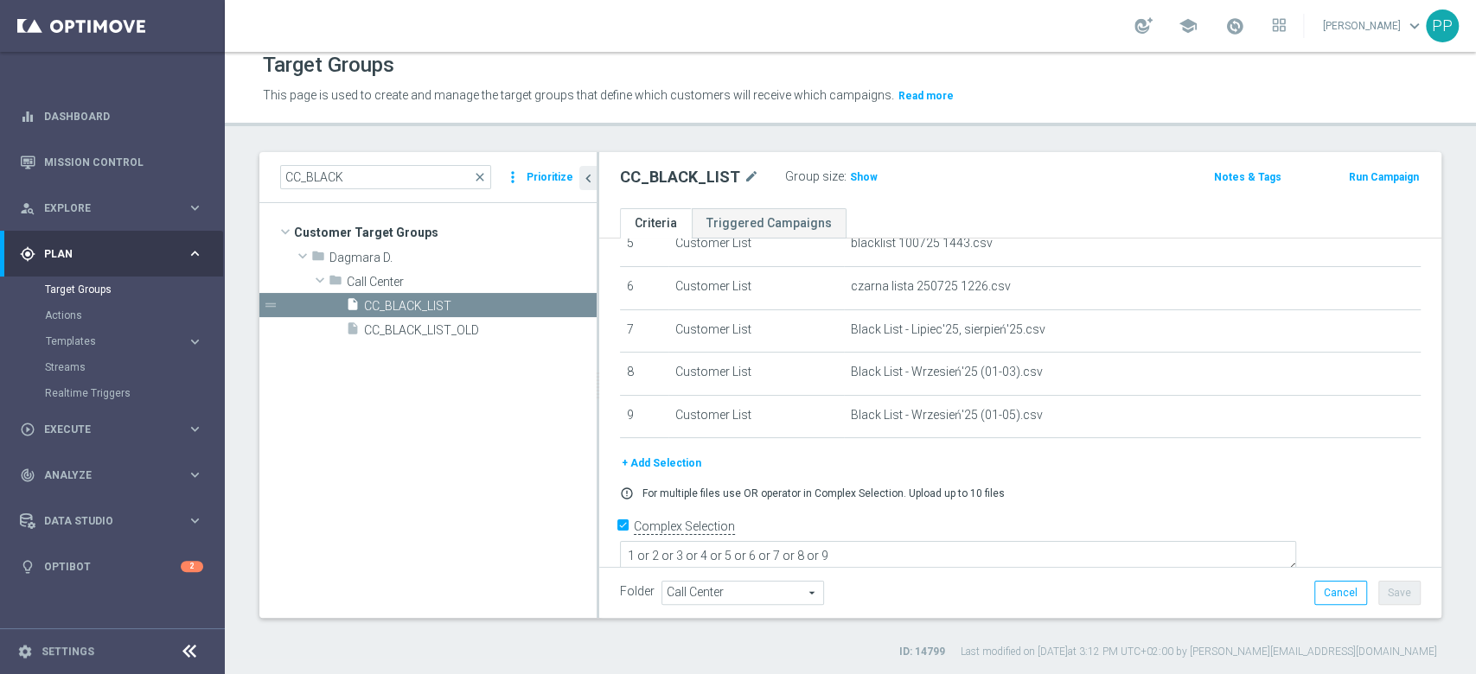
click at [249, 406] on div "CC_BLACK close more_vert Prioritize Customer Target Groups library_add create_n…" at bounding box center [850, 406] width 1251 height 508
click at [256, 460] on div "CC_BLACK close more_vert Prioritize Customer Target Groups library_add create_n…" at bounding box center [850, 406] width 1251 height 508
click at [483, 176] on span "close" at bounding box center [480, 177] width 14 height 14
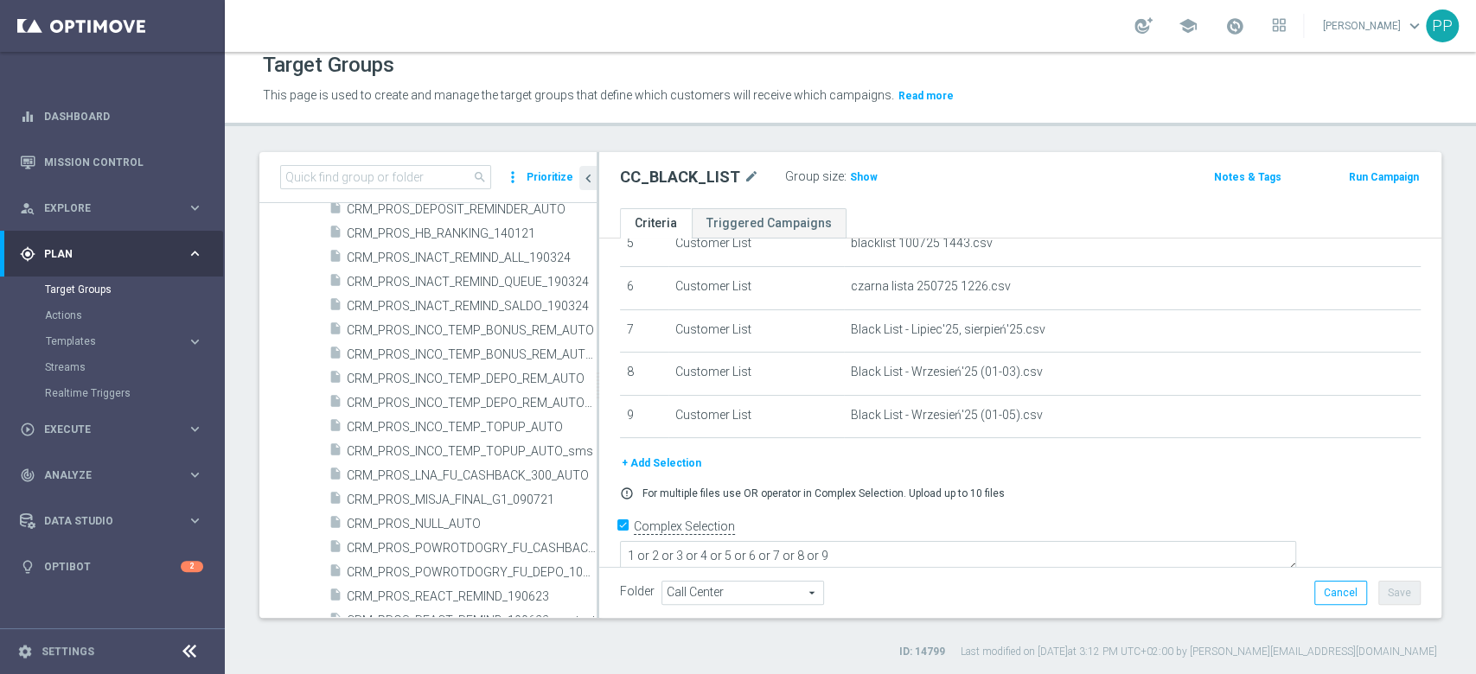
scroll to position [19181, 0]
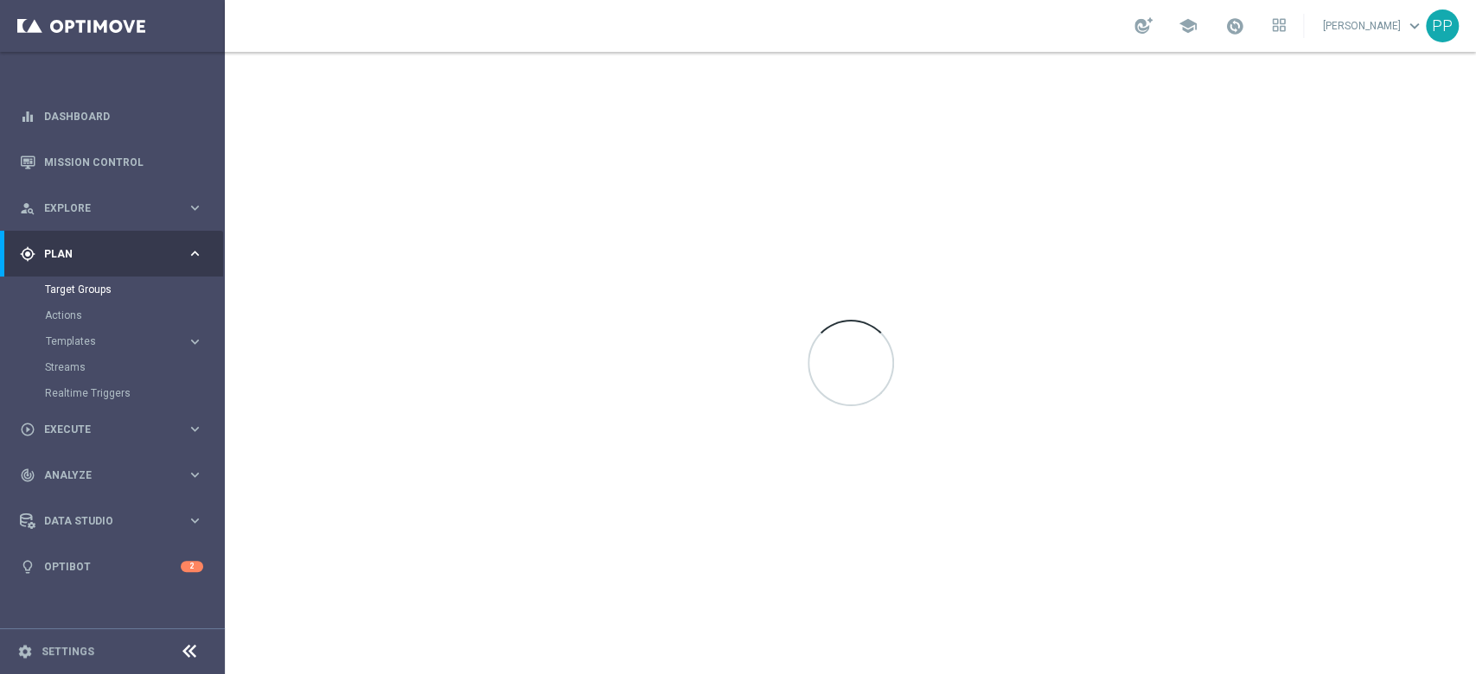
click at [78, 605] on sidenavbar "equalizer Dashboard Mission Control" at bounding box center [112, 337] width 225 height 674
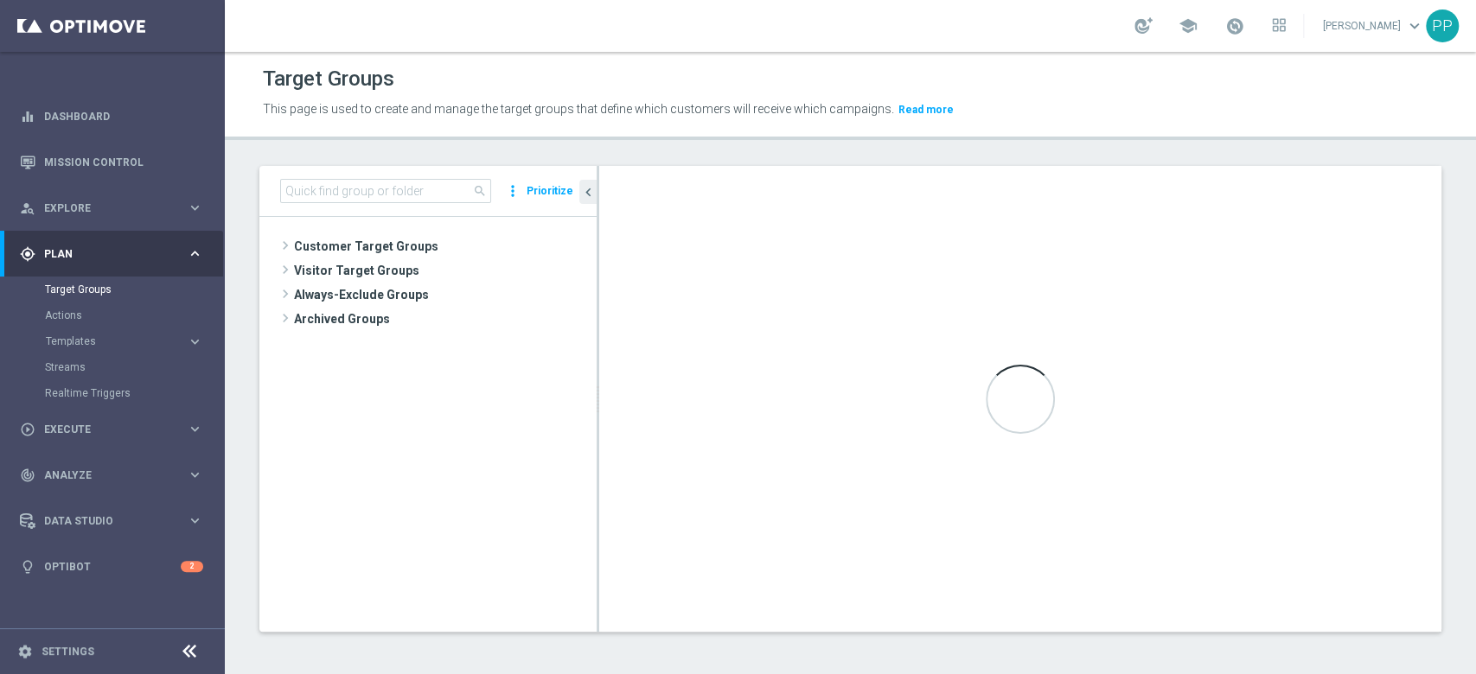
click at [443, 214] on div "search more_vert Prioritize" at bounding box center [427, 191] width 337 height 51
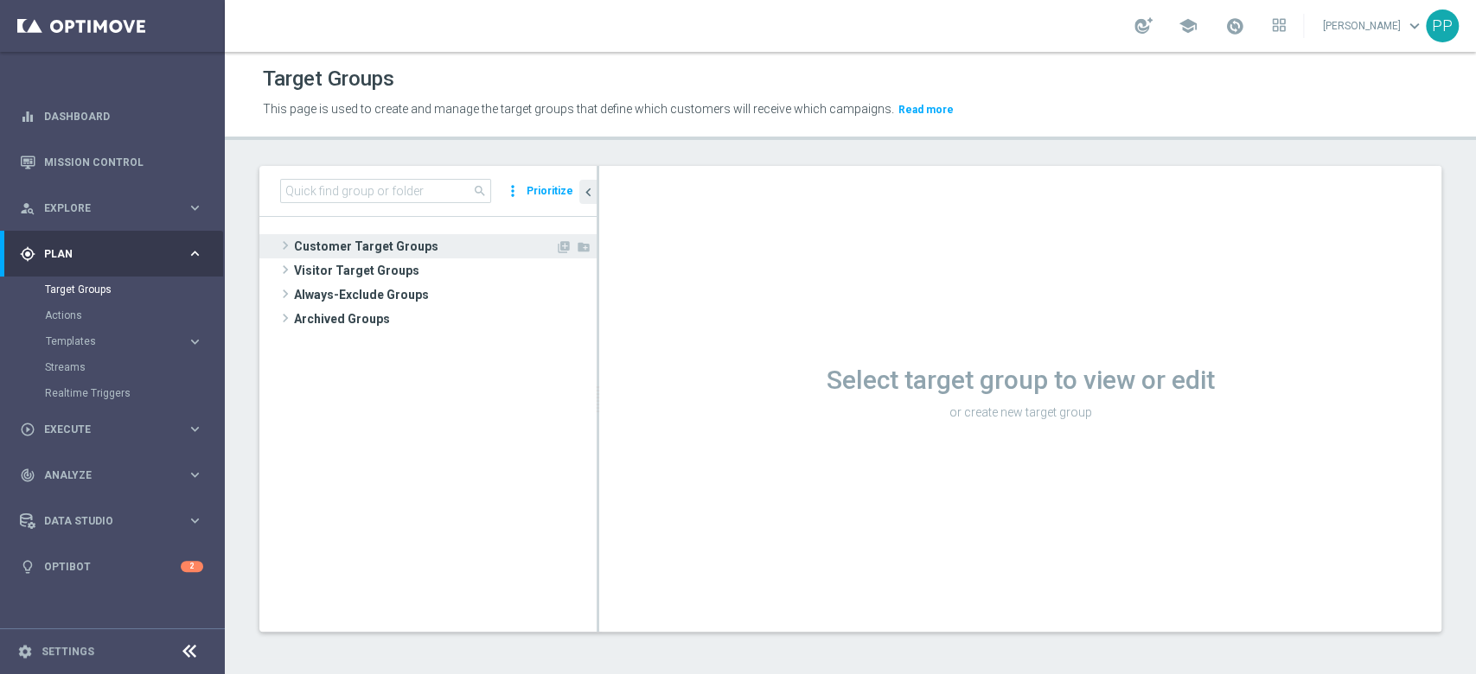
click at [429, 249] on span "Customer Target Groups" at bounding box center [424, 246] width 261 height 24
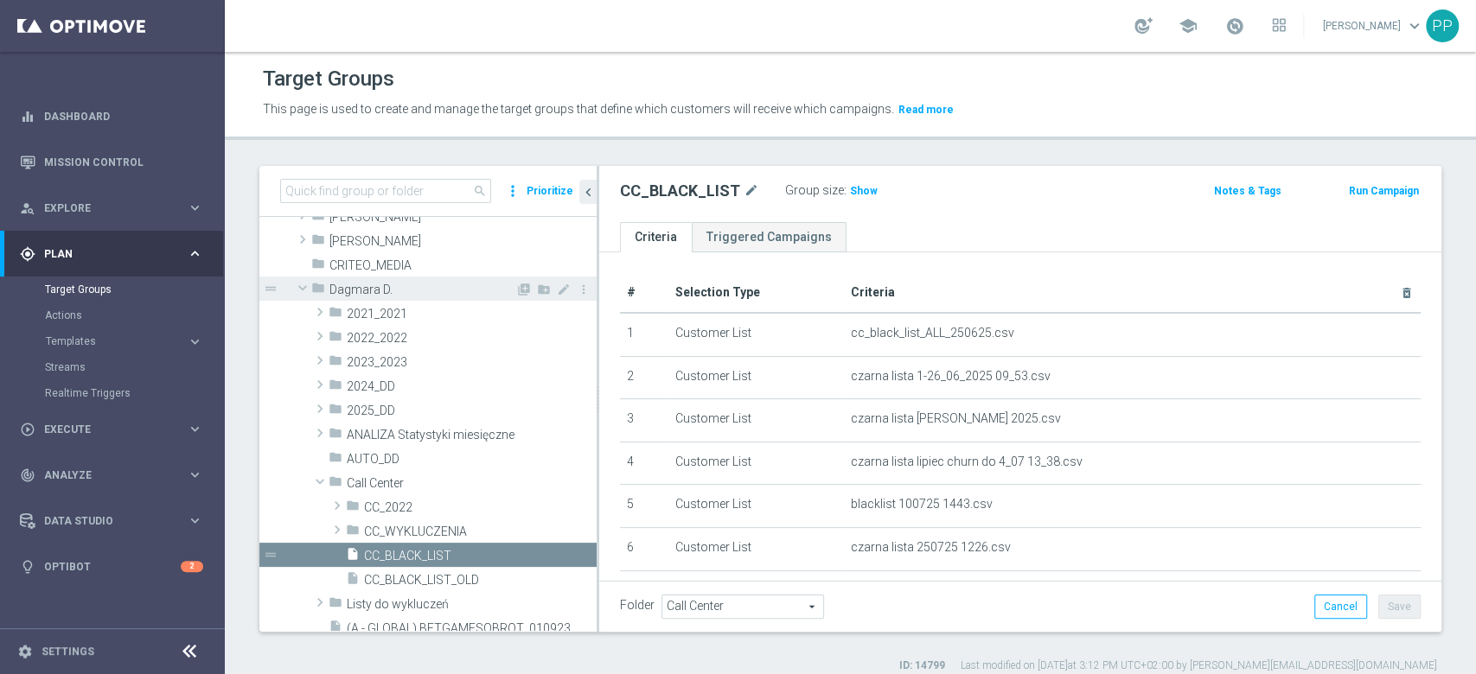
scroll to position [115, 0]
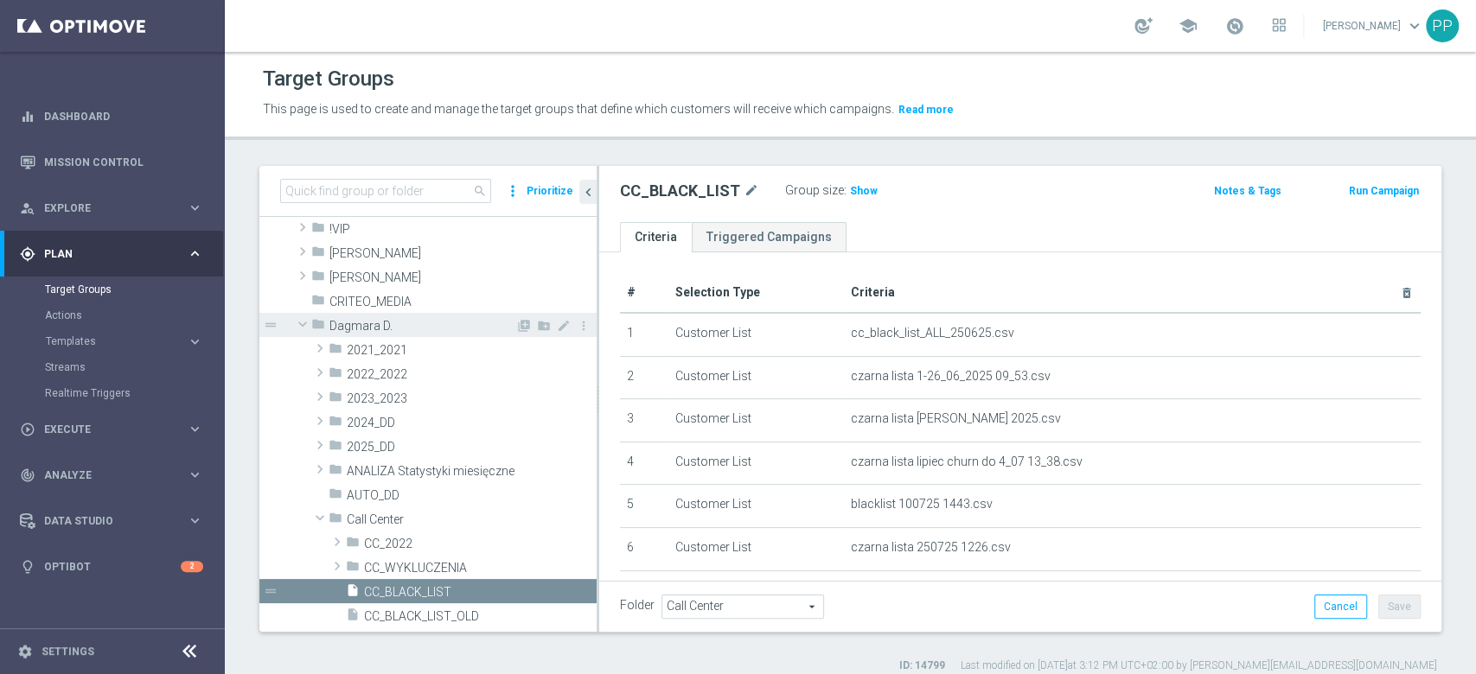
click at [303, 328] on span at bounding box center [302, 324] width 21 height 17
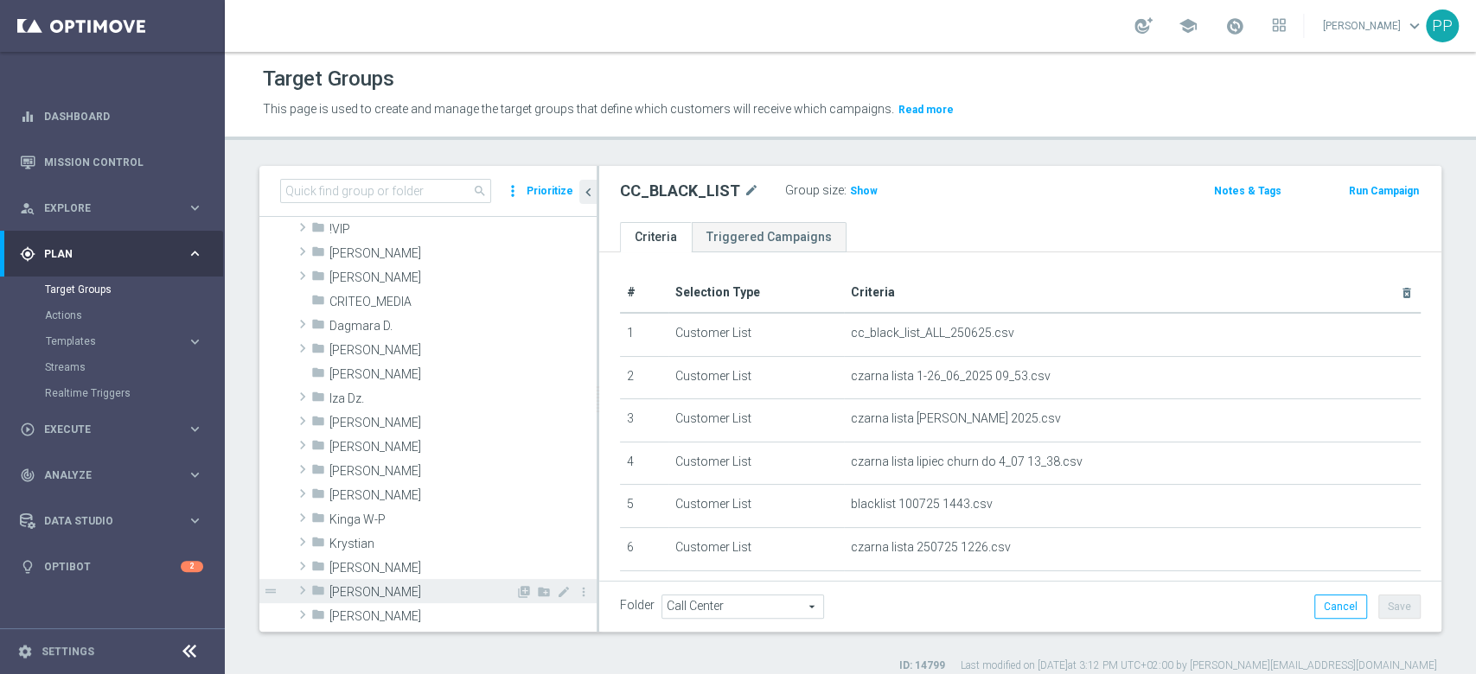
scroll to position [346, 0]
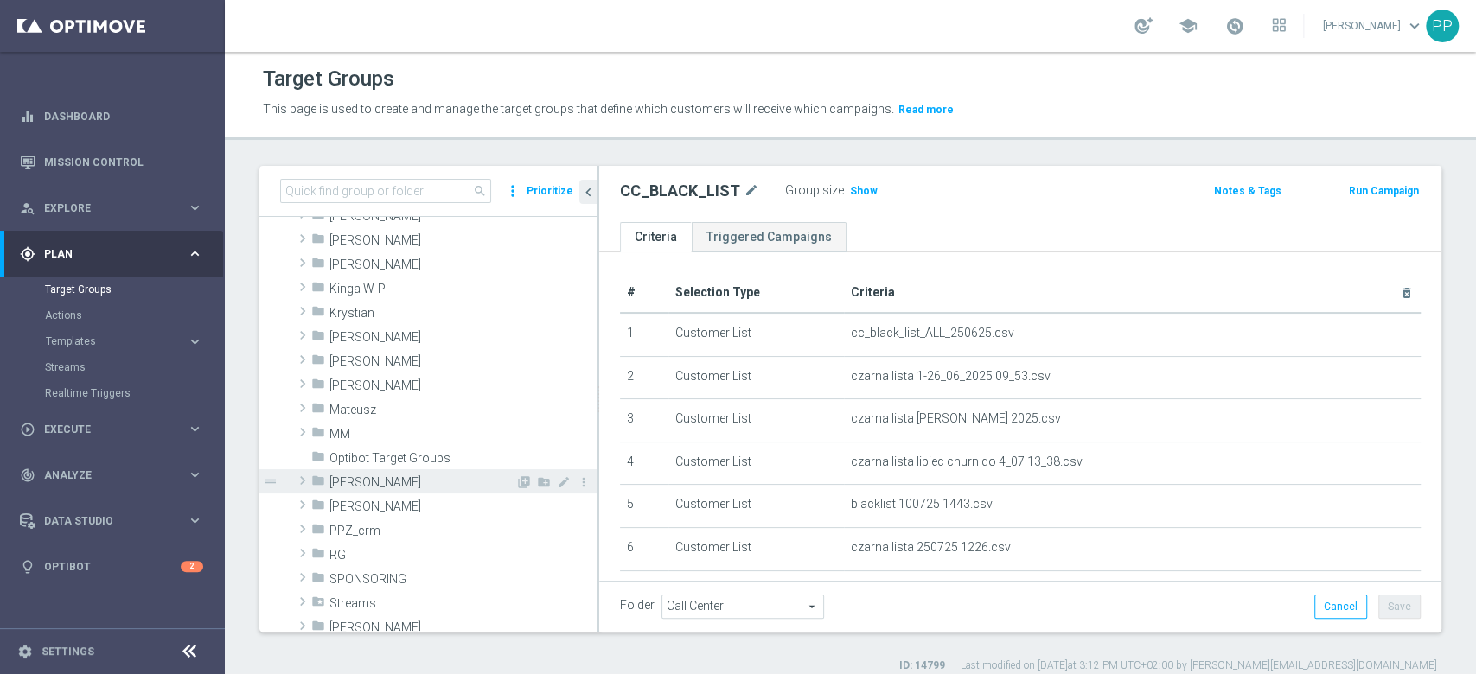
click at [366, 482] on span "[PERSON_NAME]" at bounding box center [422, 483] width 186 height 15
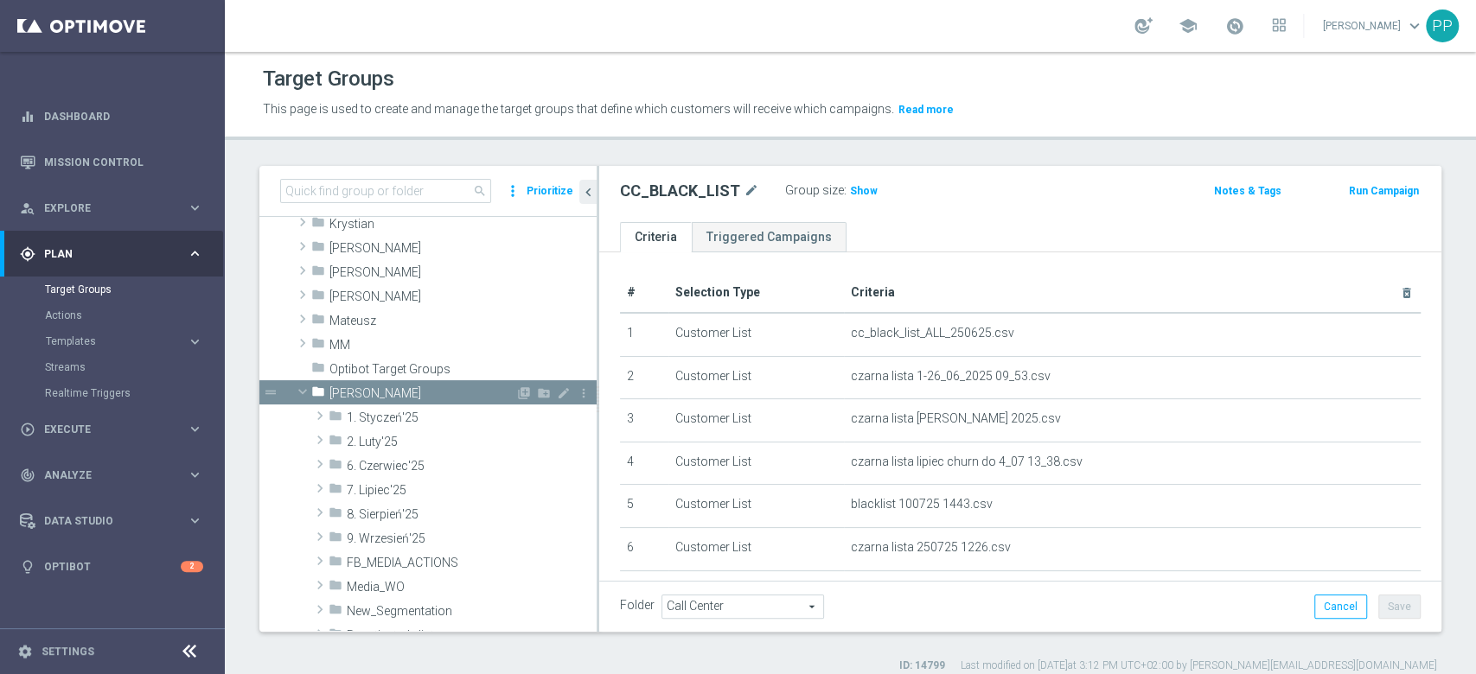
scroll to position [461, 0]
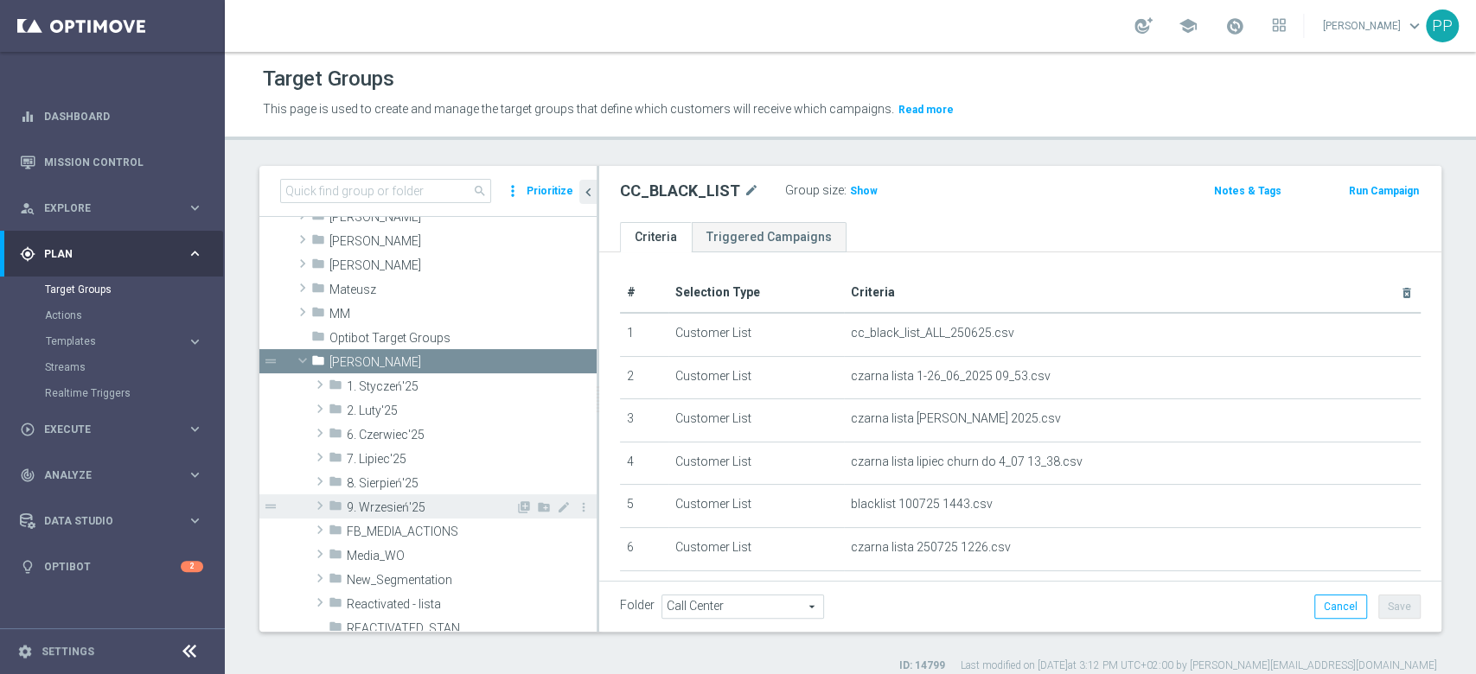
click at [390, 503] on span "9. Wrzesień'25" at bounding box center [431, 508] width 169 height 15
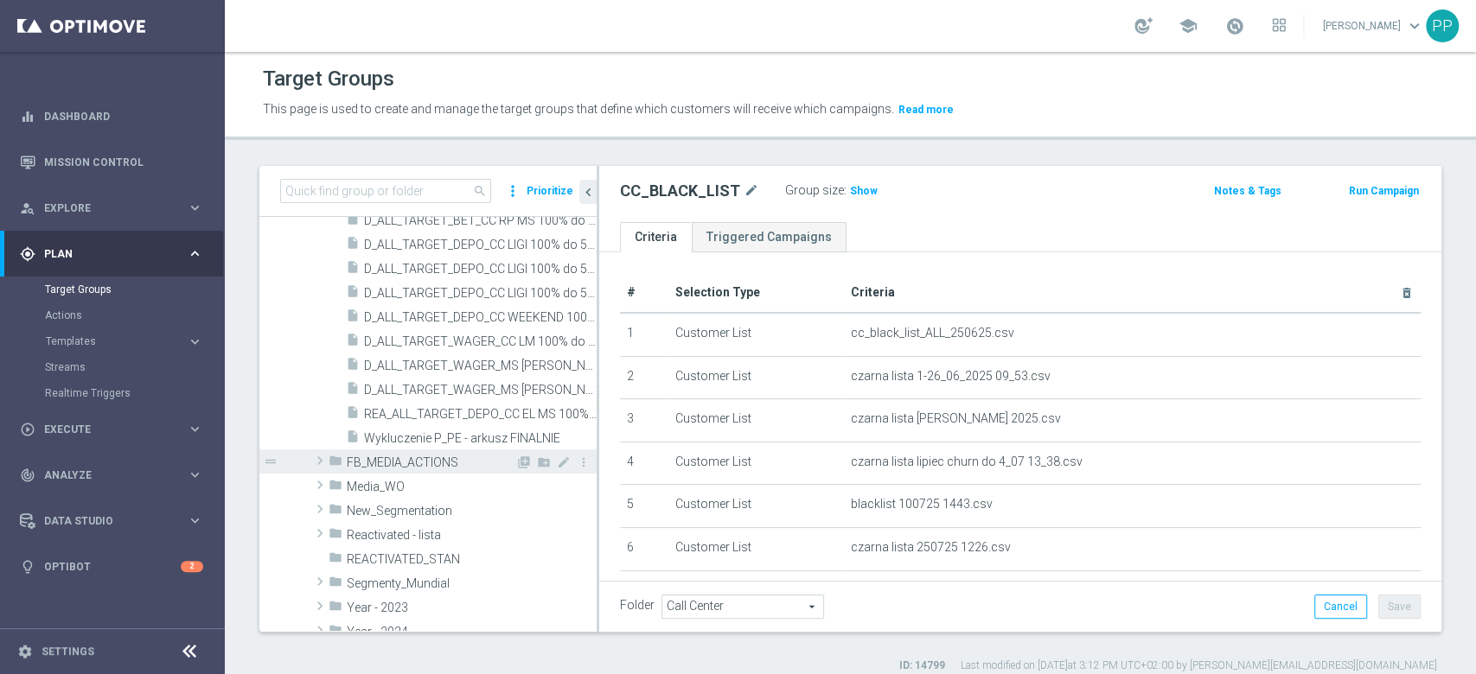
scroll to position [1038, 0]
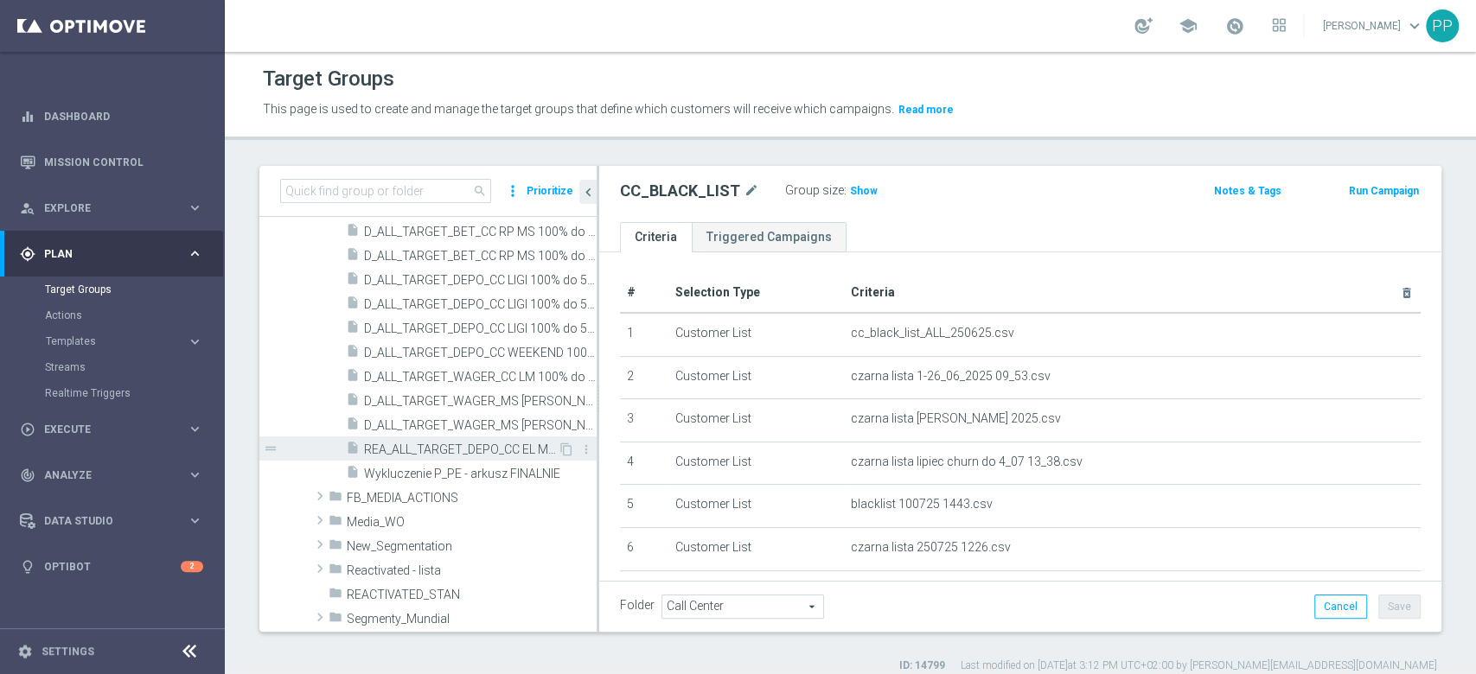
click at [504, 446] on span "REA_ALL_TARGET_DEPO_CC EL MS 100% do 300 PLN WT PUSH_080925" at bounding box center [461, 450] width 194 height 15
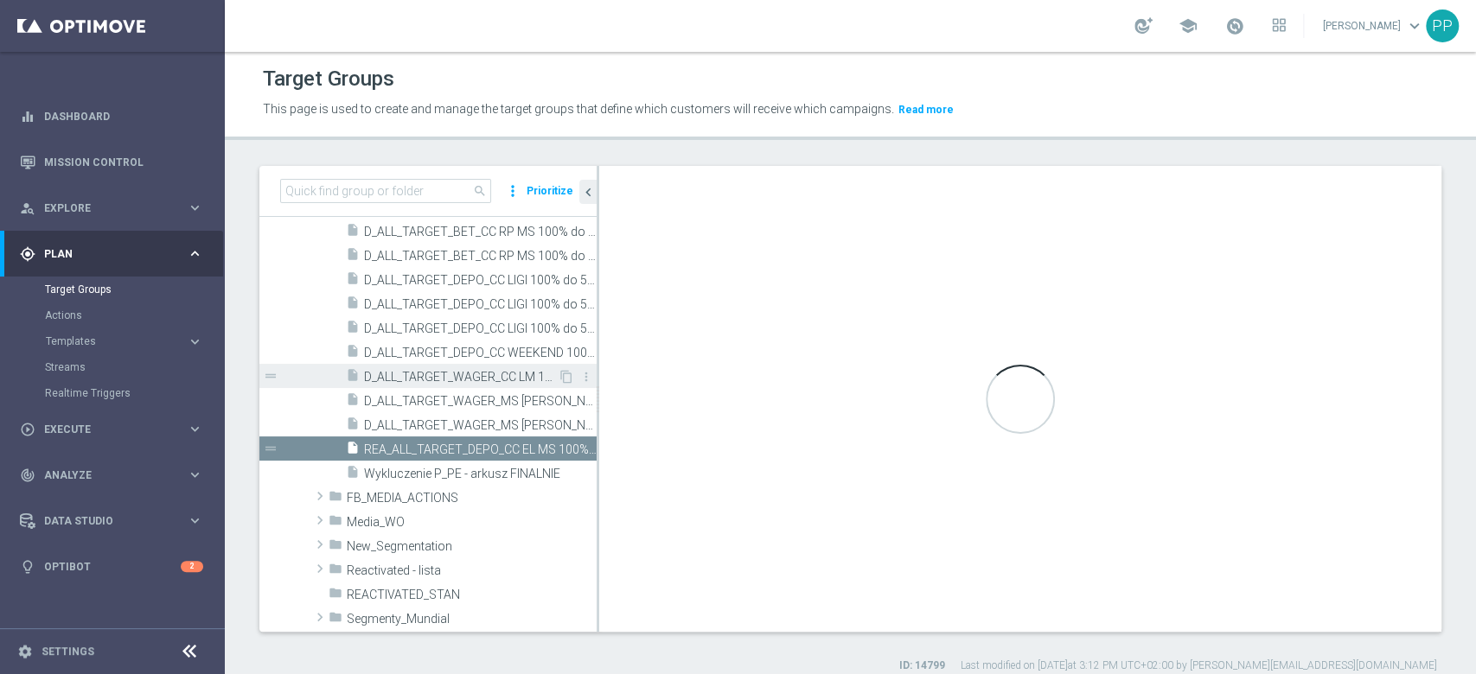
type textarea "(1 and 2 and 3 and 4 and 5 and 6 and 7 and 8 and 9 and 10 and 11 and 12 and 13 …"
type input "9. Wrzesień'25"
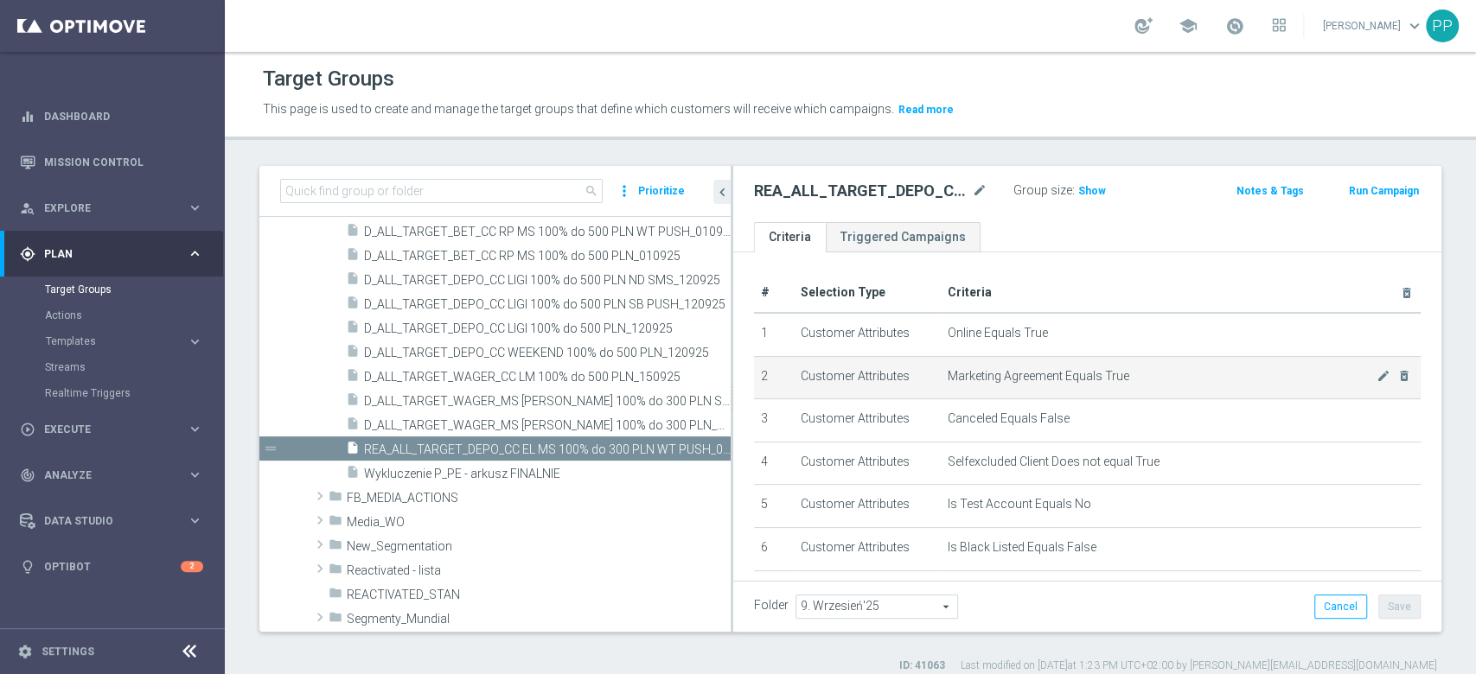
drag, startPoint x: 597, startPoint y: 365, endPoint x: 776, endPoint y: 374, distance: 179.2
click at [776, 374] on as-split "search more_vert Prioritize Customer Target Groups library_add create_new_folder" at bounding box center [850, 399] width 1182 height 466
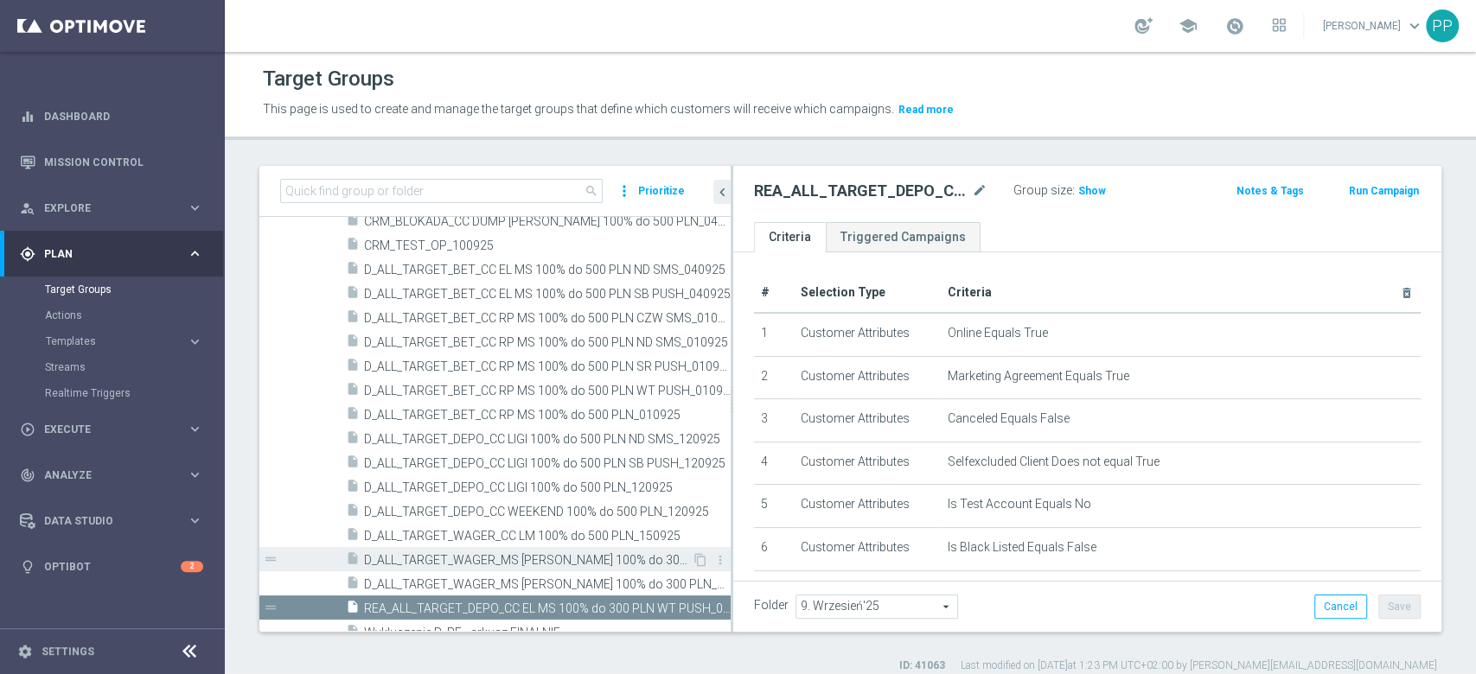
scroll to position [922, 0]
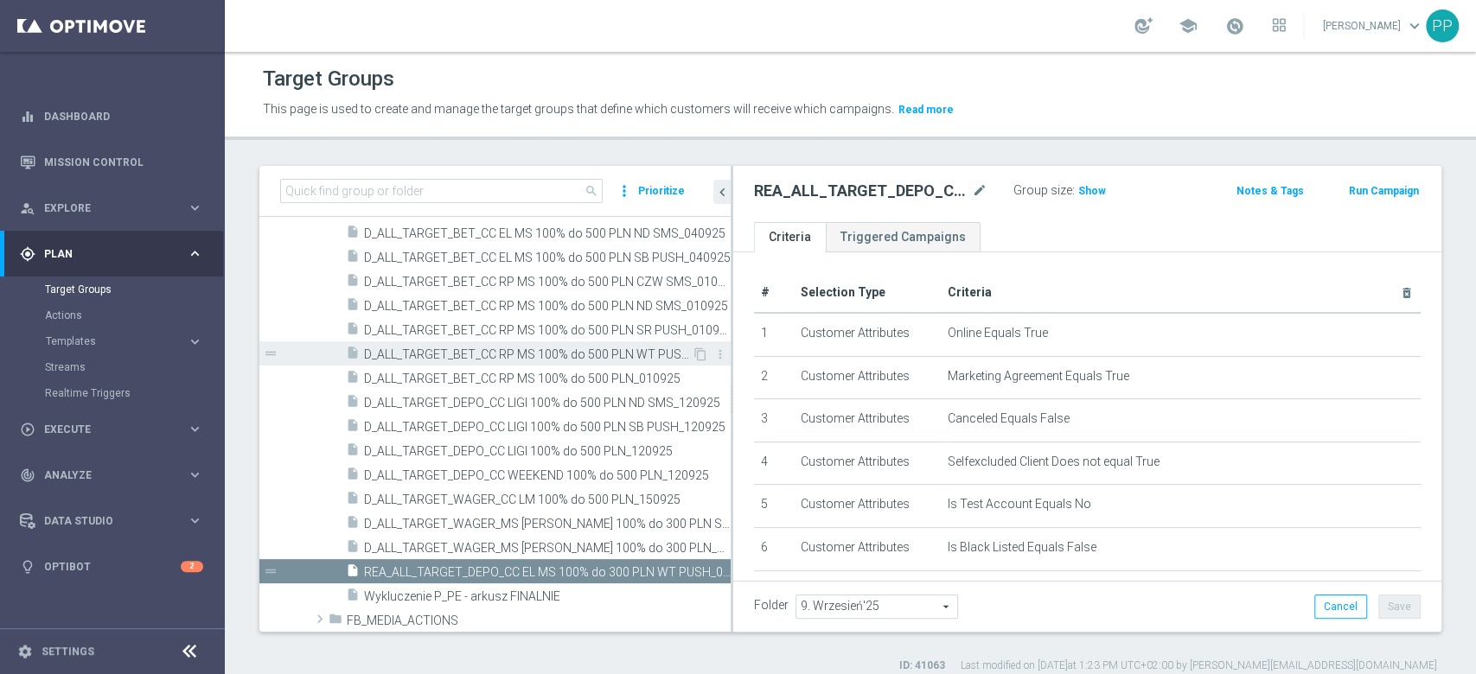
click at [643, 342] on div "insert_drive_file D_ALL_TARGET_BET_CC RP MS 100% do 500 PLN WT PUSH_010925" at bounding box center [519, 354] width 346 height 24
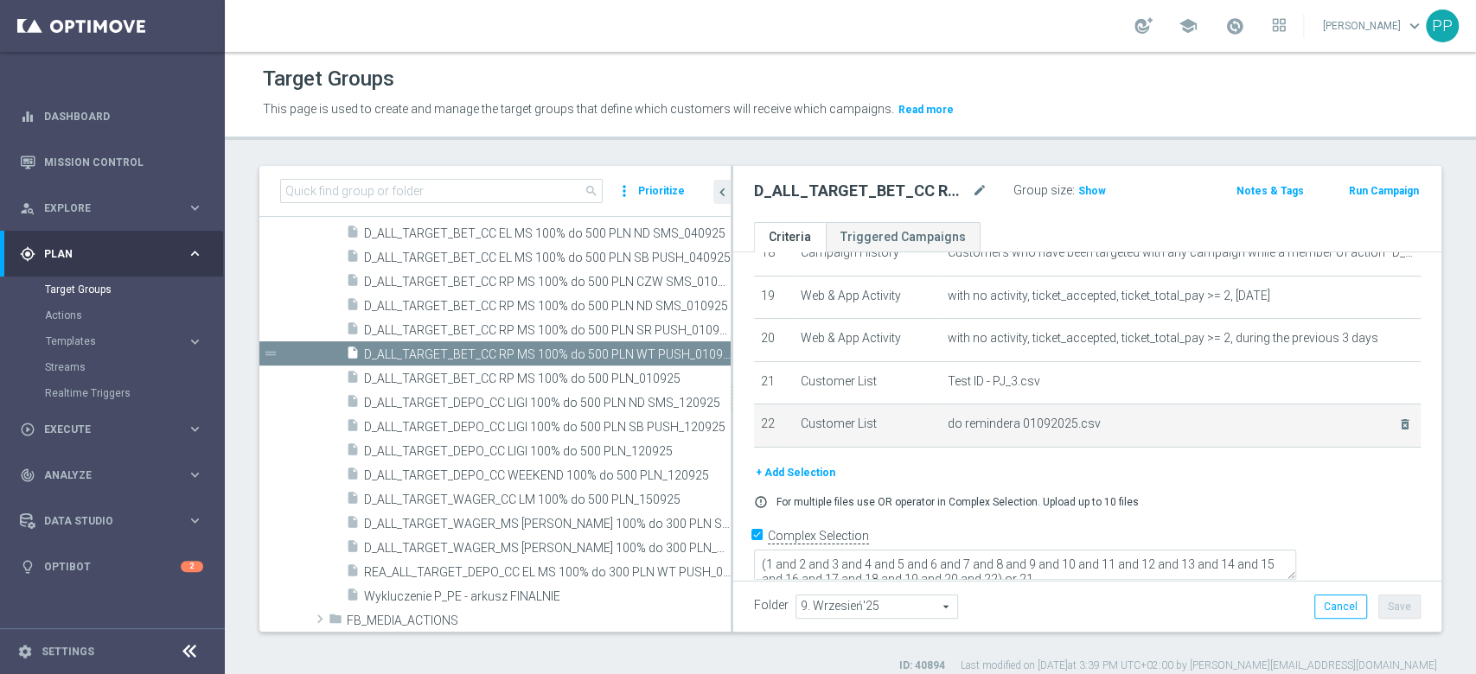
scroll to position [694, 0]
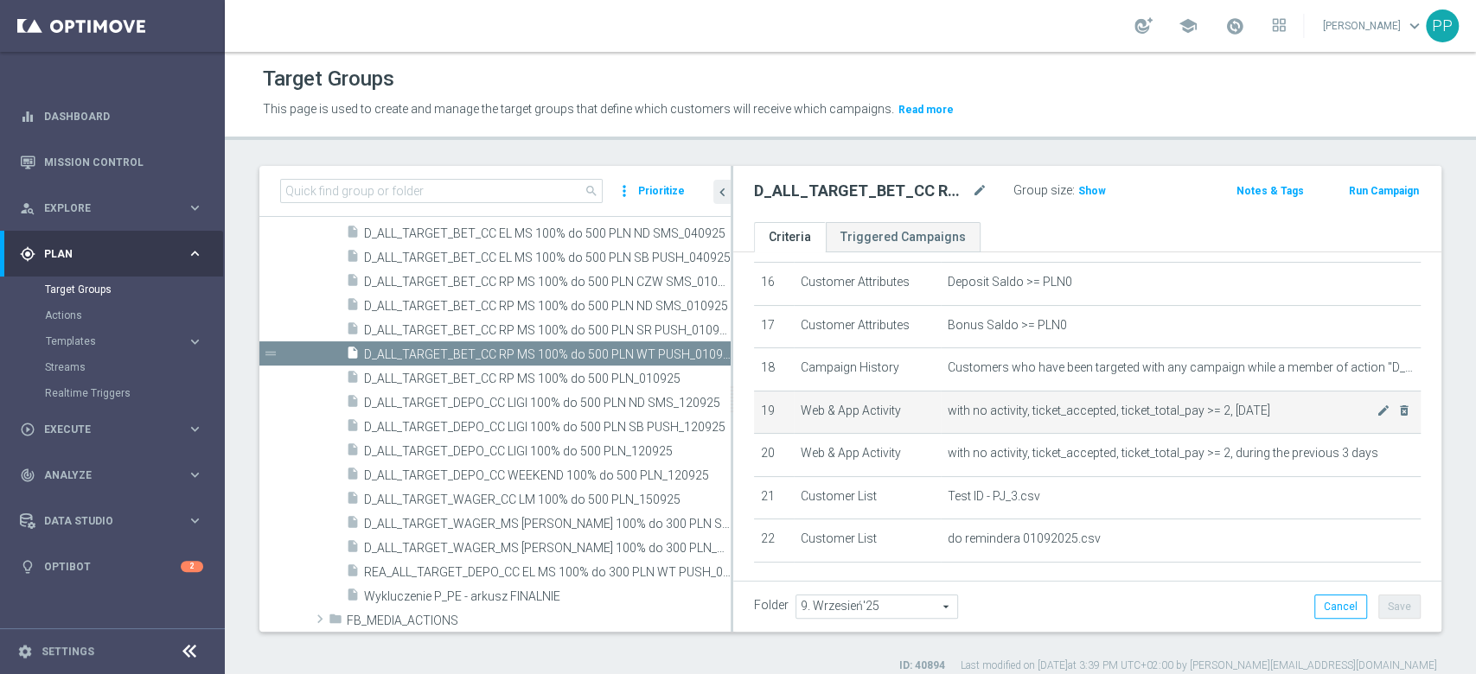
drag, startPoint x: 857, startPoint y: 415, endPoint x: 800, endPoint y: 416, distance: 57.1
click at [800, 416] on td "Web & App Activity" at bounding box center [867, 412] width 147 height 43
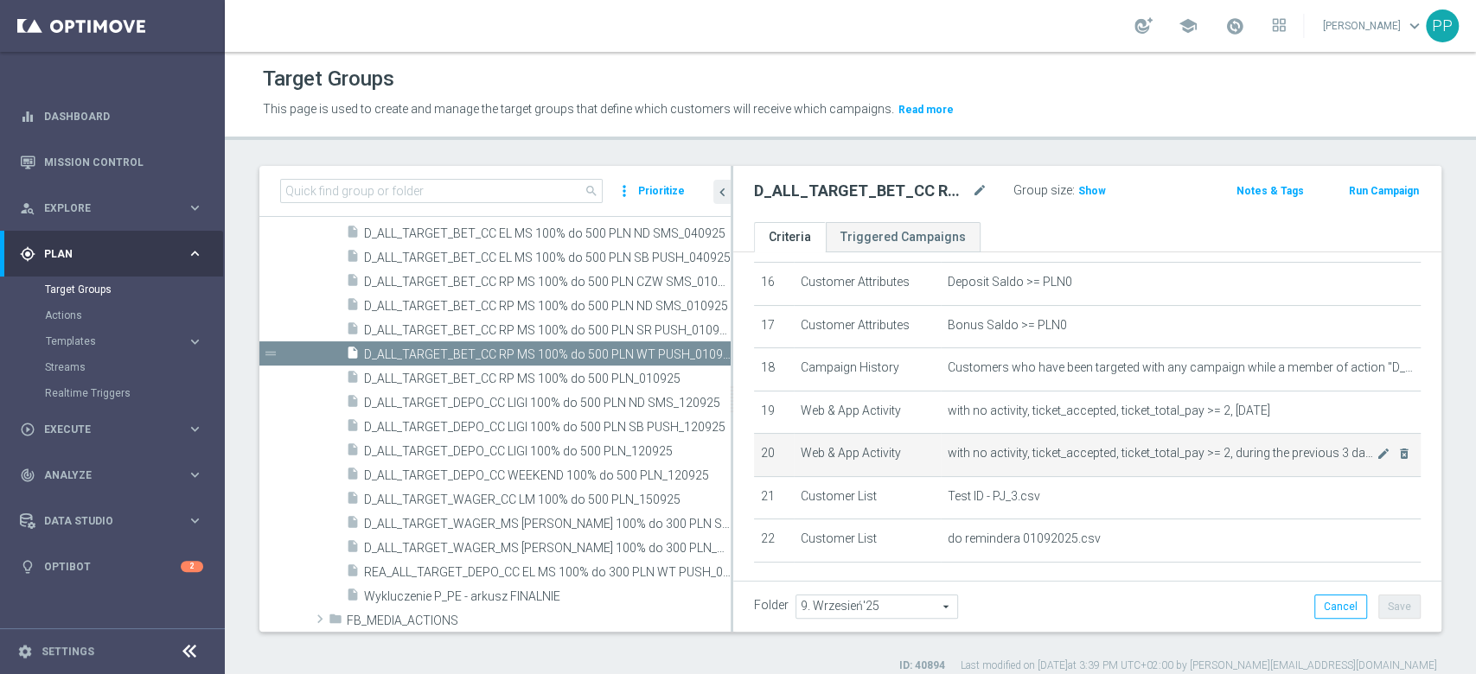
click at [853, 460] on td "Web & App Activity" at bounding box center [867, 455] width 147 height 43
copy tr "Web & App Activity"
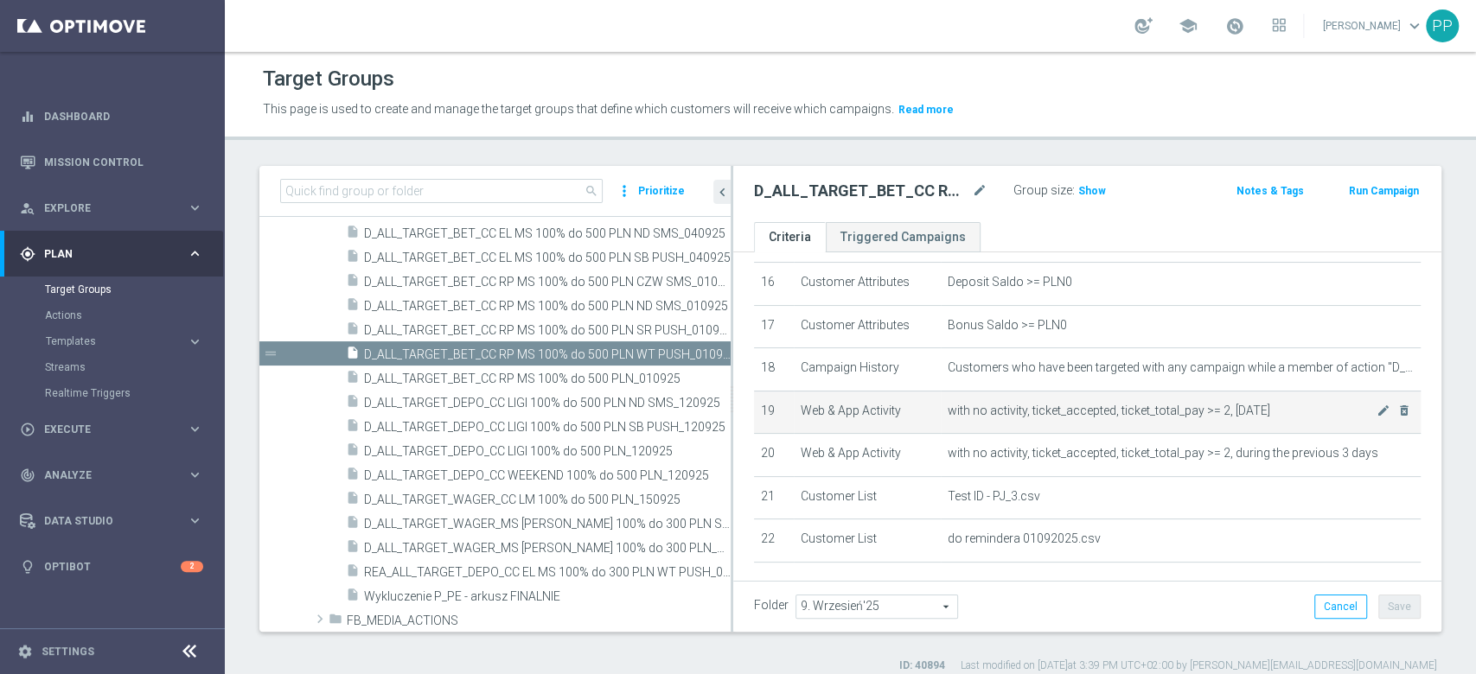
click at [1035, 430] on td "with no activity, ticket_accepted, ticket_total_pay >= 2, today mode_edit delet…" at bounding box center [1181, 412] width 480 height 43
click at [1039, 418] on span "with no activity, ticket_accepted, ticket_total_pay >= 2, today" at bounding box center [1162, 411] width 429 height 15
copy tbody "with no activity, ticket_accepted, ticket_total_pay >= 2, today mode_edit delet…"
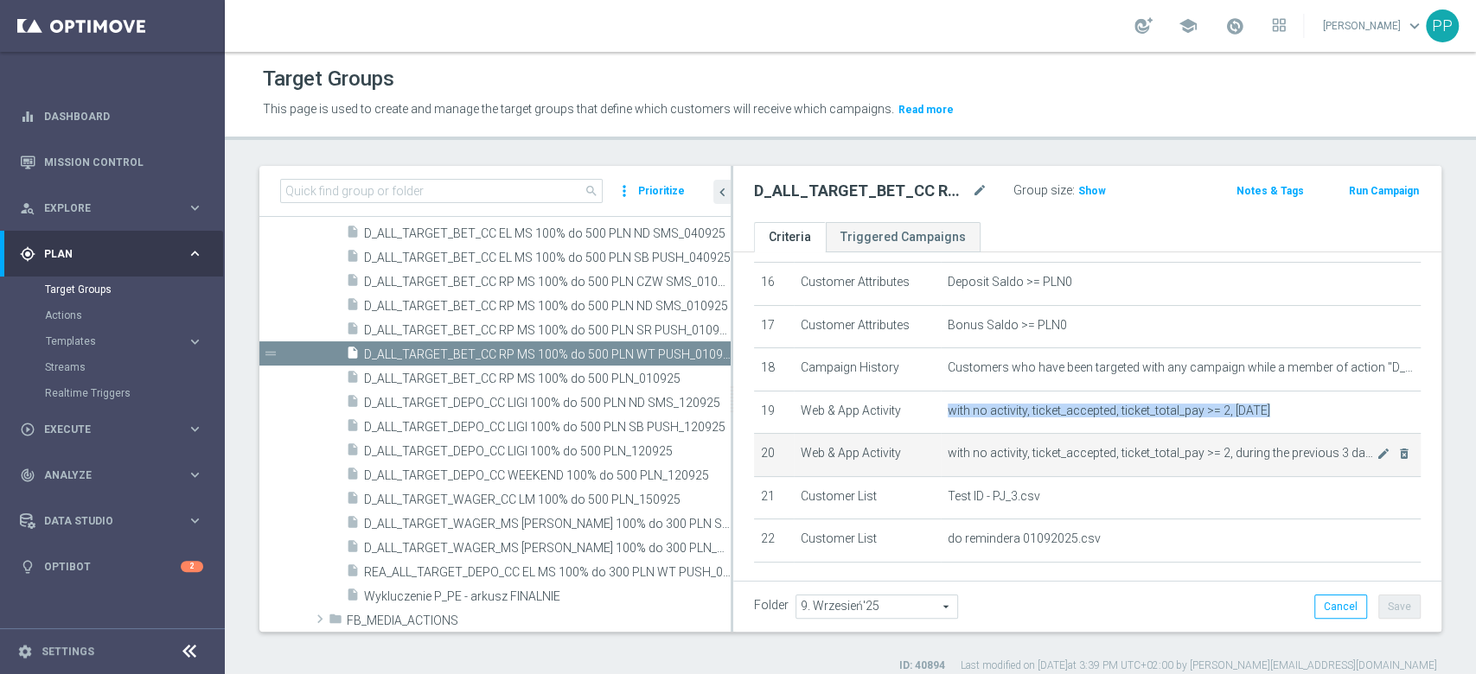
click at [1031, 455] on span "with no activity, ticket_accepted, ticket_total_pay >= 2, during the previous 3…" at bounding box center [1162, 453] width 429 height 15
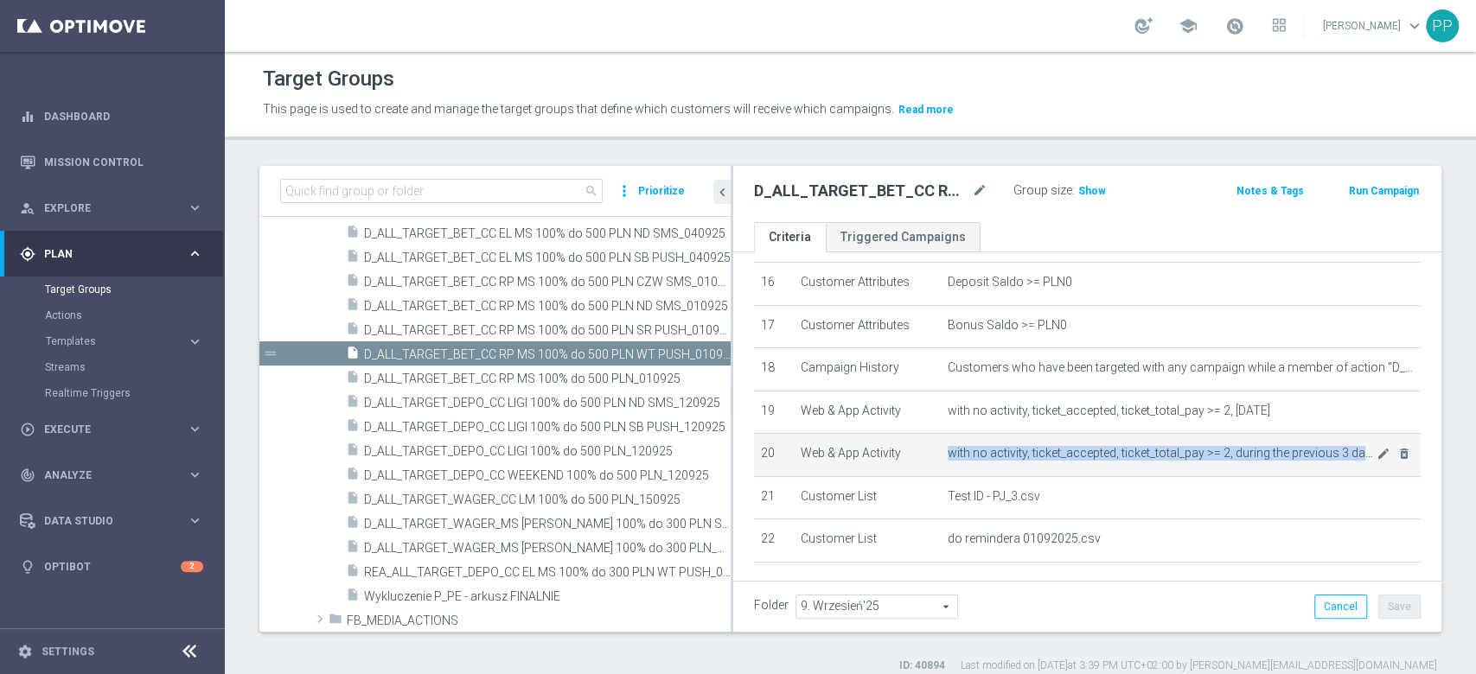
click at [1031, 455] on span "with no activity, ticket_accepted, ticket_total_pay >= 2, during the previous 3…" at bounding box center [1162, 453] width 429 height 15
copy tbody "with no activity, ticket_accepted, ticket_total_pay >= 2, during the previous 3…"
click at [1017, 621] on div "Folder 9. Wrzesień'25 9. Wrzesień'25 arrow_drop_down search Cancel Save Saving.…" at bounding box center [1087, 606] width 708 height 51
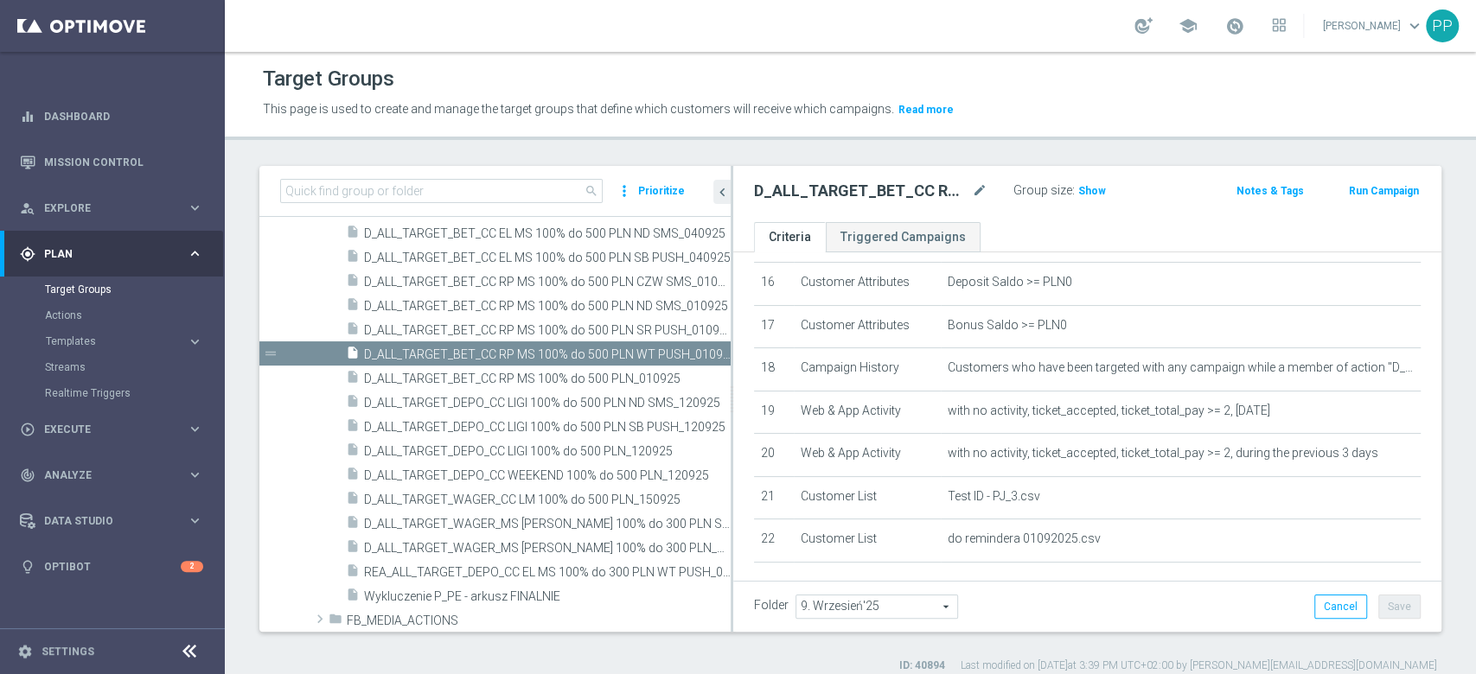
click at [989, 595] on div "Folder 9. Wrzesień'25 9. Wrzesień'25 arrow_drop_down search Cancel Save Saving.…" at bounding box center [1087, 607] width 667 height 24
click at [979, 189] on icon "mode_edit" at bounding box center [980, 191] width 16 height 21
click at [457, 407] on span "D_ALL_TARGET_DEPO_CC LIGI 100% do 500 PLN ND SMS_120925" at bounding box center [528, 403] width 328 height 15
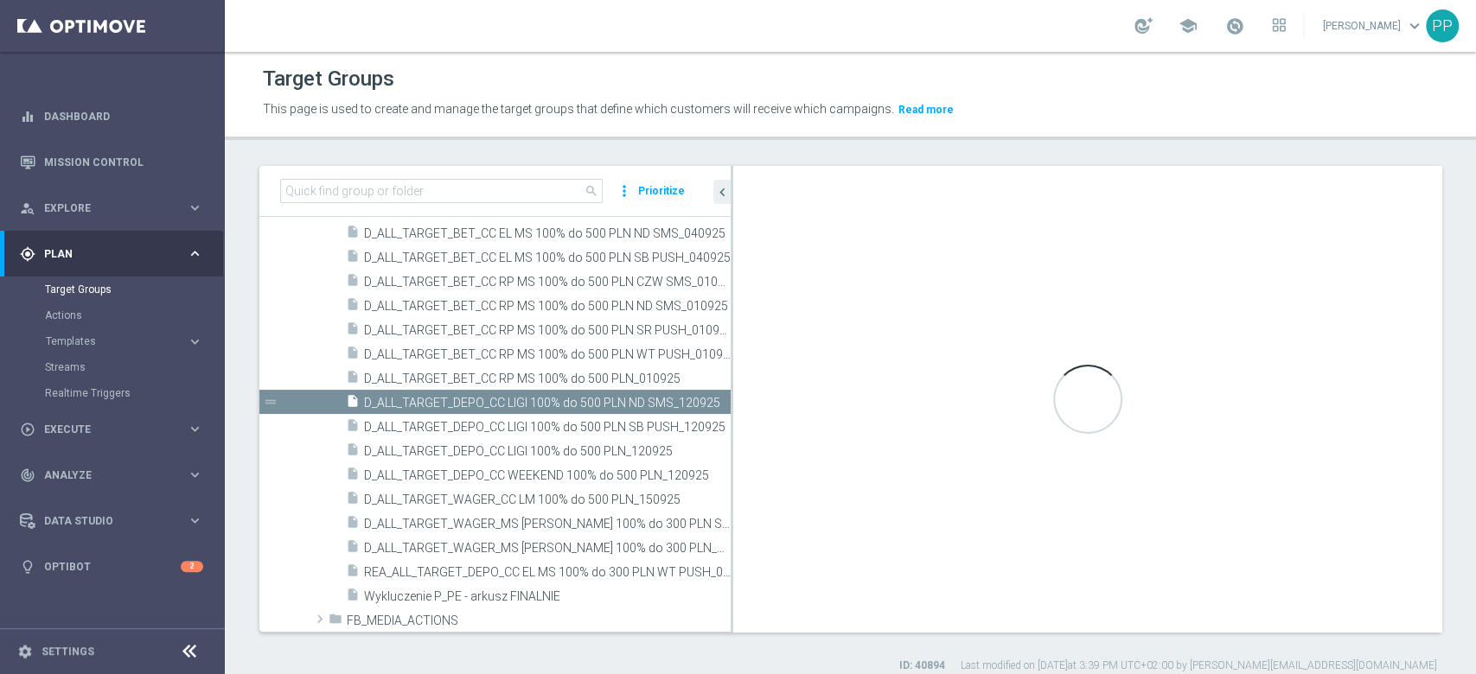
type textarea "(1 and 2 and 3 and 4 and 5 and 6 and 7 and 8 and 9 and 10 and 11 and 12 and 13 …"
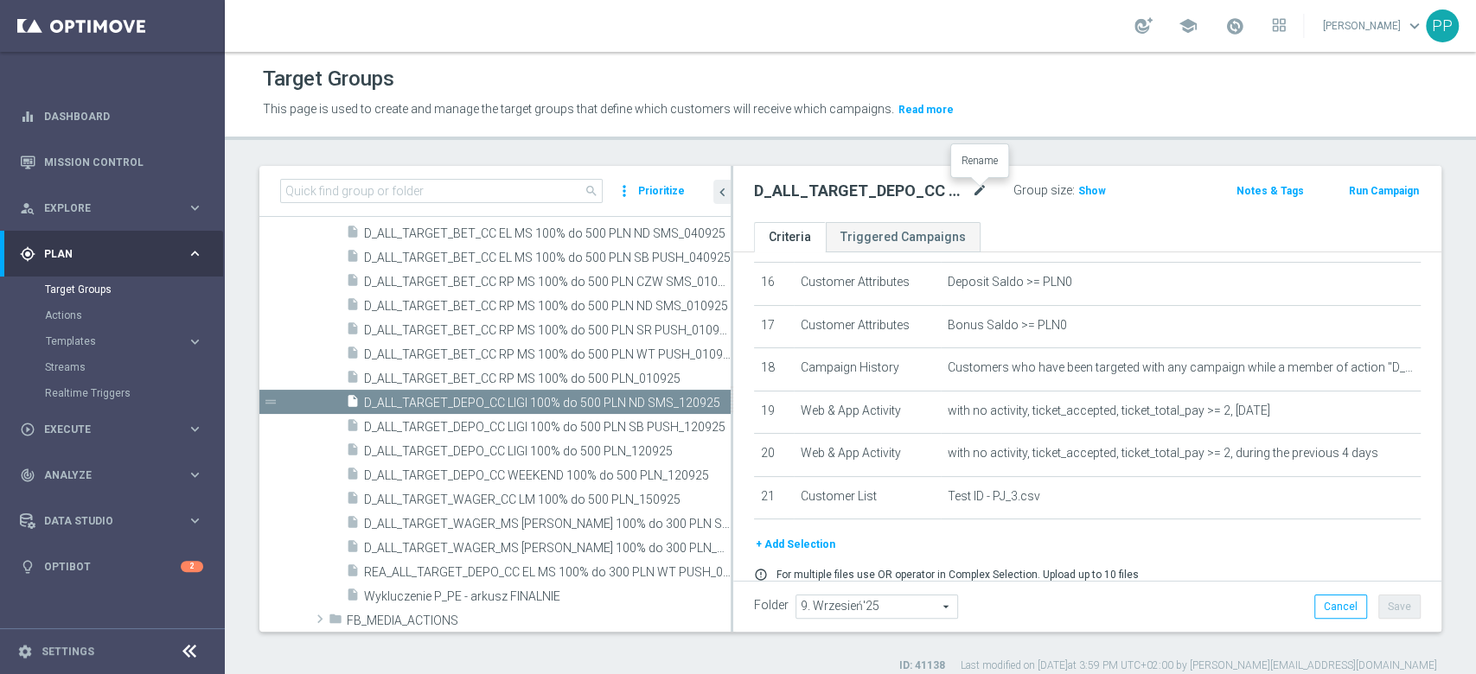
click at [980, 183] on icon "mode_edit" at bounding box center [980, 191] width 16 height 21
click at [281, 604] on div "insert_drive_file BLOKADA_CRM_C+D MS SIATKA_120925 content_copy more_vert drag_…" at bounding box center [494, 317] width 471 height 581
